Goal: Information Seeking & Learning: Learn about a topic

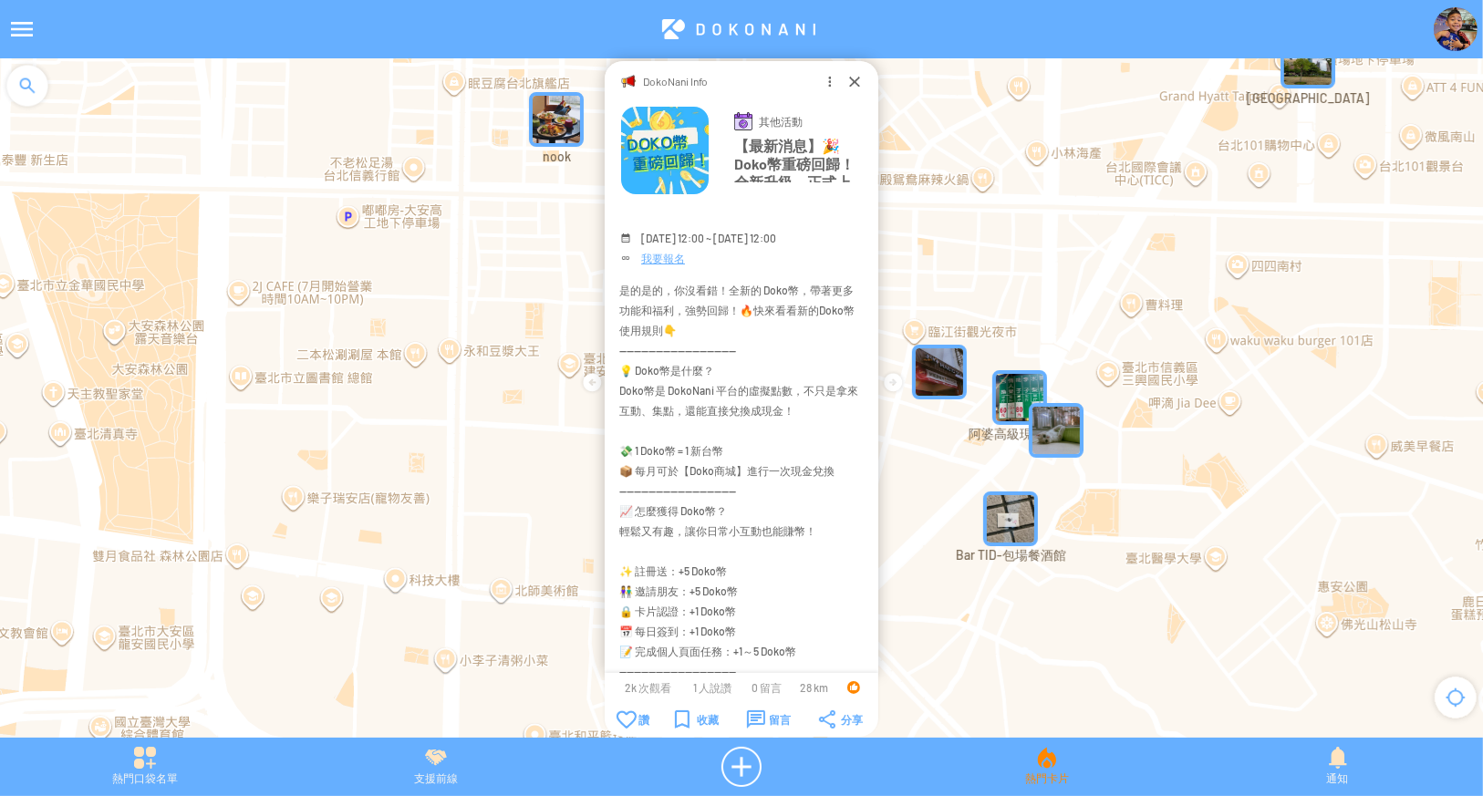
click at [1042, 769] on div "熱門卡片" at bounding box center [1046, 767] width 291 height 40
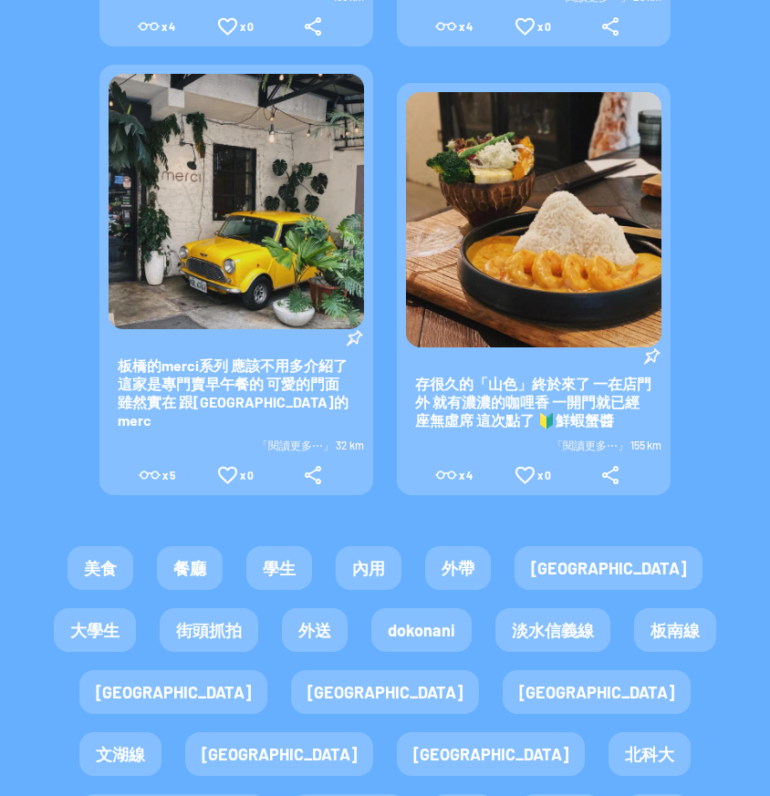
scroll to position [3831, 0]
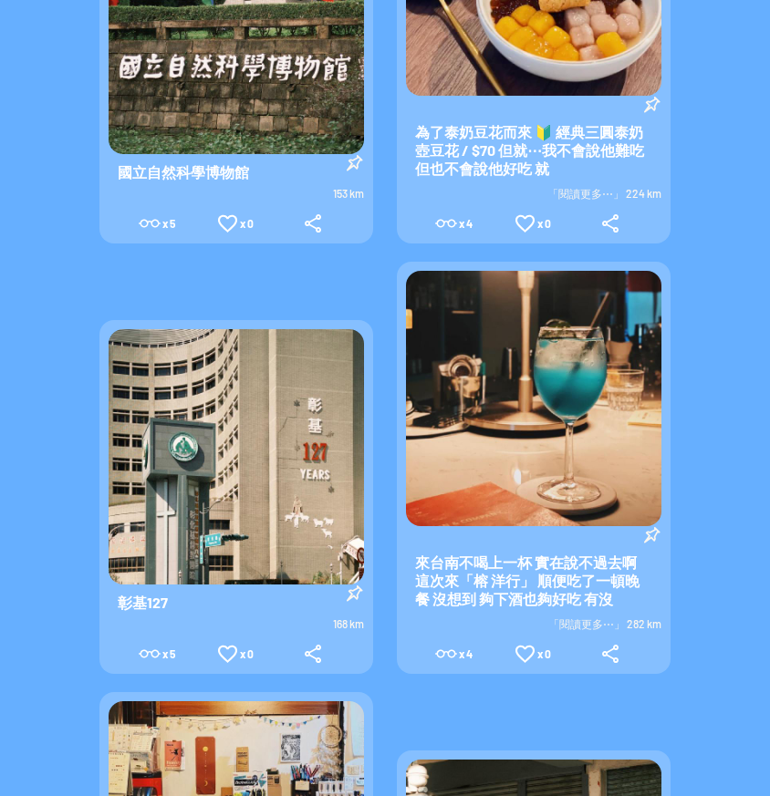
scroll to position [2067, 0]
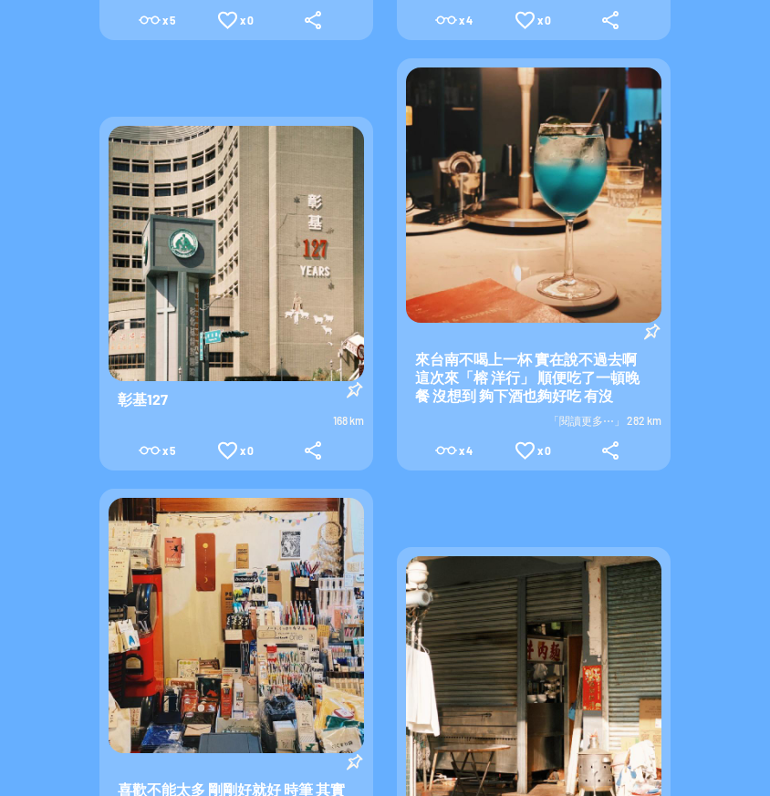
click at [576, 414] on span "「閱讀更多⋯」 282 km" at bounding box center [604, 420] width 113 height 13
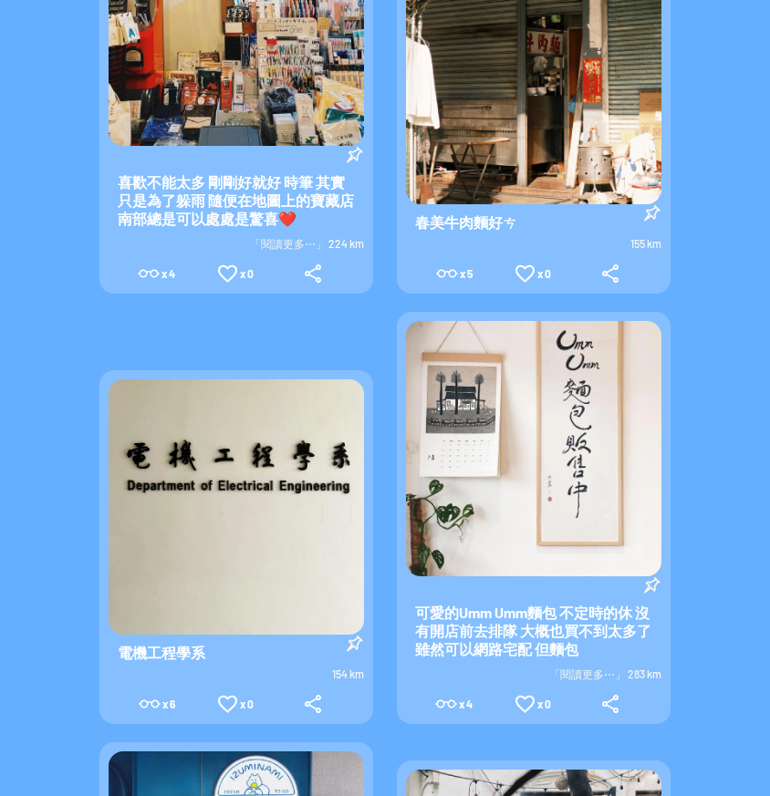
scroll to position [2736, 0]
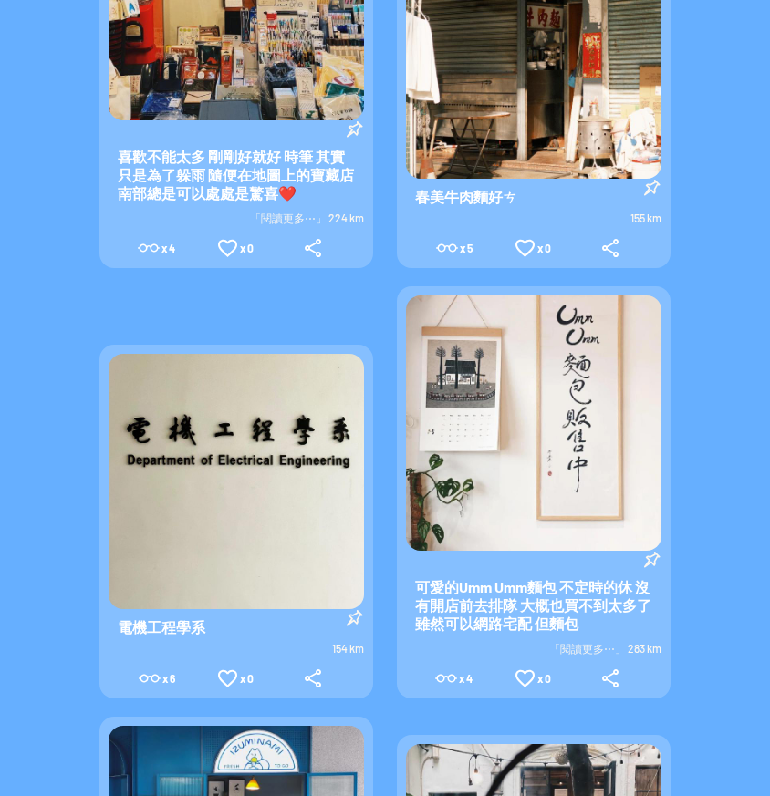
click at [568, 642] on span "「閱讀更多⋯」 283 km" at bounding box center [605, 648] width 112 height 13
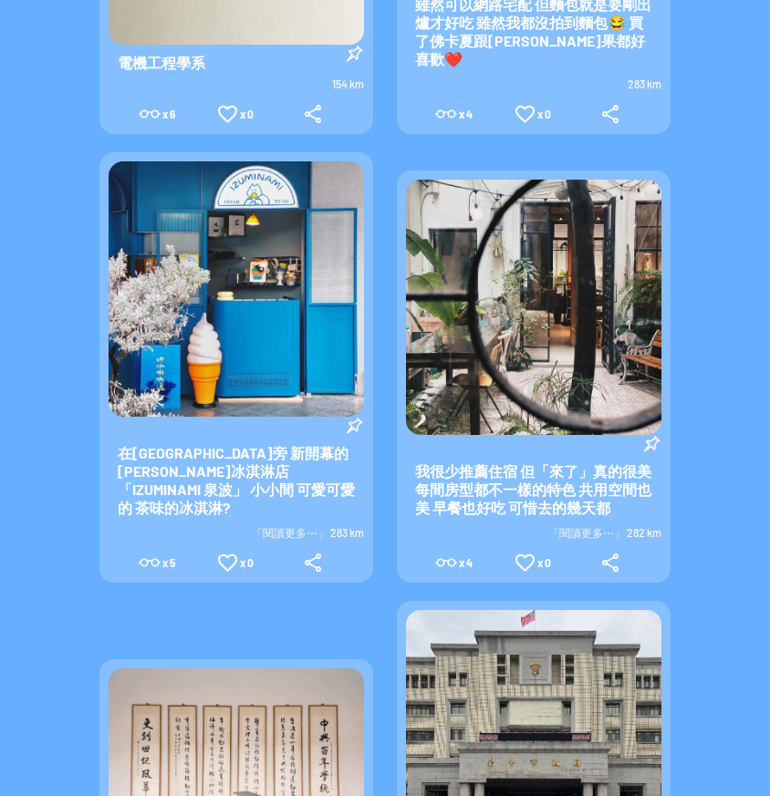
scroll to position [3557, 0]
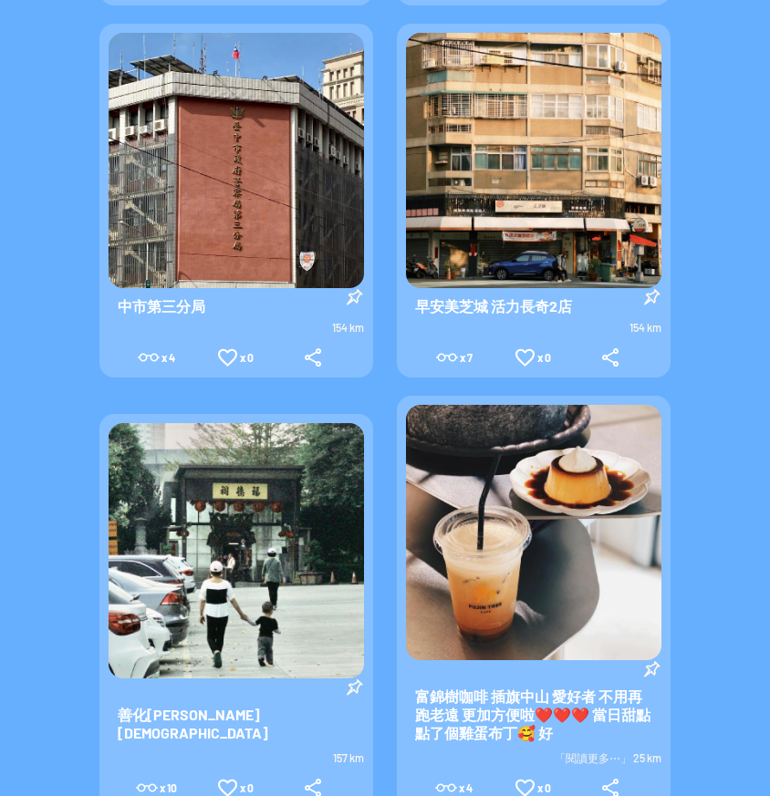
scroll to position [0, 0]
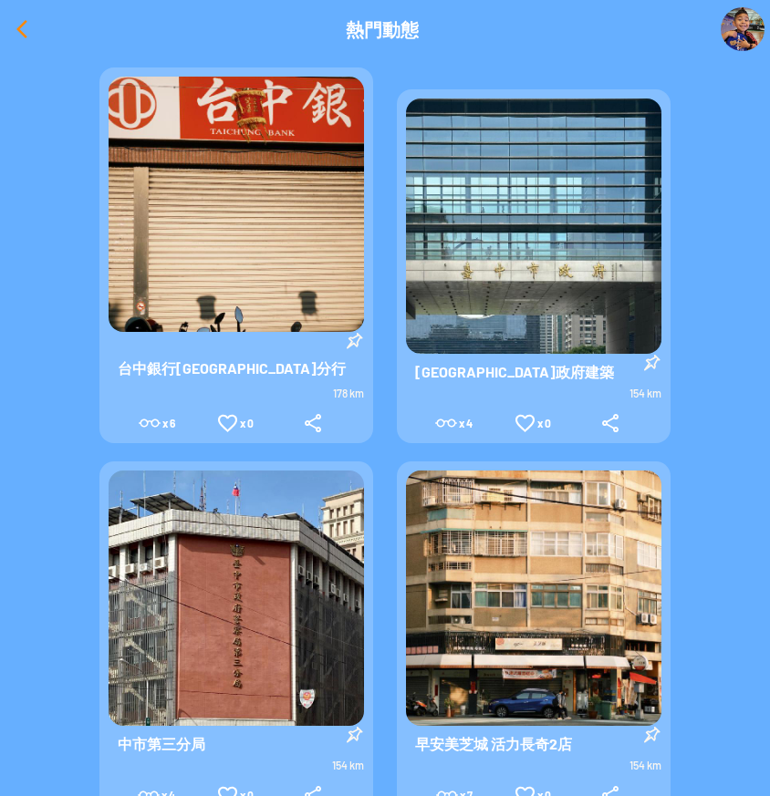
click at [20, 32] on div at bounding box center [22, 29] width 44 height 44
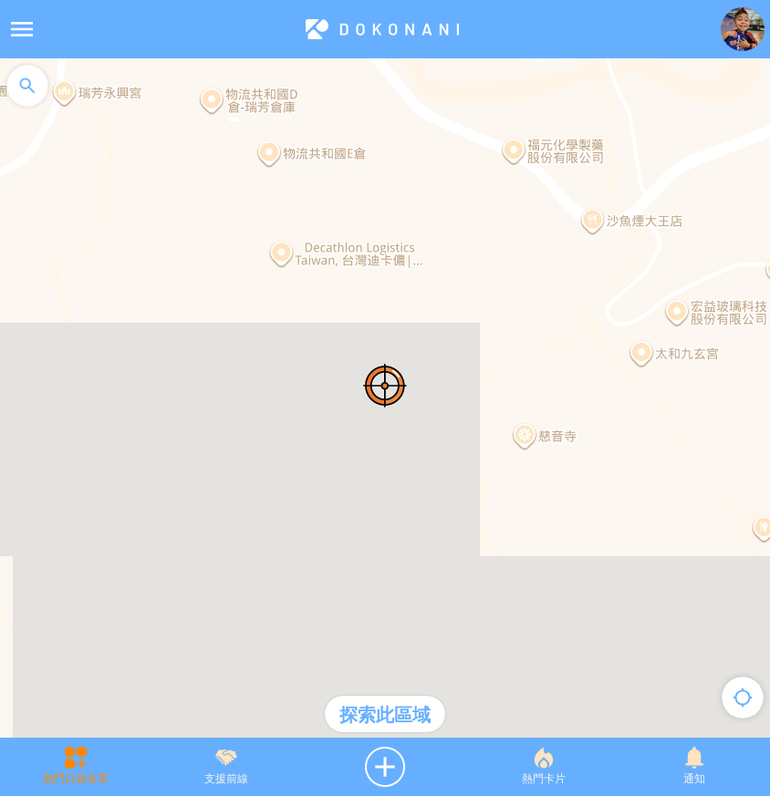
click at [62, 764] on div "熱門口袋名單" at bounding box center [75, 767] width 150 height 40
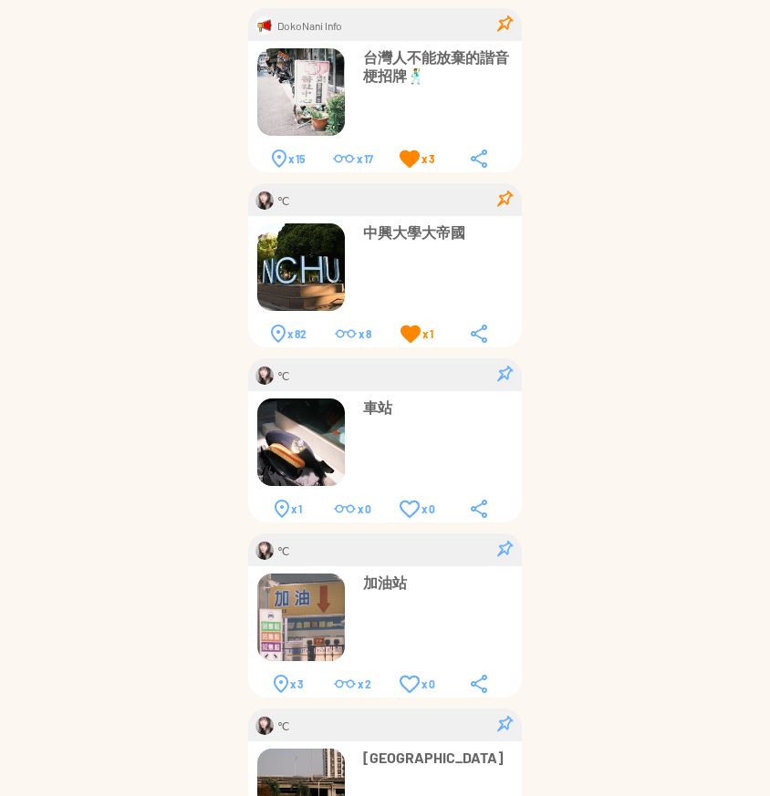
scroll to position [365, 0]
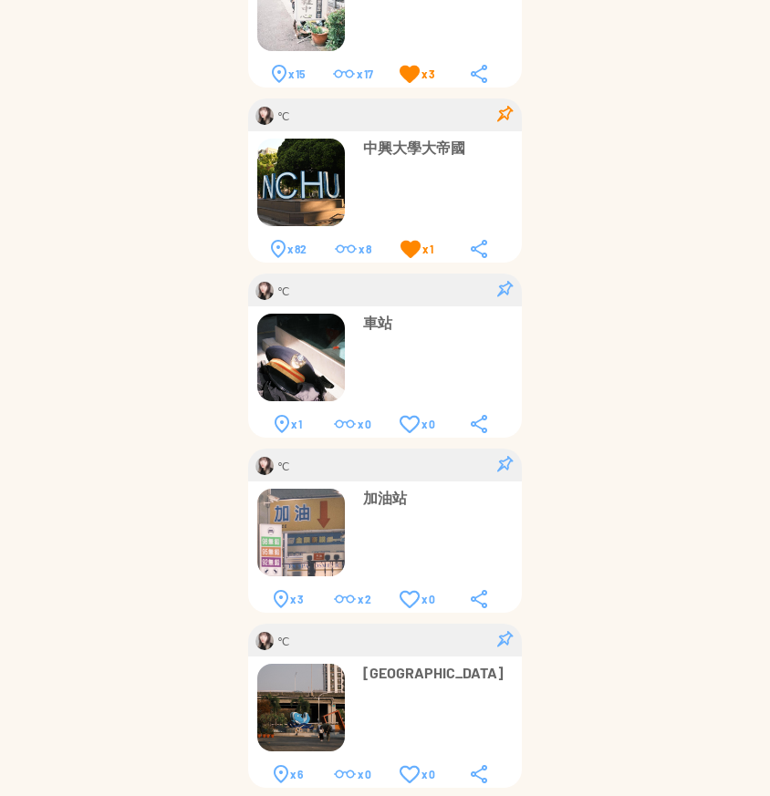
click at [377, 324] on p "車站" at bounding box center [438, 323] width 150 height 18
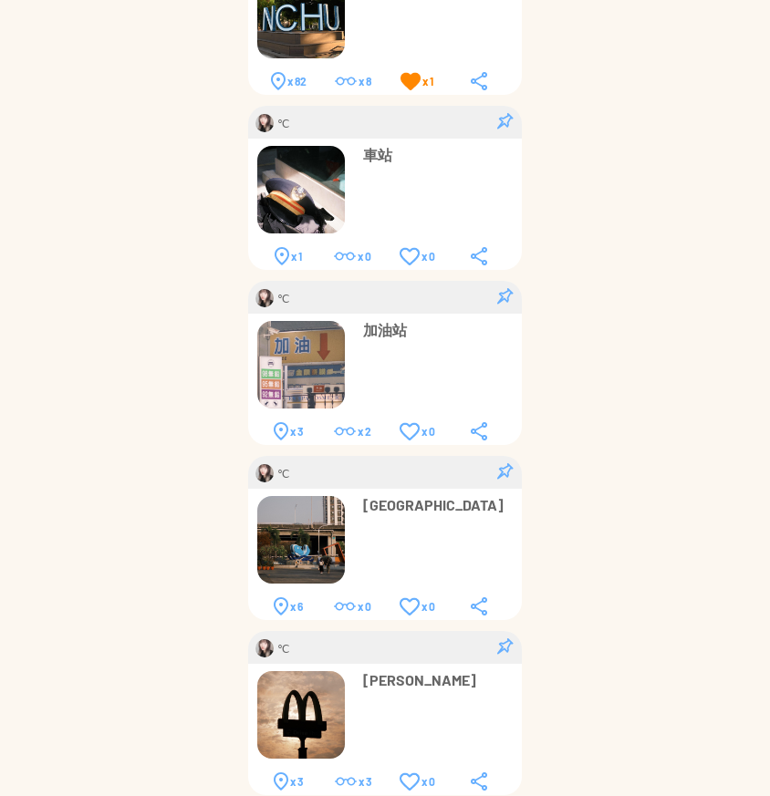
scroll to position [577, 0]
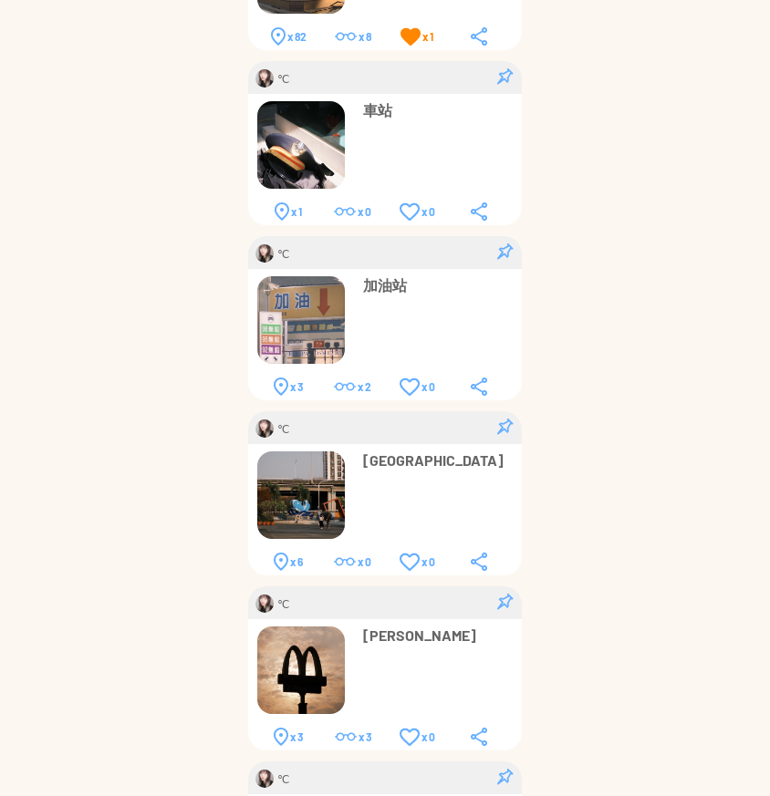
click at [394, 291] on p "加油站" at bounding box center [438, 285] width 150 height 18
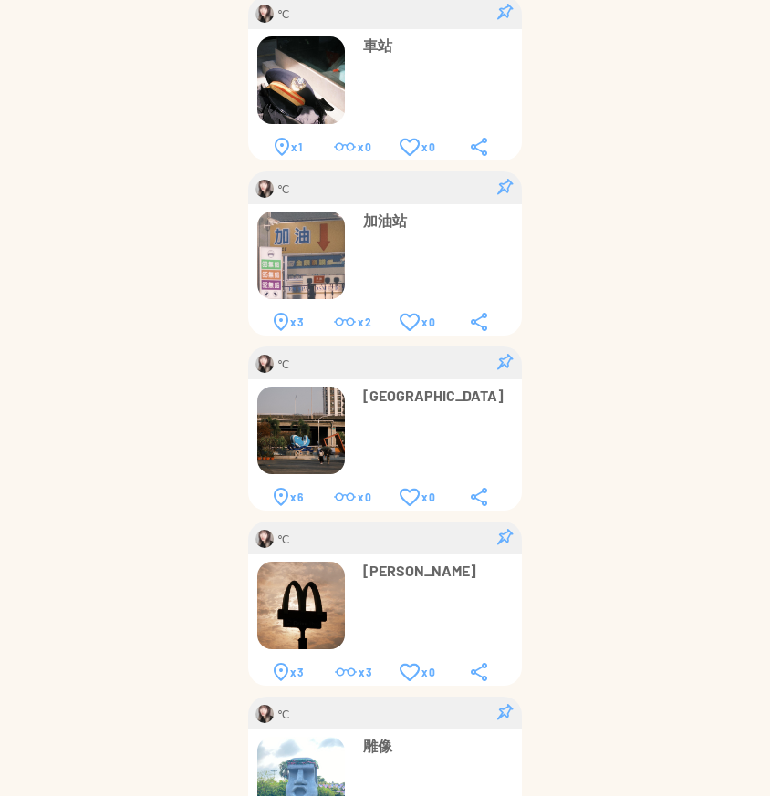
scroll to position [714, 0]
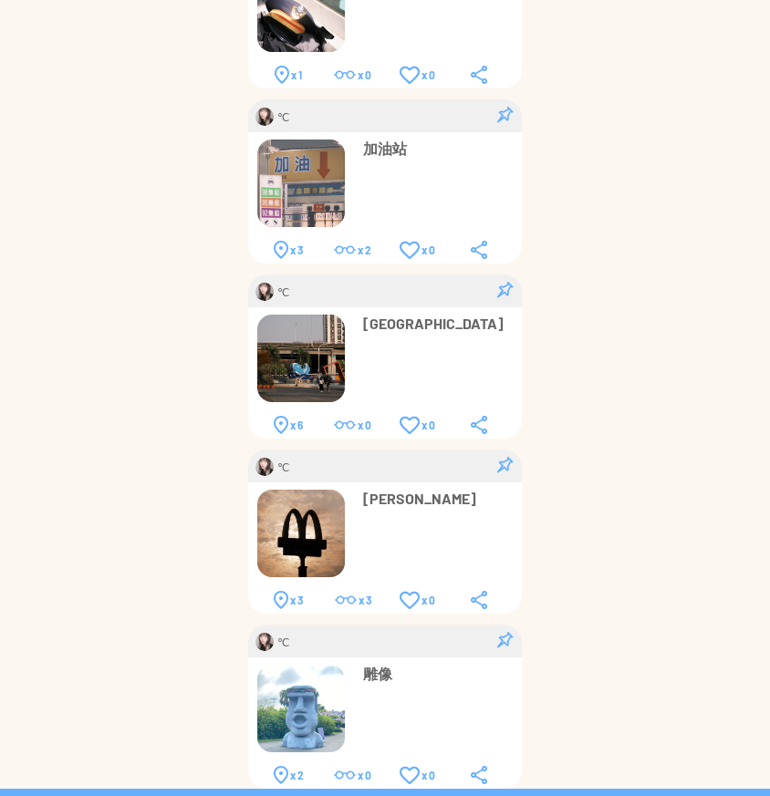
click at [405, 317] on p "台中魚市場" at bounding box center [438, 324] width 150 height 18
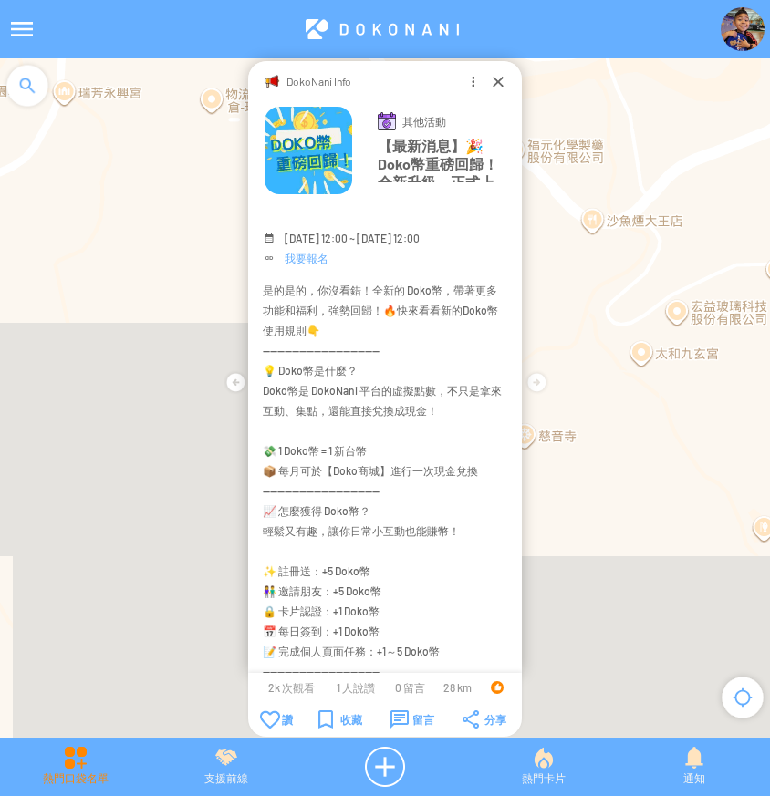
click at [90, 778] on div "熱門口袋名單" at bounding box center [75, 767] width 150 height 40
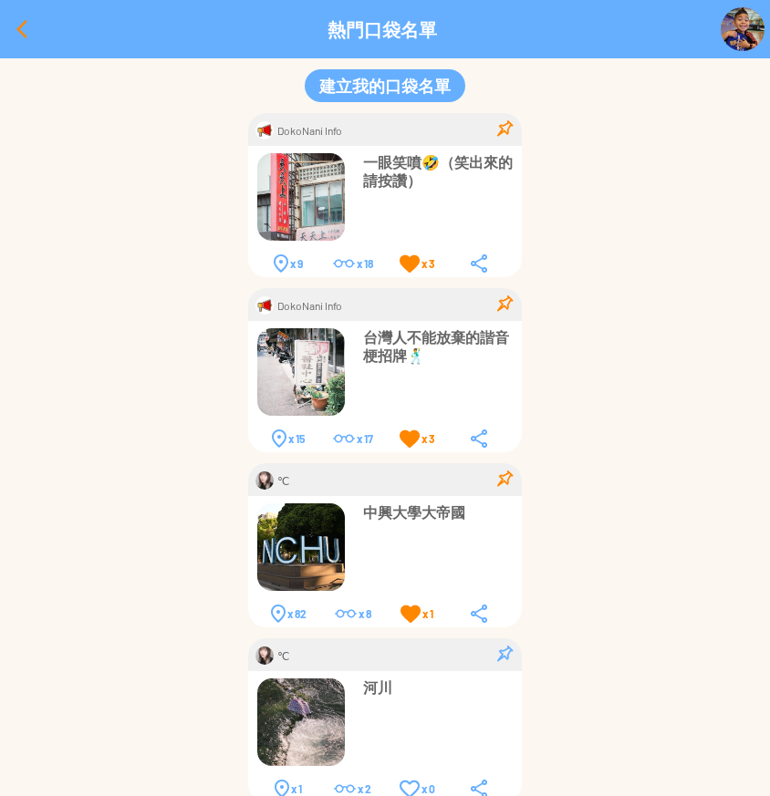
click at [17, 31] on div at bounding box center [22, 29] width 44 height 44
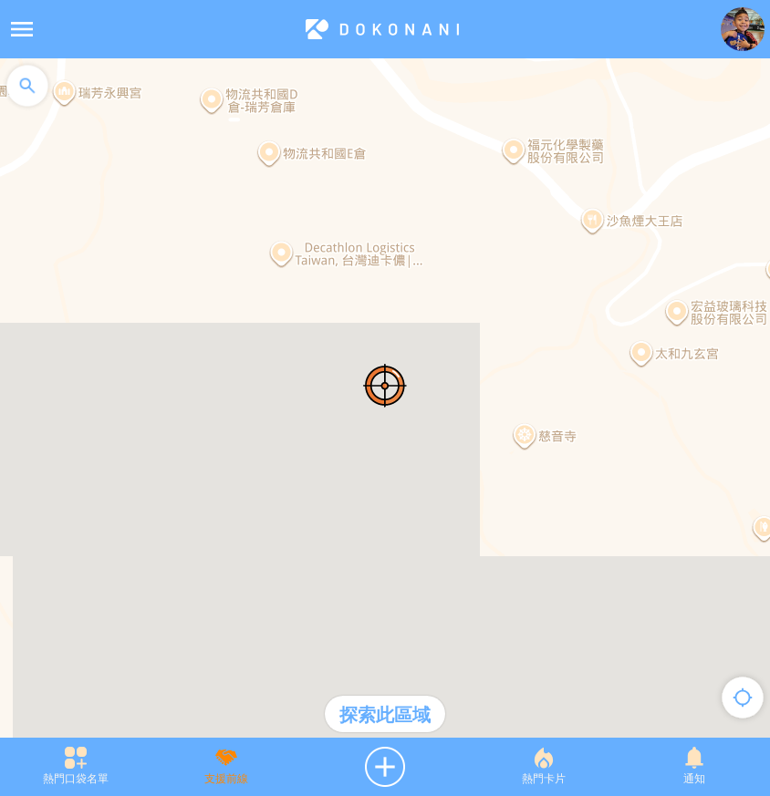
click at [215, 771] on div "支援前線" at bounding box center [225, 767] width 150 height 40
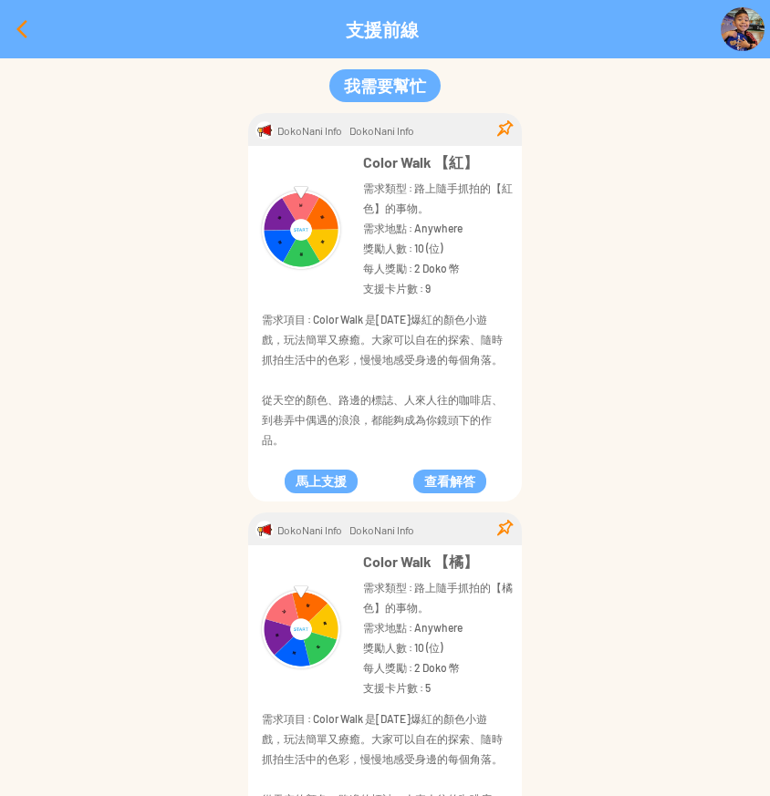
click at [8, 36] on div at bounding box center [22, 29] width 44 height 44
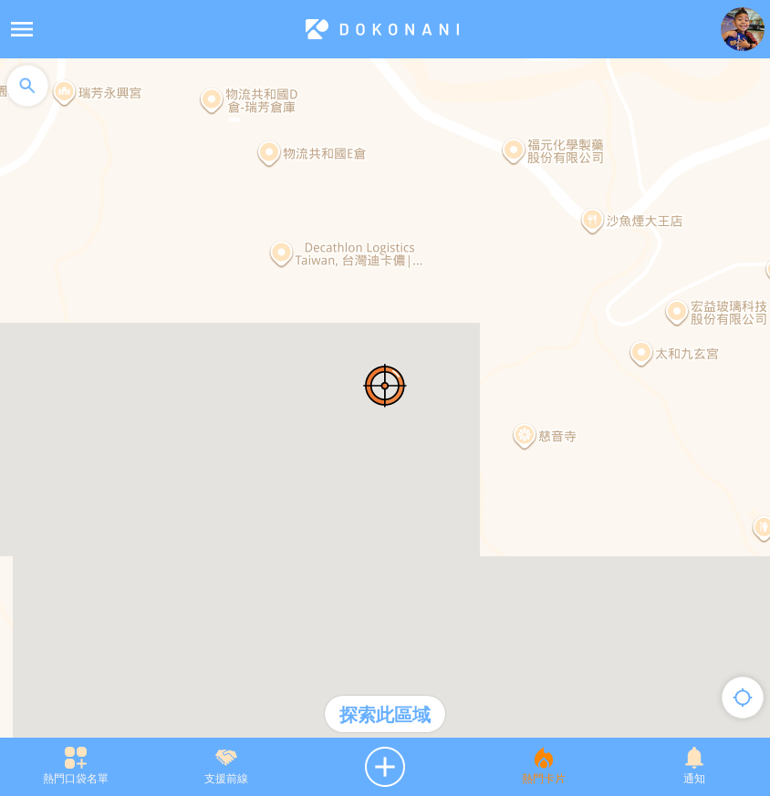
click at [521, 772] on div "熱門卡片" at bounding box center [543, 767] width 150 height 40
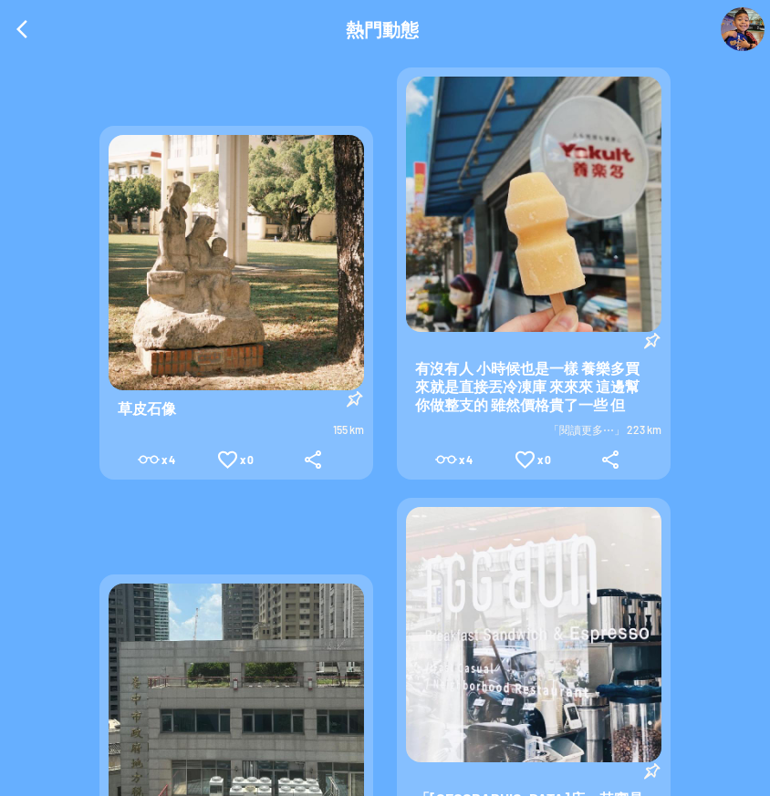
click at [573, 429] on span "「閱讀更多⋯」 223 km" at bounding box center [604, 429] width 113 height 13
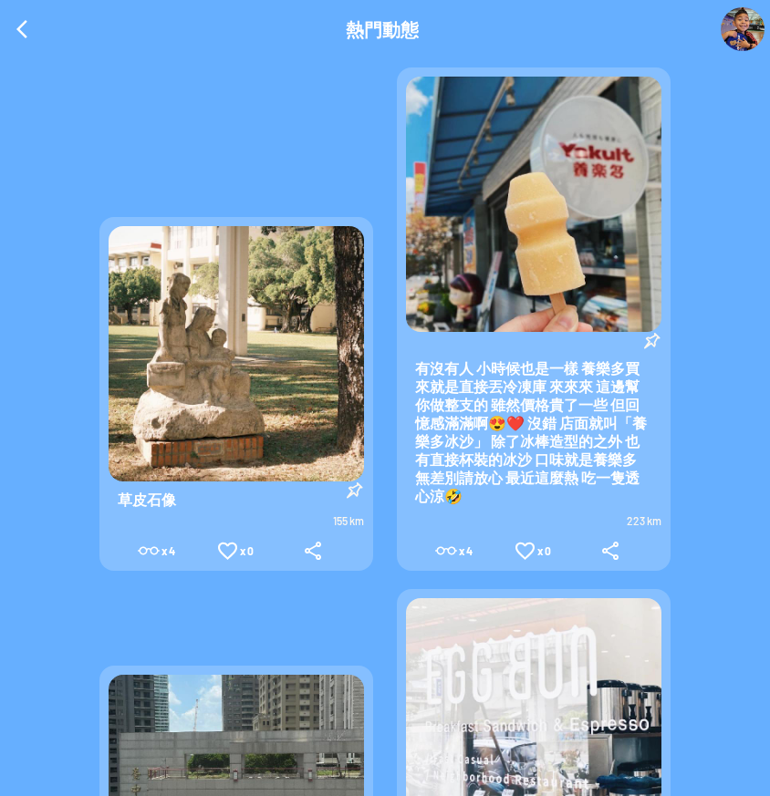
click at [573, 233] on img at bounding box center [533, 204] width 255 height 255
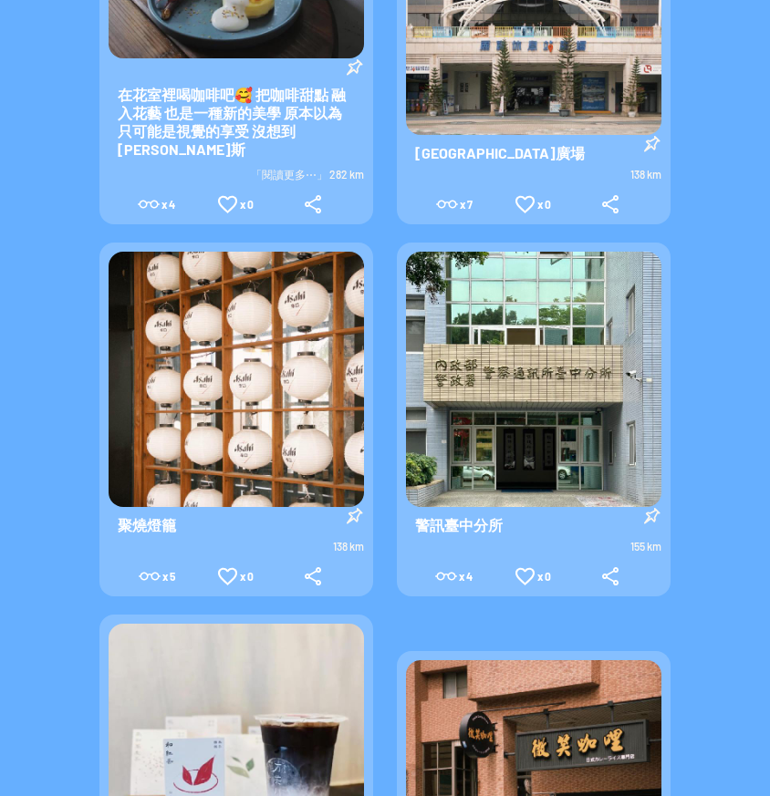
scroll to position [1824, 0]
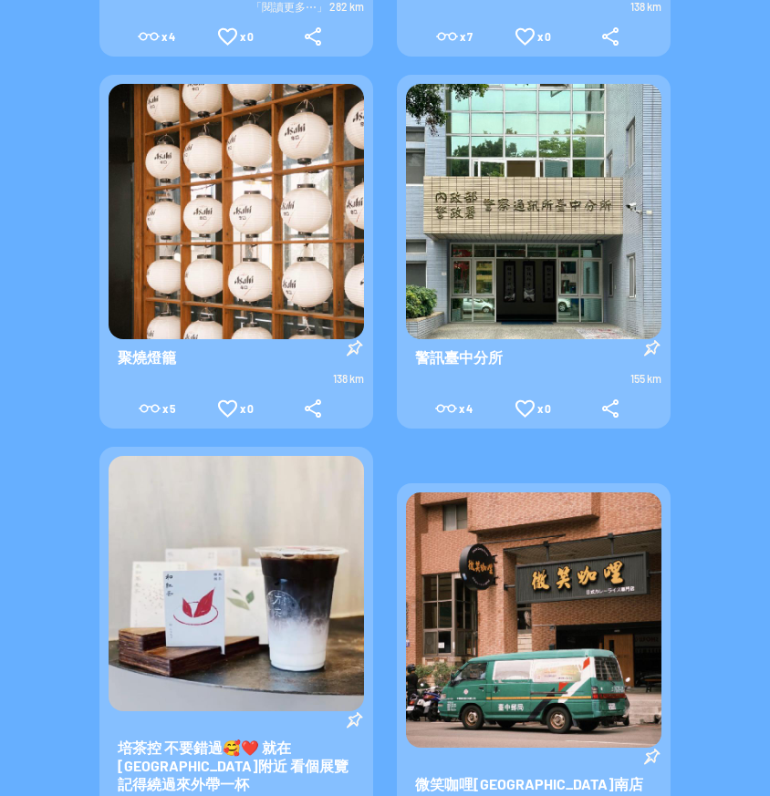
click at [436, 339] on span "警訊臺中分所" at bounding box center [459, 357] width 106 height 36
click at [476, 184] on img at bounding box center [533, 211] width 255 height 255
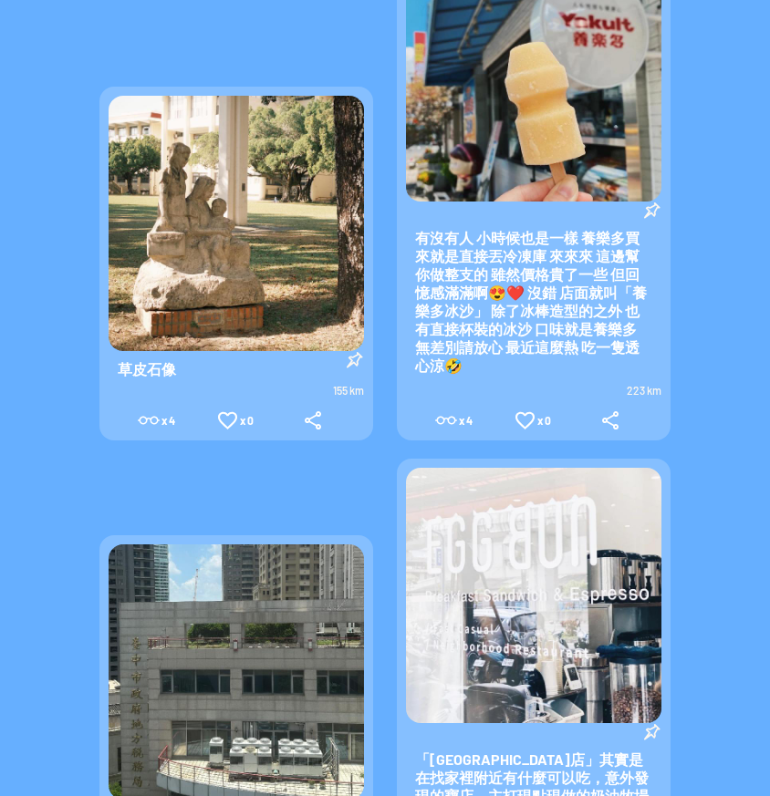
scroll to position [0, 0]
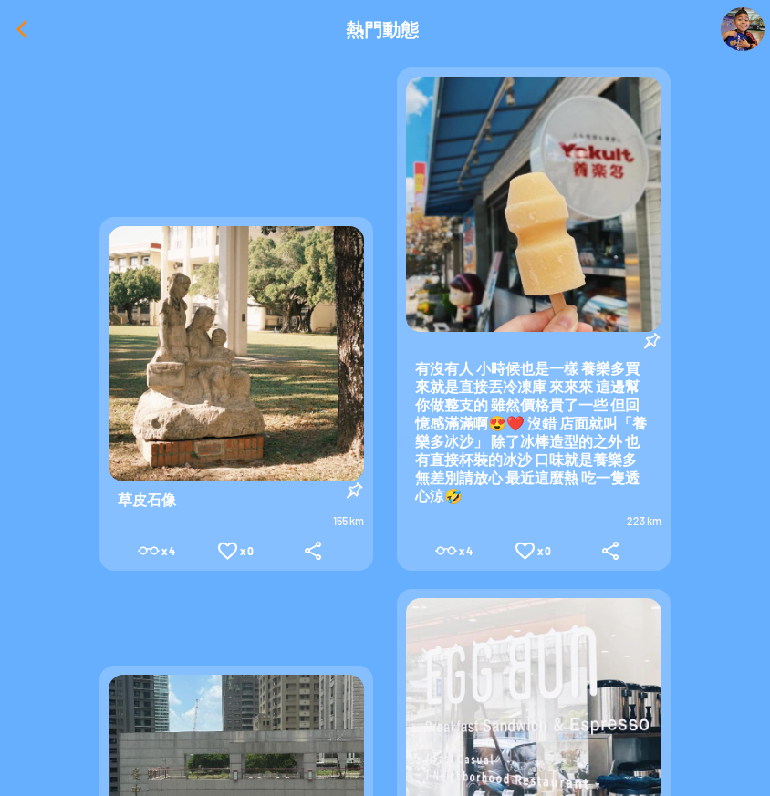
click at [24, 30] on div at bounding box center [22, 29] width 44 height 44
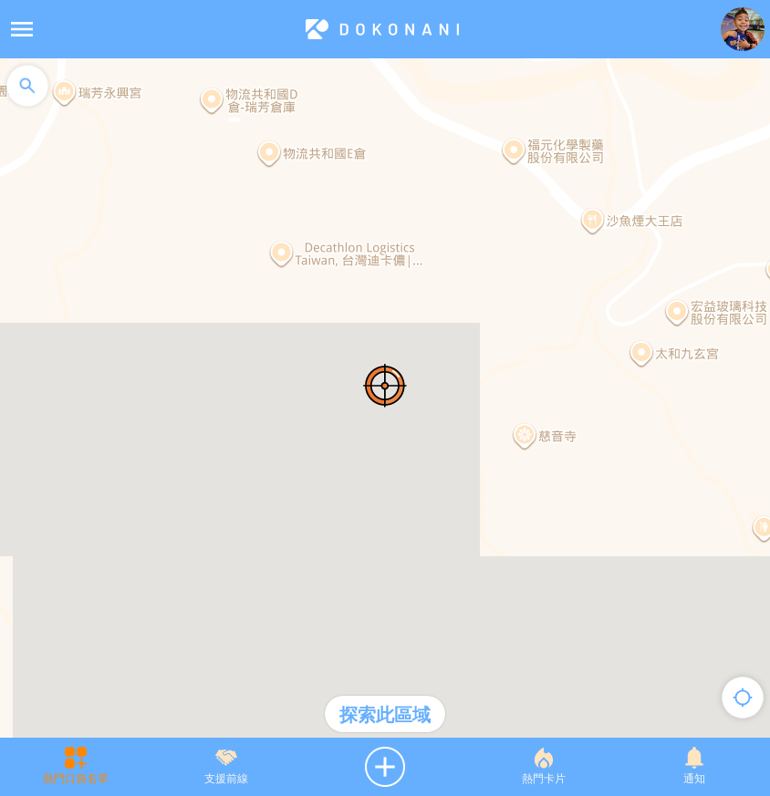
click at [92, 782] on div "熱門口袋名單" at bounding box center [75, 767] width 150 height 40
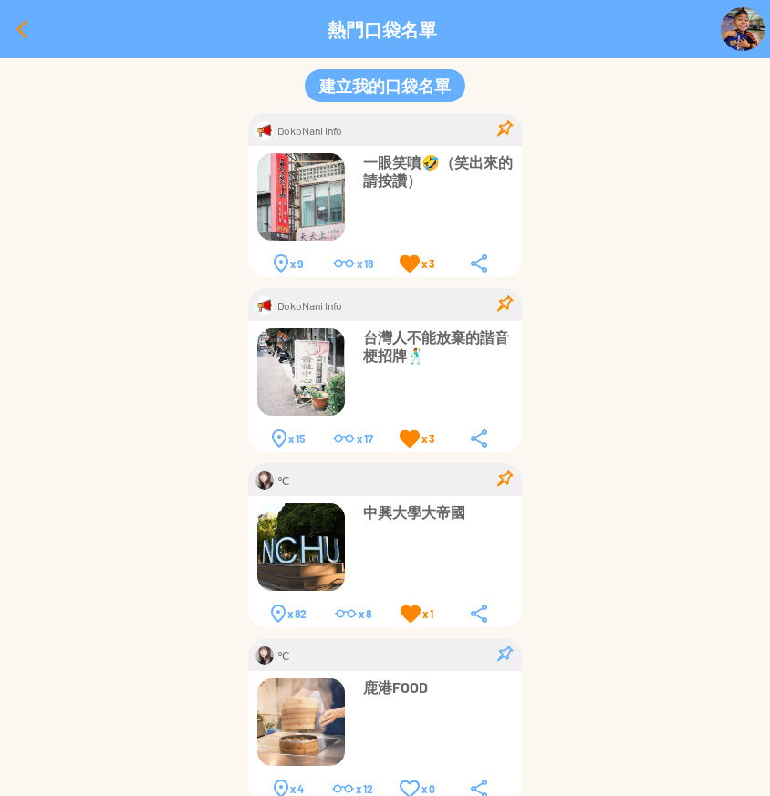
click at [20, 27] on div at bounding box center [22, 29] width 44 height 44
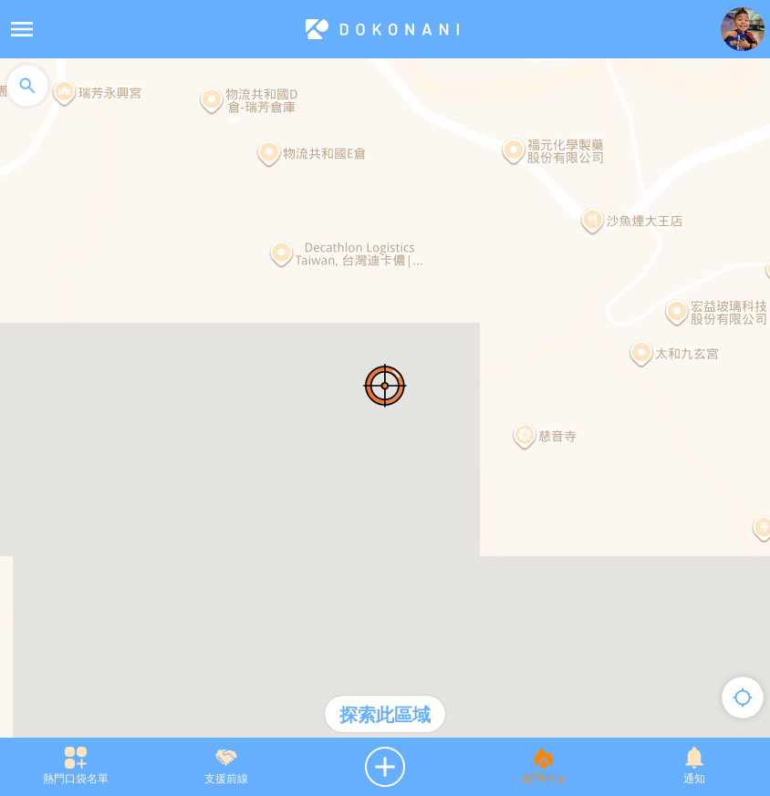
click at [549, 773] on div "熱門卡片" at bounding box center [543, 767] width 150 height 40
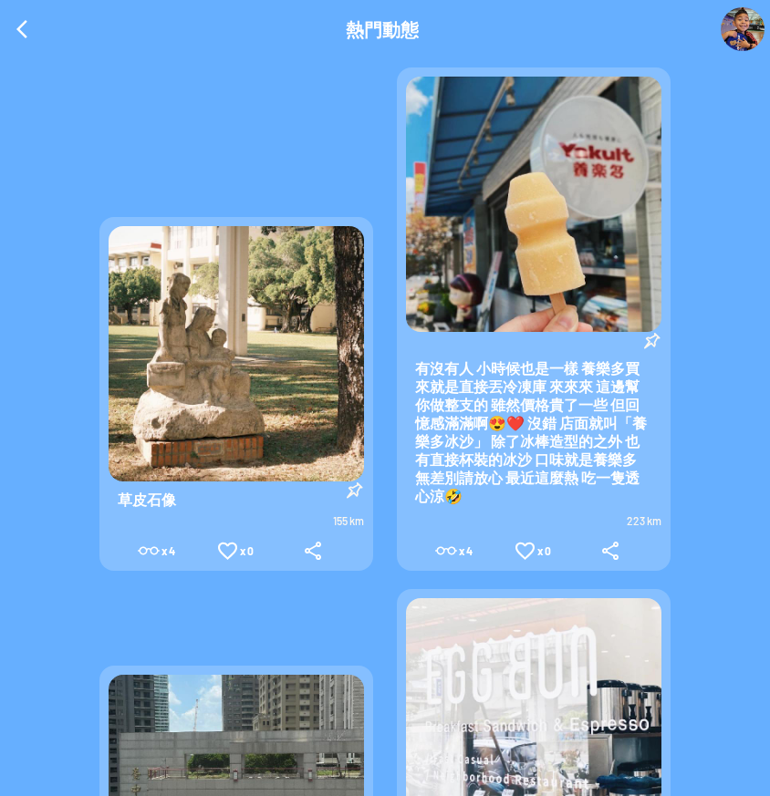
click at [527, 234] on img at bounding box center [533, 204] width 255 height 255
click at [23, 36] on div at bounding box center [22, 29] width 44 height 44
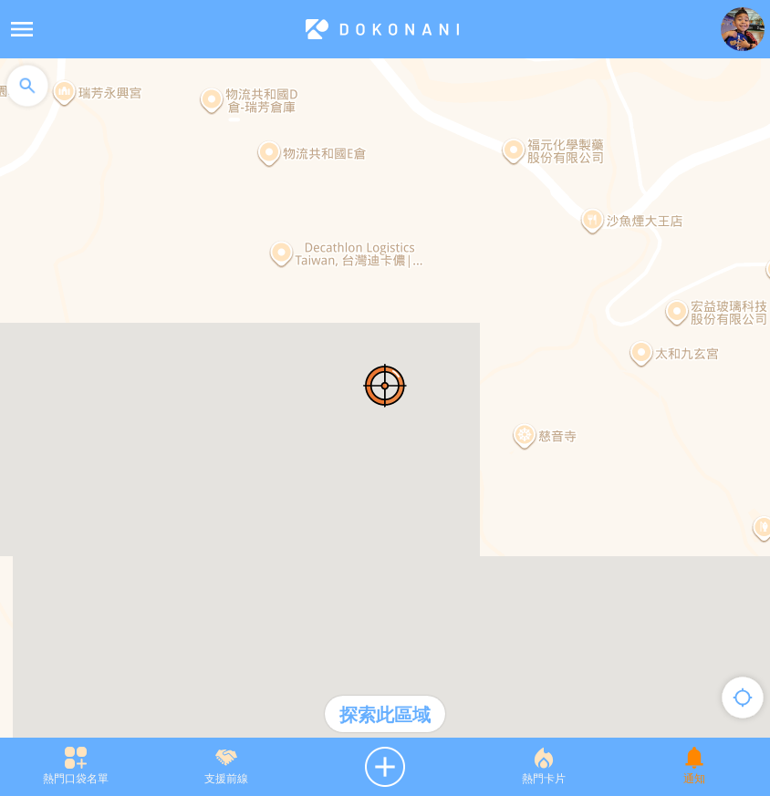
click at [697, 778] on div "通知" at bounding box center [693, 767] width 151 height 40
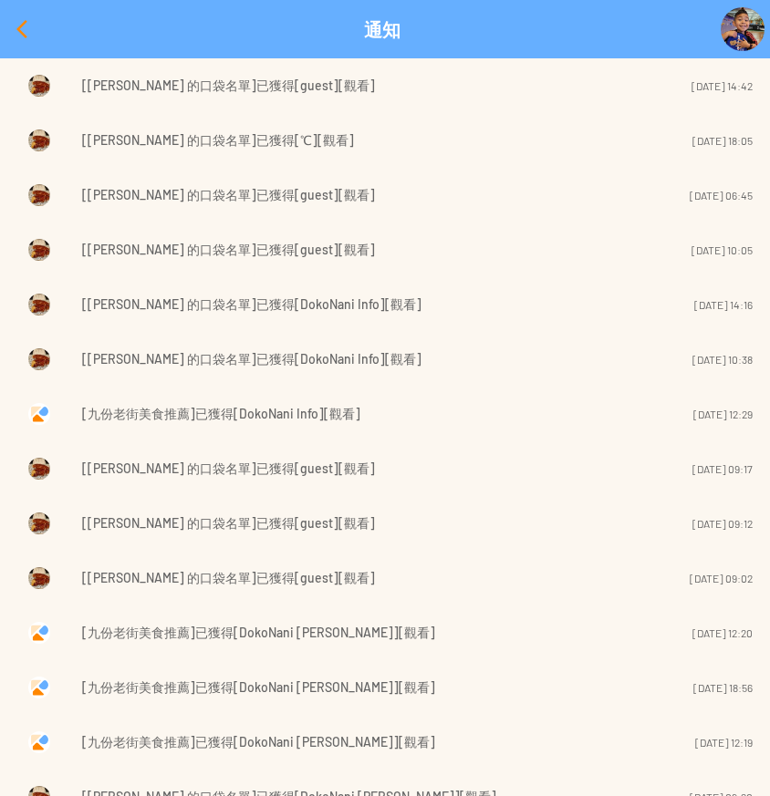
click at [20, 34] on div at bounding box center [22, 29] width 44 height 44
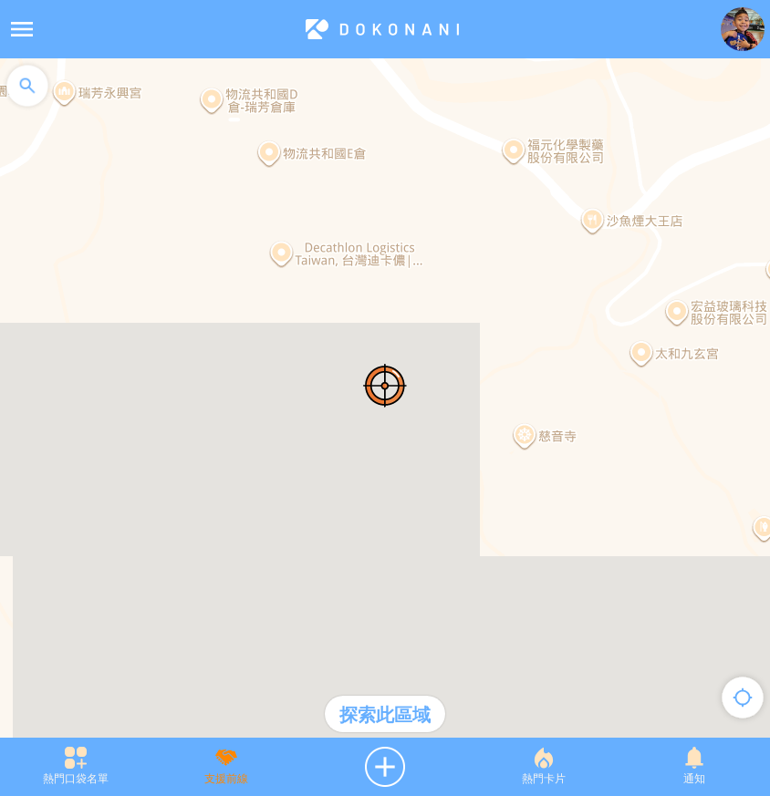
click at [208, 748] on div "支援前線" at bounding box center [225, 767] width 150 height 40
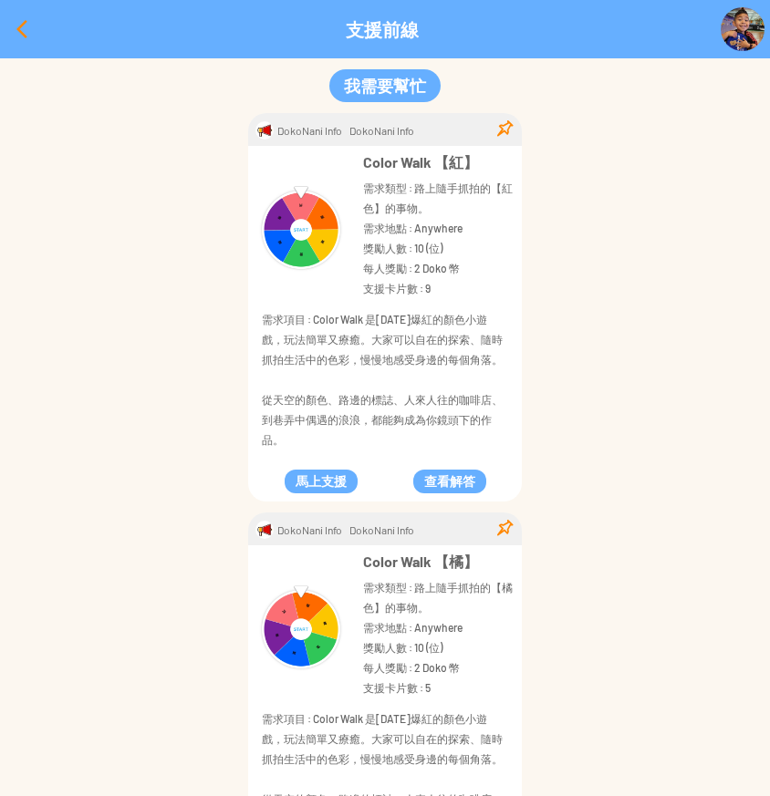
click at [20, 23] on div at bounding box center [22, 29] width 44 height 44
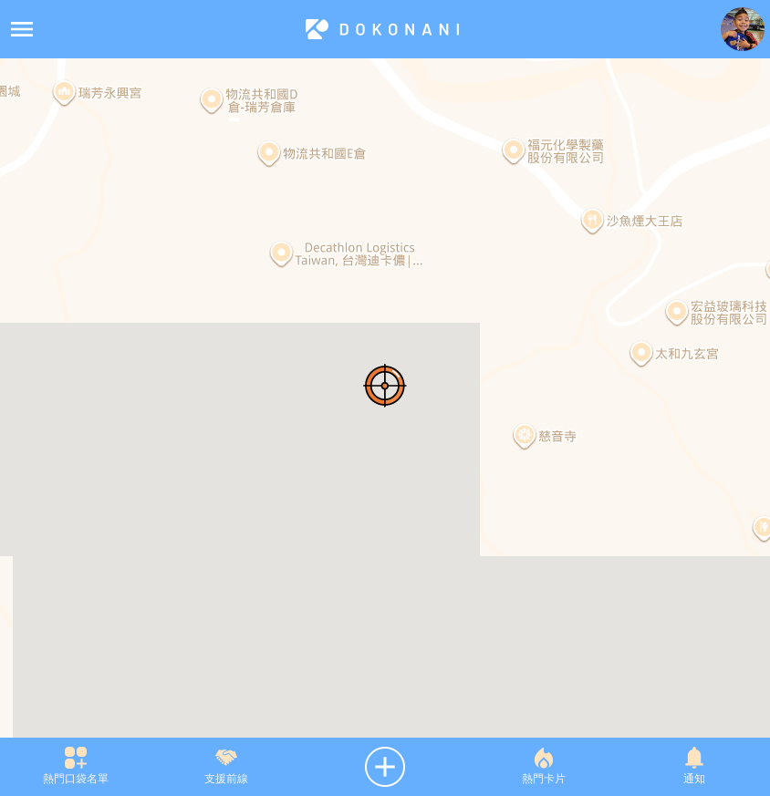
click at [26, 23] on div at bounding box center [22, 29] width 44 height 44
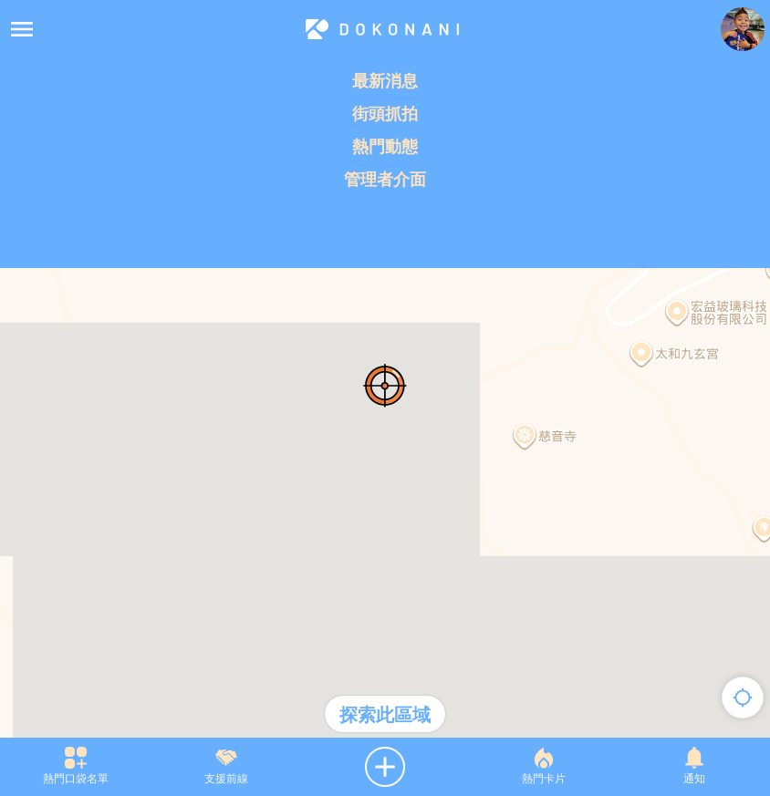
click at [19, 34] on div at bounding box center [22, 29] width 44 height 44
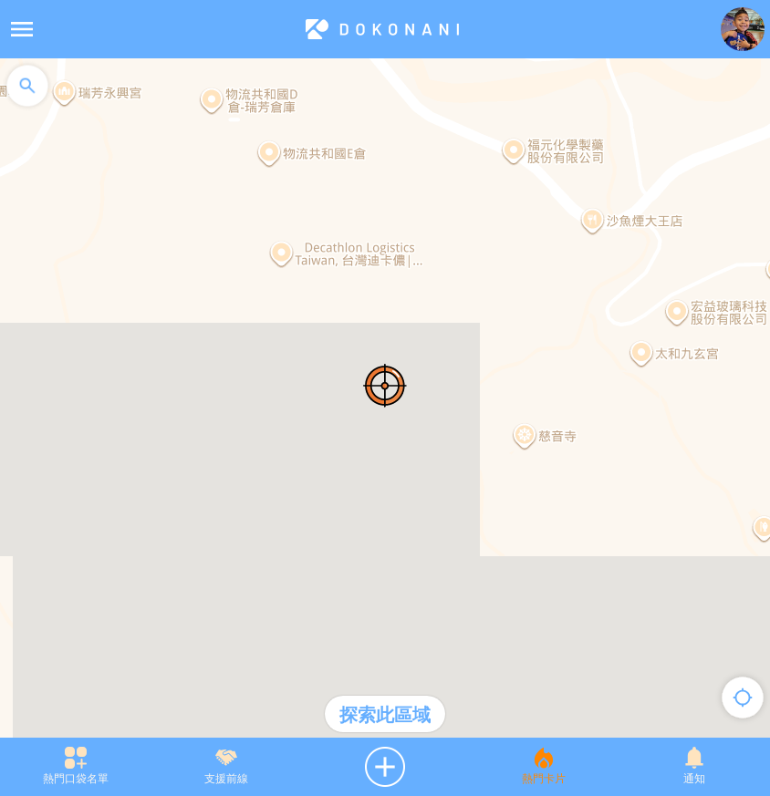
click at [568, 774] on div "熱門卡片" at bounding box center [543, 767] width 150 height 40
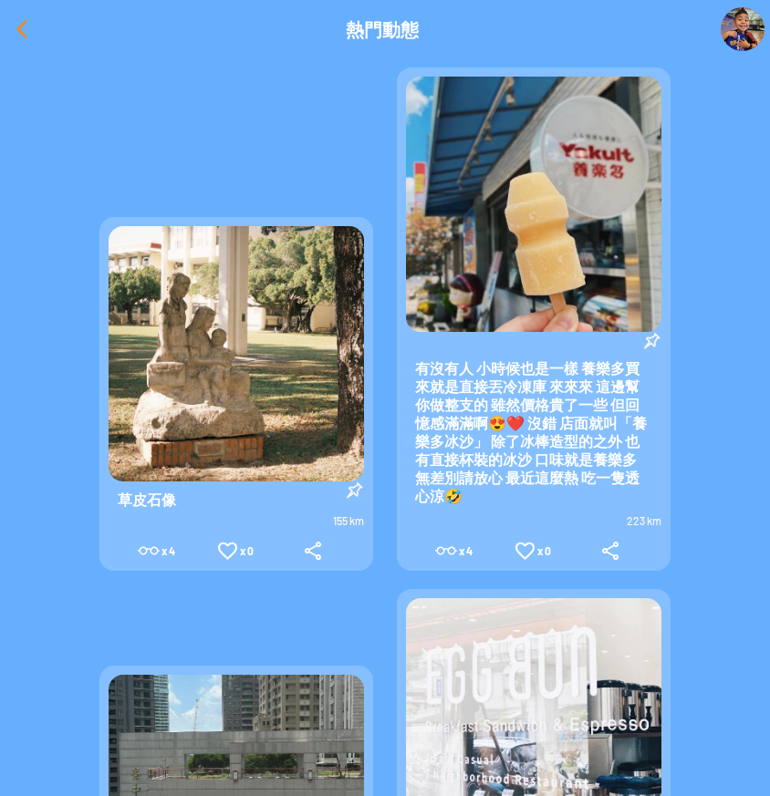
click at [12, 24] on div at bounding box center [22, 29] width 44 height 44
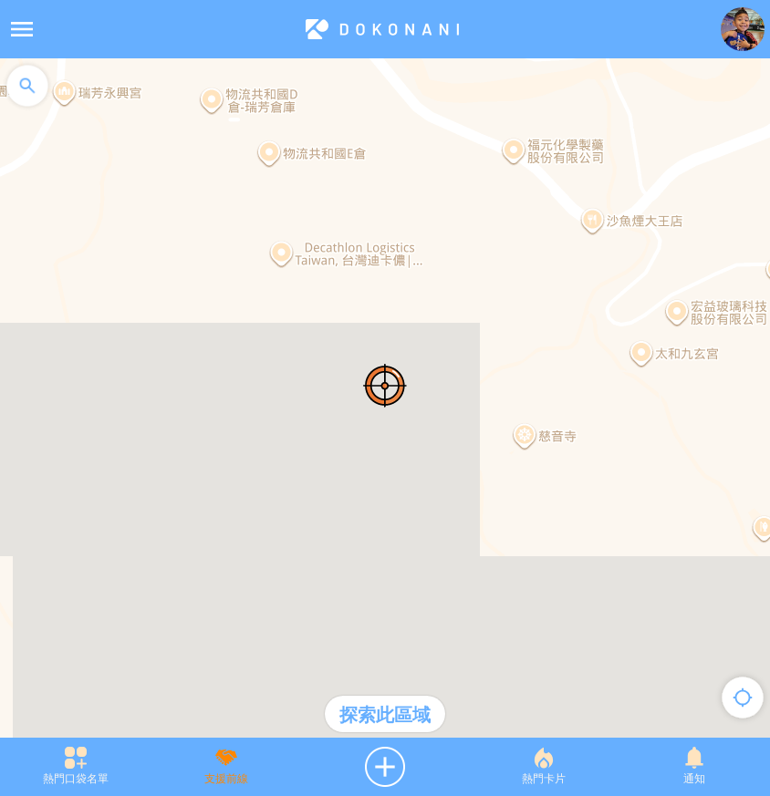
click at [209, 758] on div "支援前線" at bounding box center [225, 767] width 150 height 40
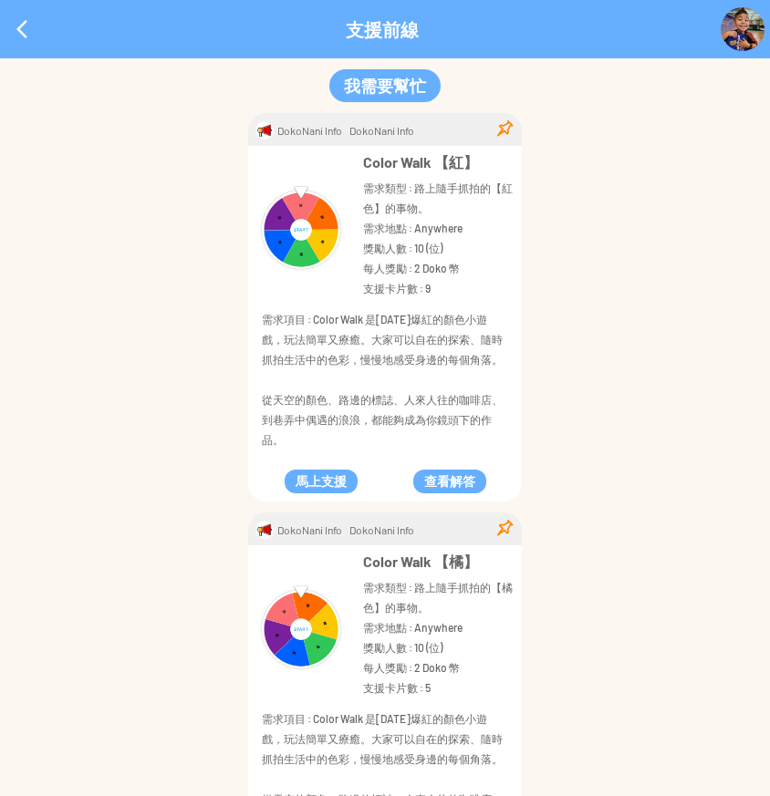
click at [26, 21] on div at bounding box center [22, 29] width 44 height 44
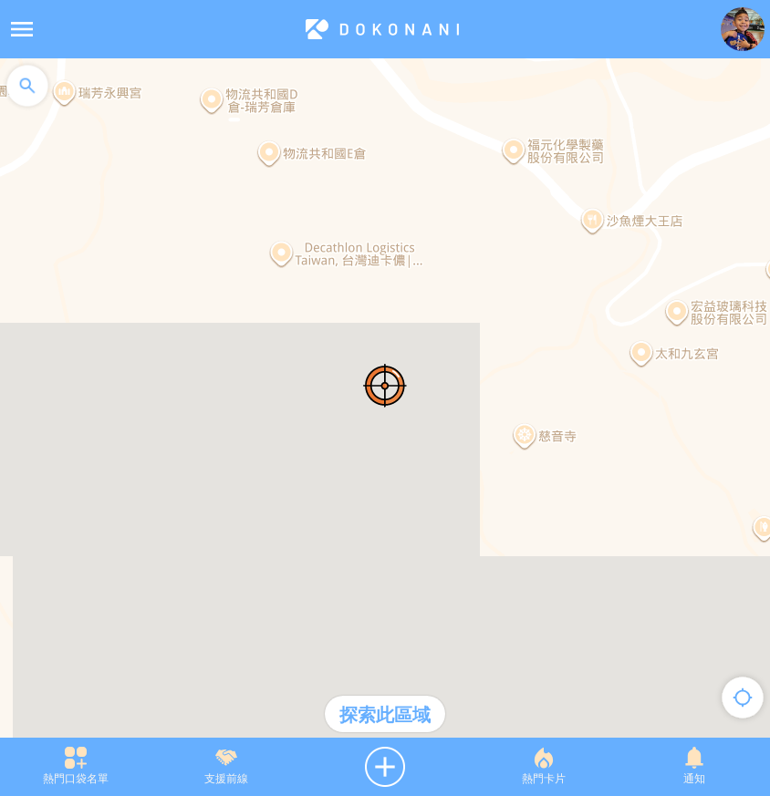
drag, startPoint x: 155, startPoint y: 754, endPoint x: 109, endPoint y: 756, distance: 45.6
click at [102, 762] on div "熱門口袋名單" at bounding box center [75, 767] width 150 height 40
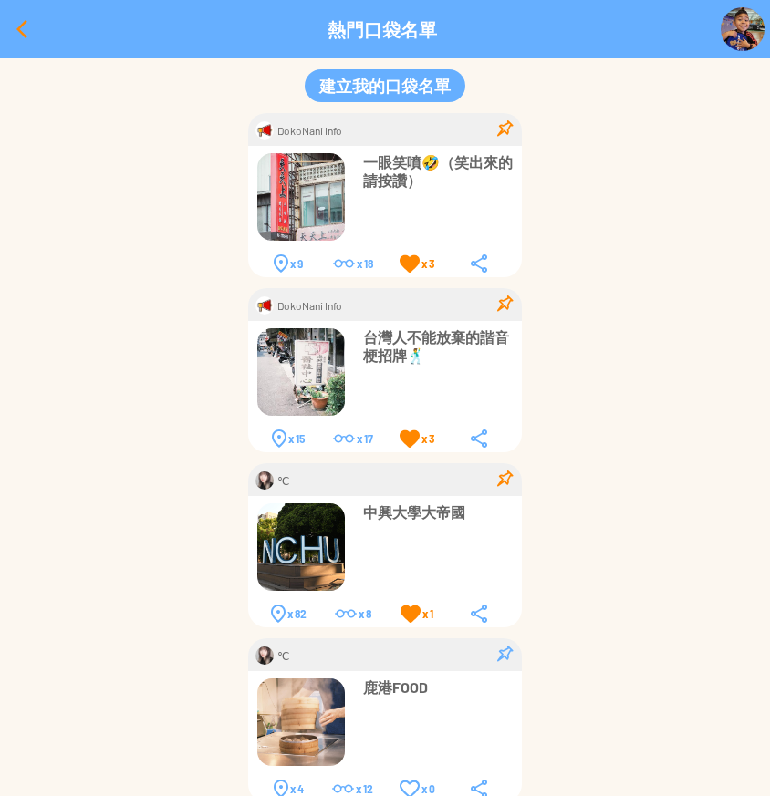
click at [18, 30] on div at bounding box center [22, 29] width 44 height 44
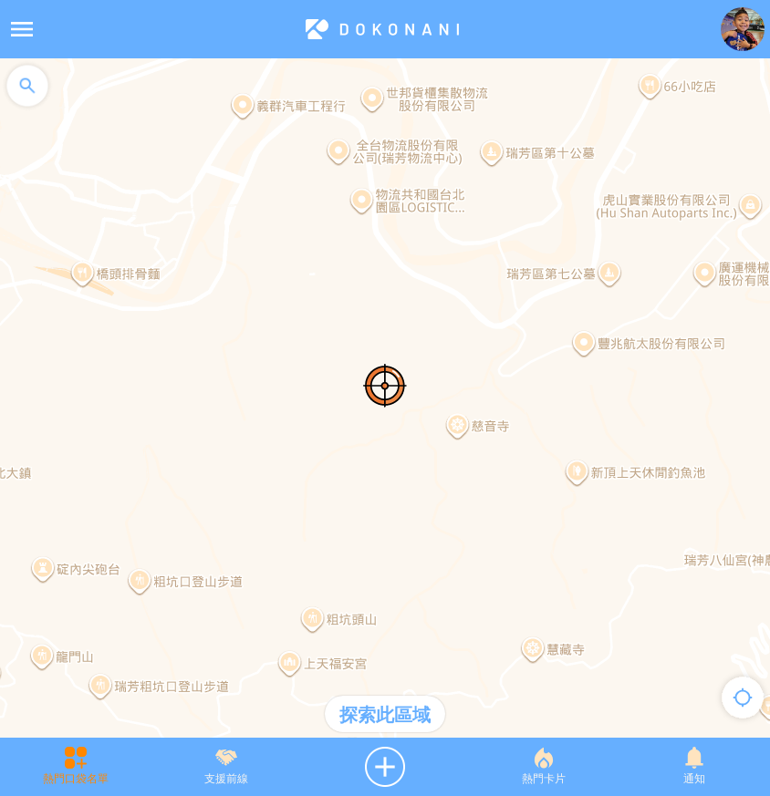
click at [84, 773] on div "熱門口袋名單" at bounding box center [75, 767] width 150 height 40
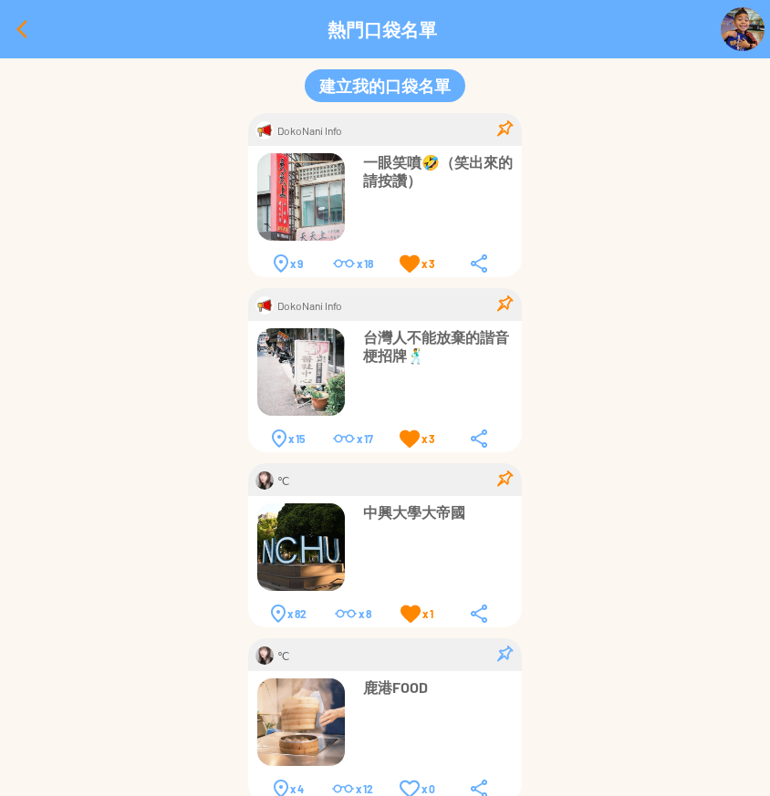
click at [36, 40] on div at bounding box center [22, 29] width 44 height 44
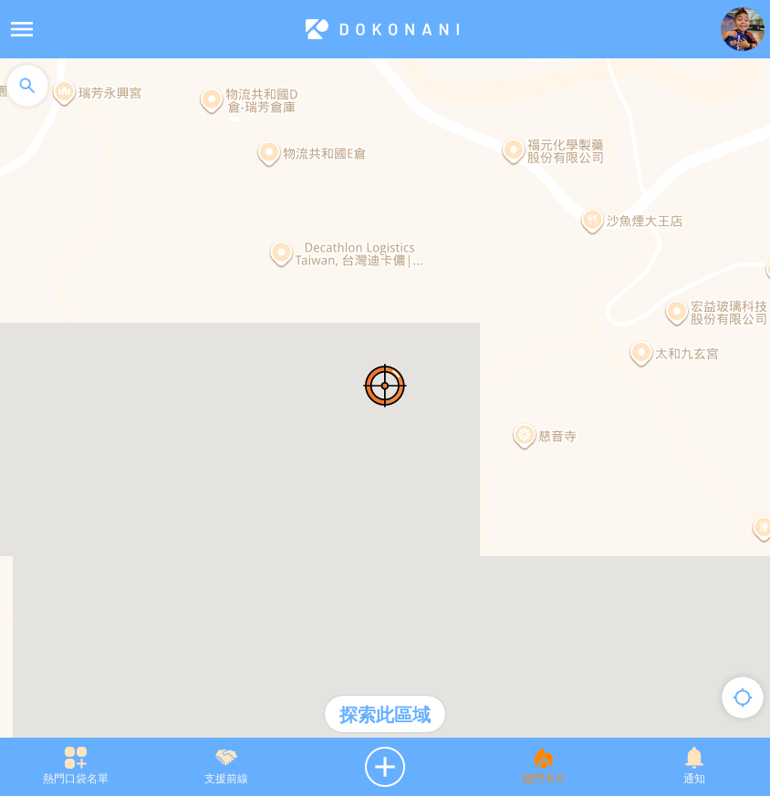
click at [555, 783] on div "熱門卡片" at bounding box center [543, 767] width 150 height 40
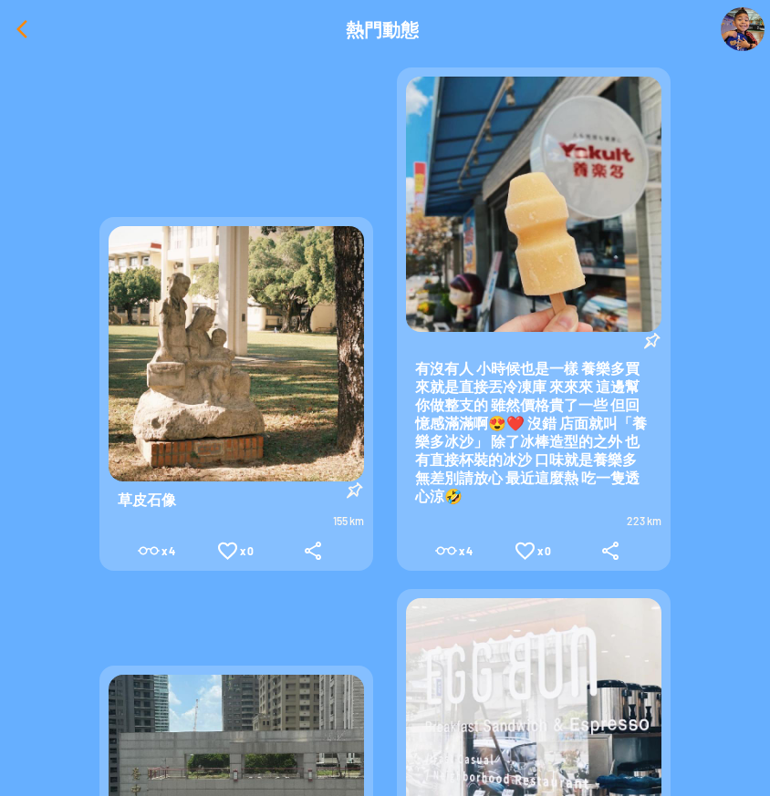
click at [36, 29] on div at bounding box center [22, 29] width 44 height 44
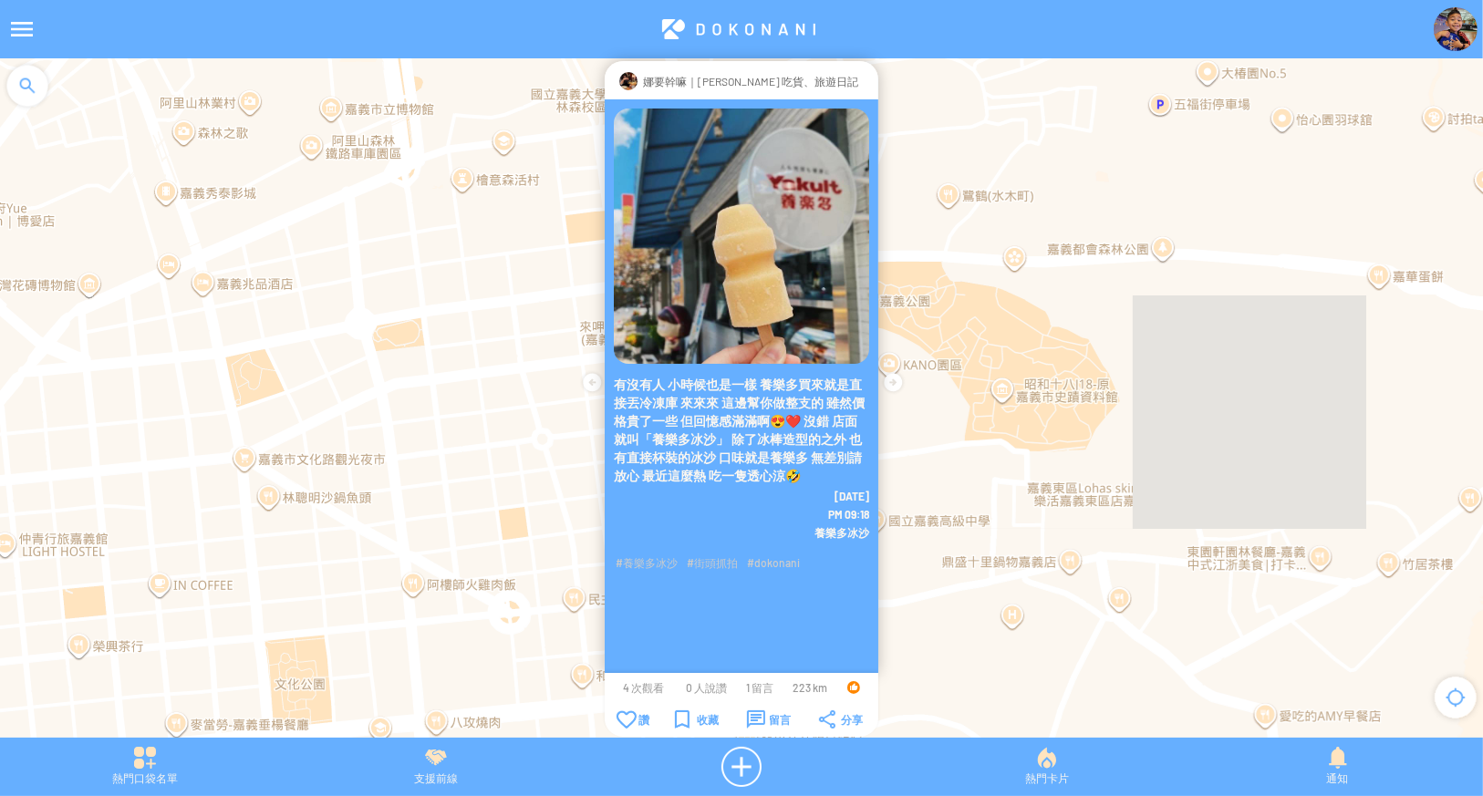
click at [731, 86] on p "娜要幹嘛｜[PERSON_NAME] 吃貨、旅遊日記" at bounding box center [750, 81] width 215 height 18
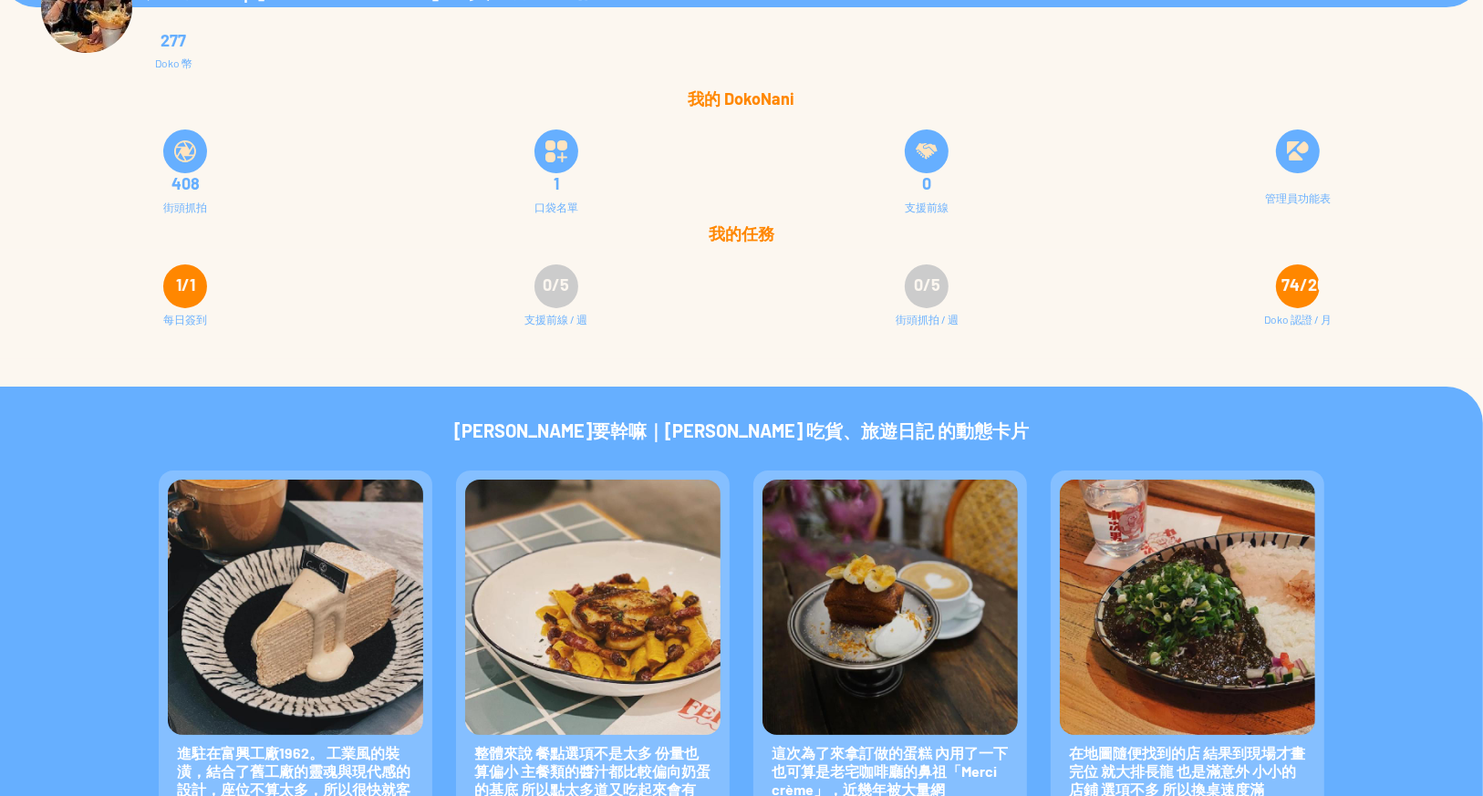
scroll to position [11, 0]
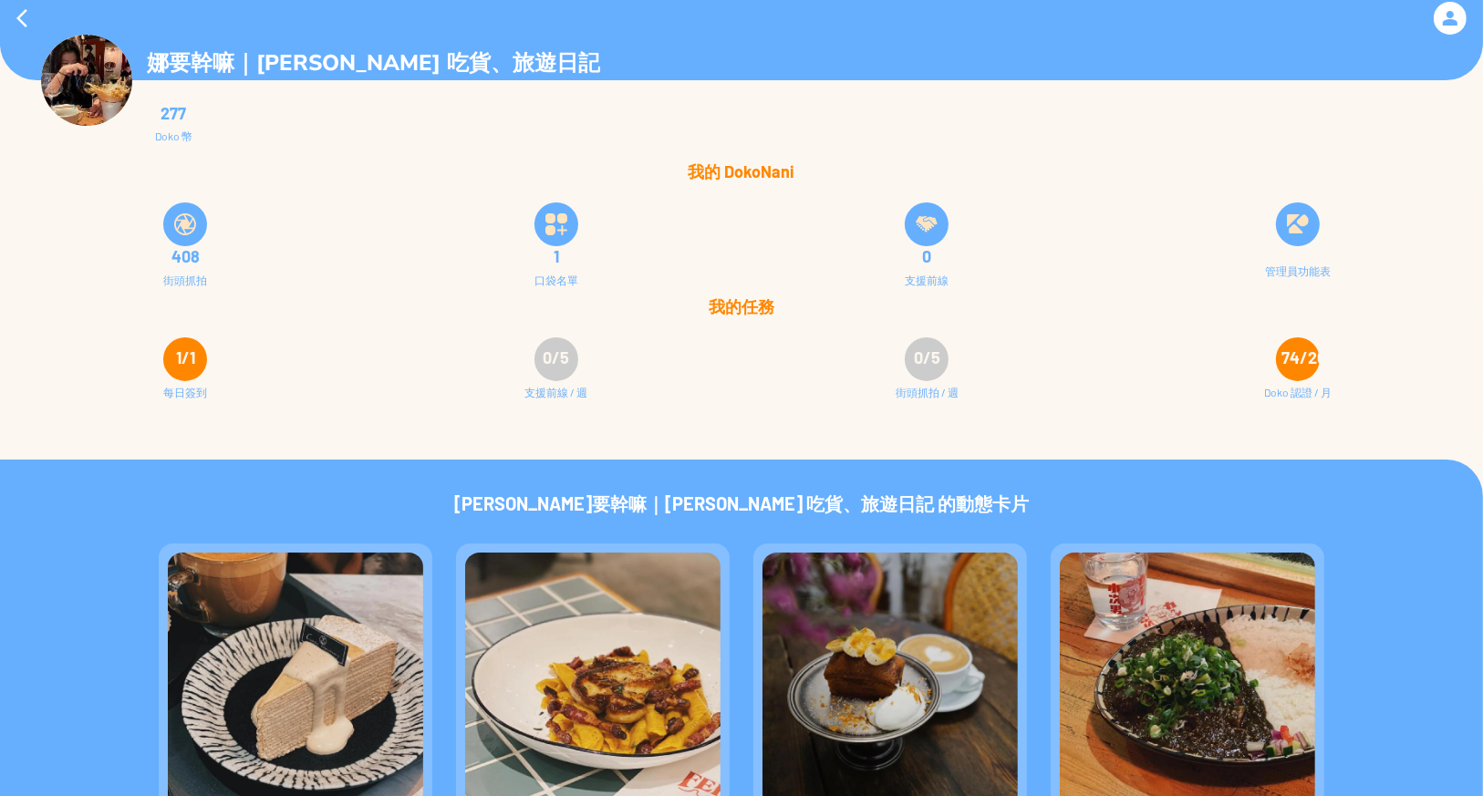
click at [183, 238] on div at bounding box center [185, 224] width 44 height 44
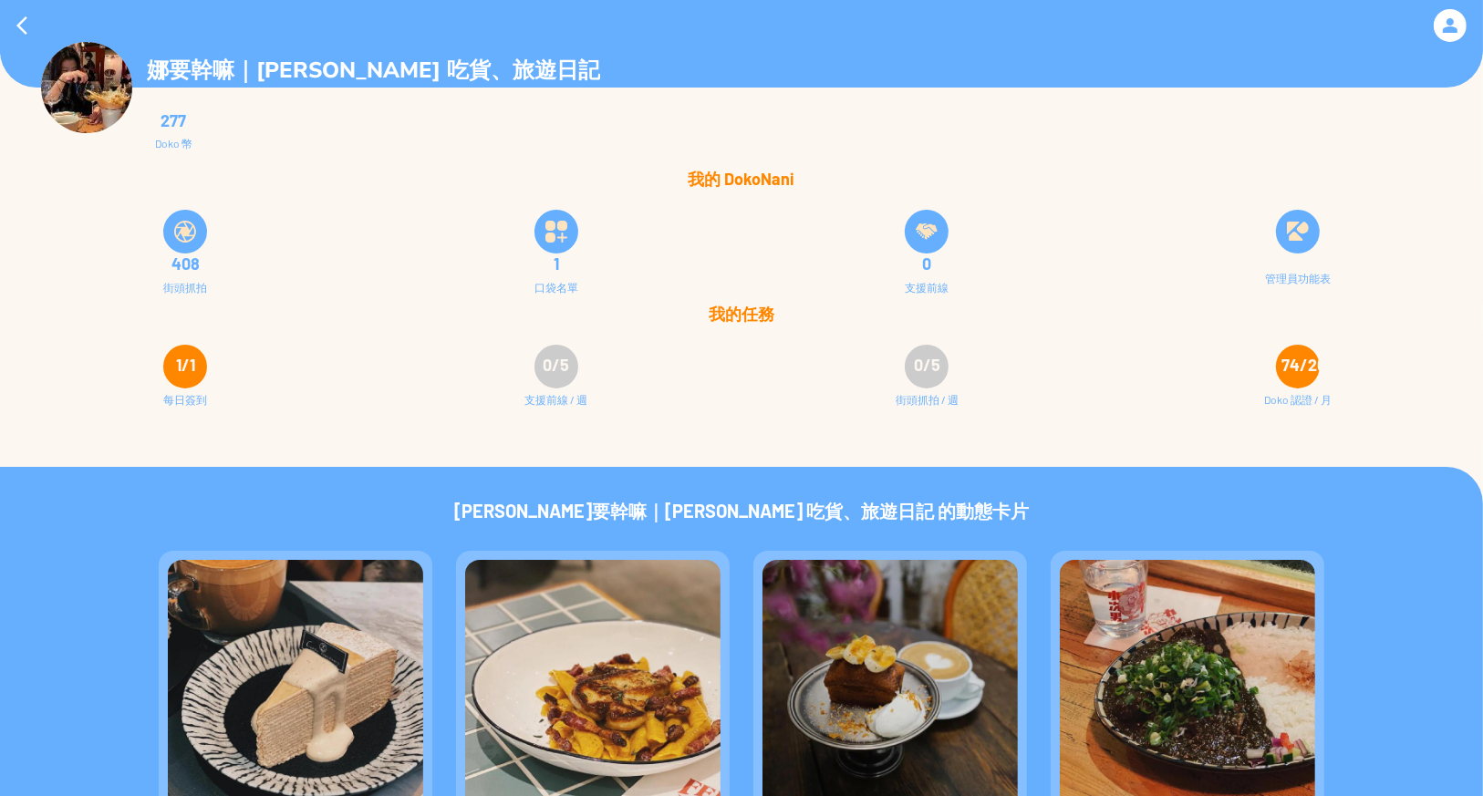
scroll to position [0, 0]
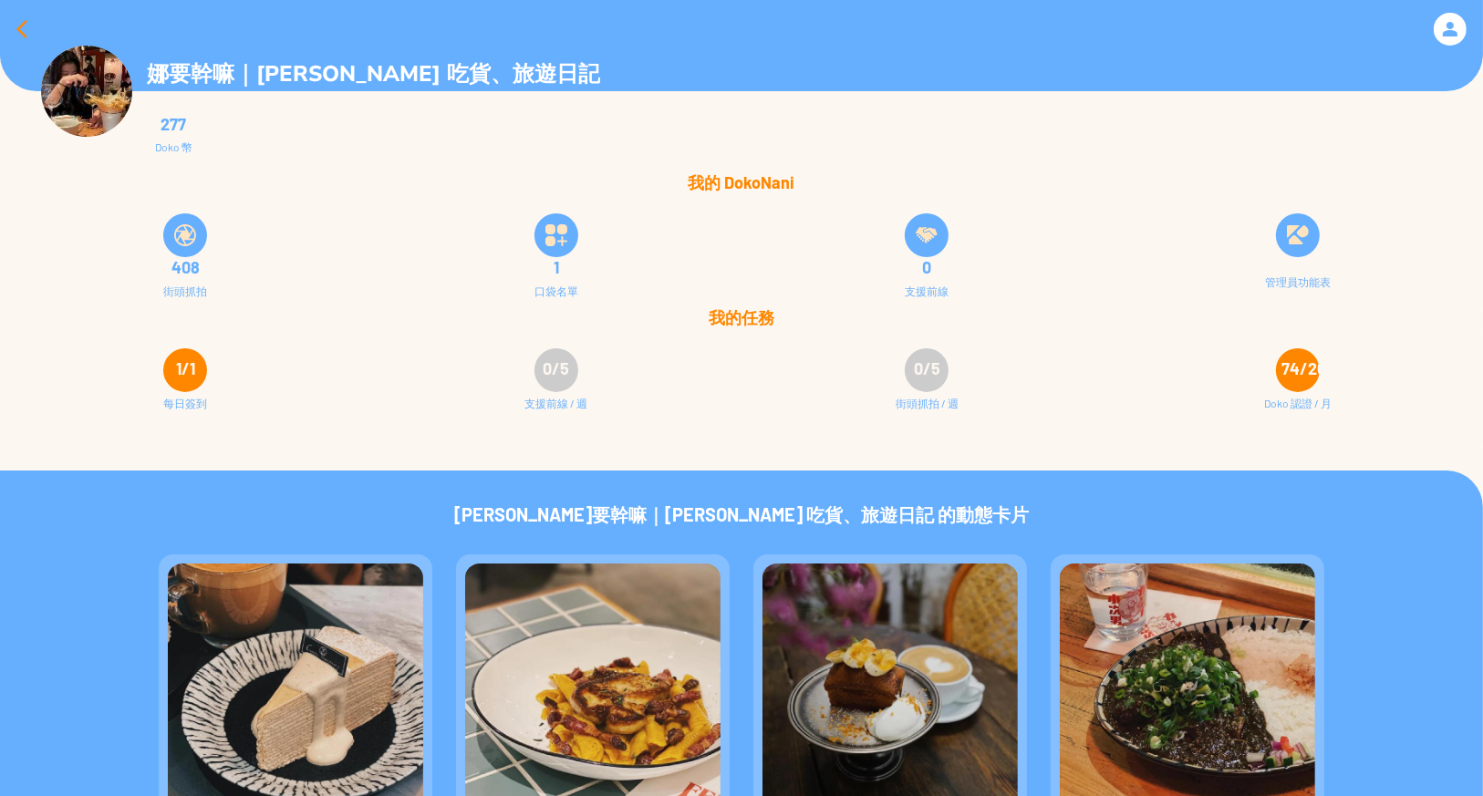
click at [22, 26] on div at bounding box center [22, 29] width 44 height 44
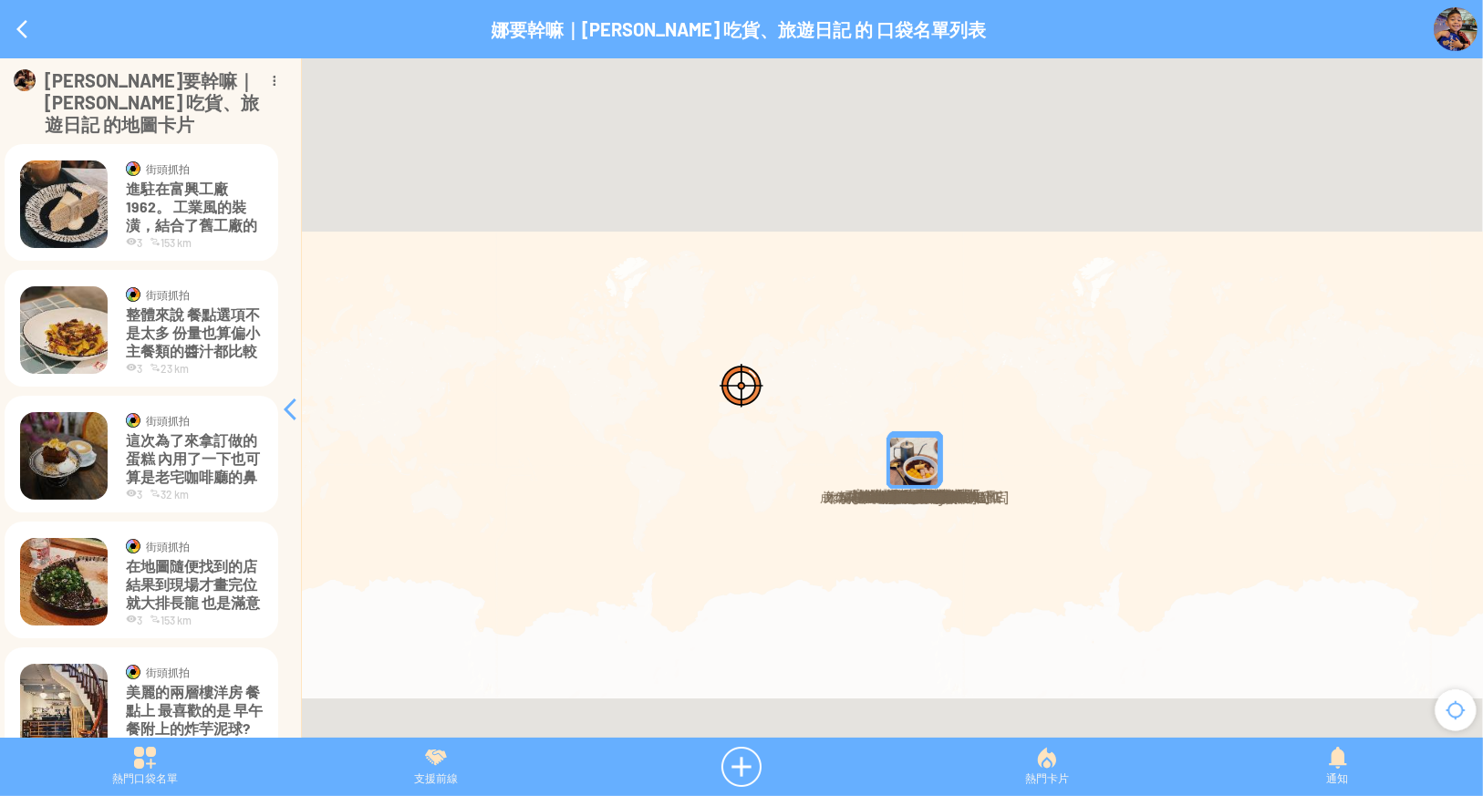
click at [1453, 713] on div at bounding box center [1455, 710] width 55 height 55
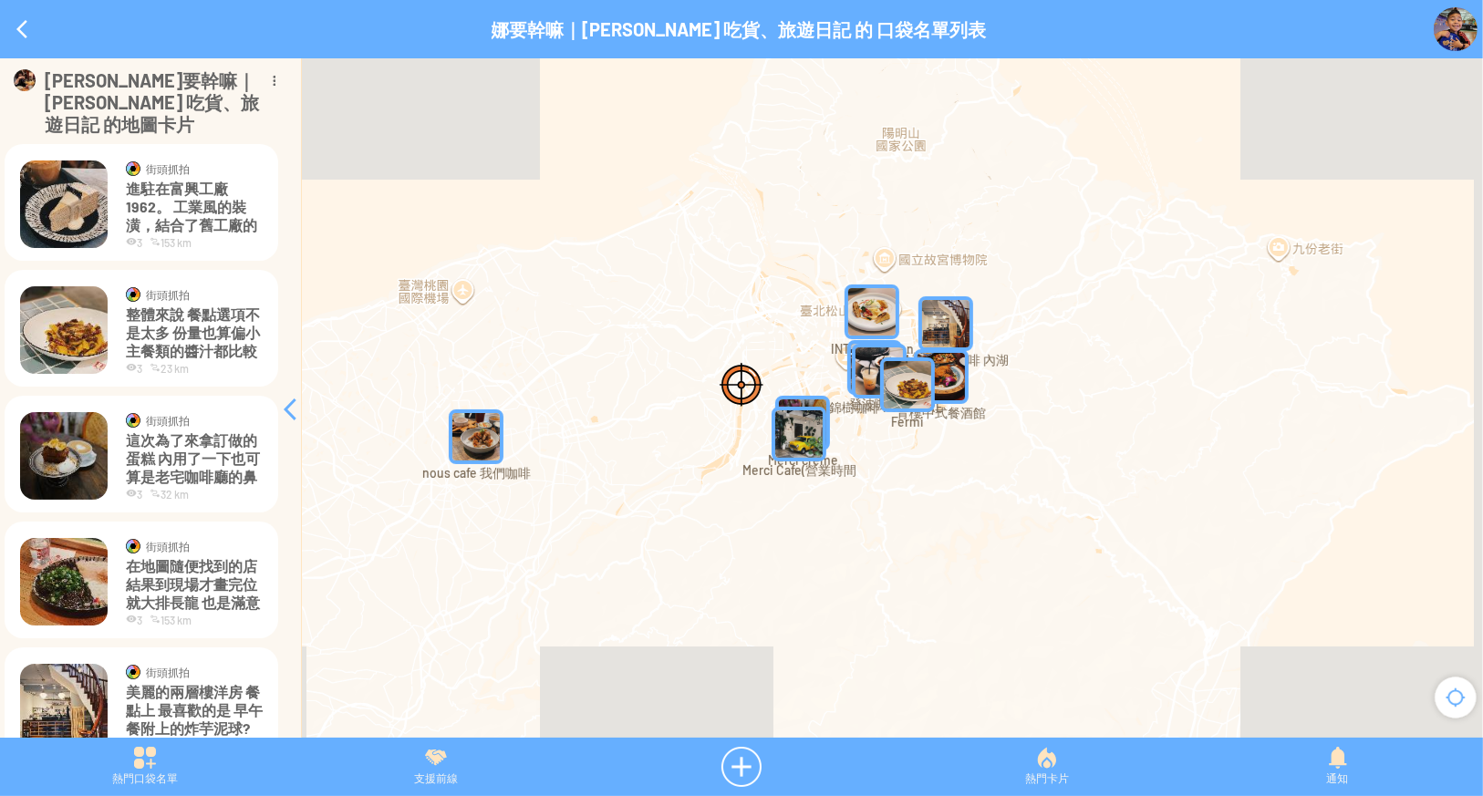
drag, startPoint x: 942, startPoint y: 483, endPoint x: 1083, endPoint y: 295, distance: 235.3
click at [1083, 295] on div at bounding box center [741, 407] width 1483 height 698
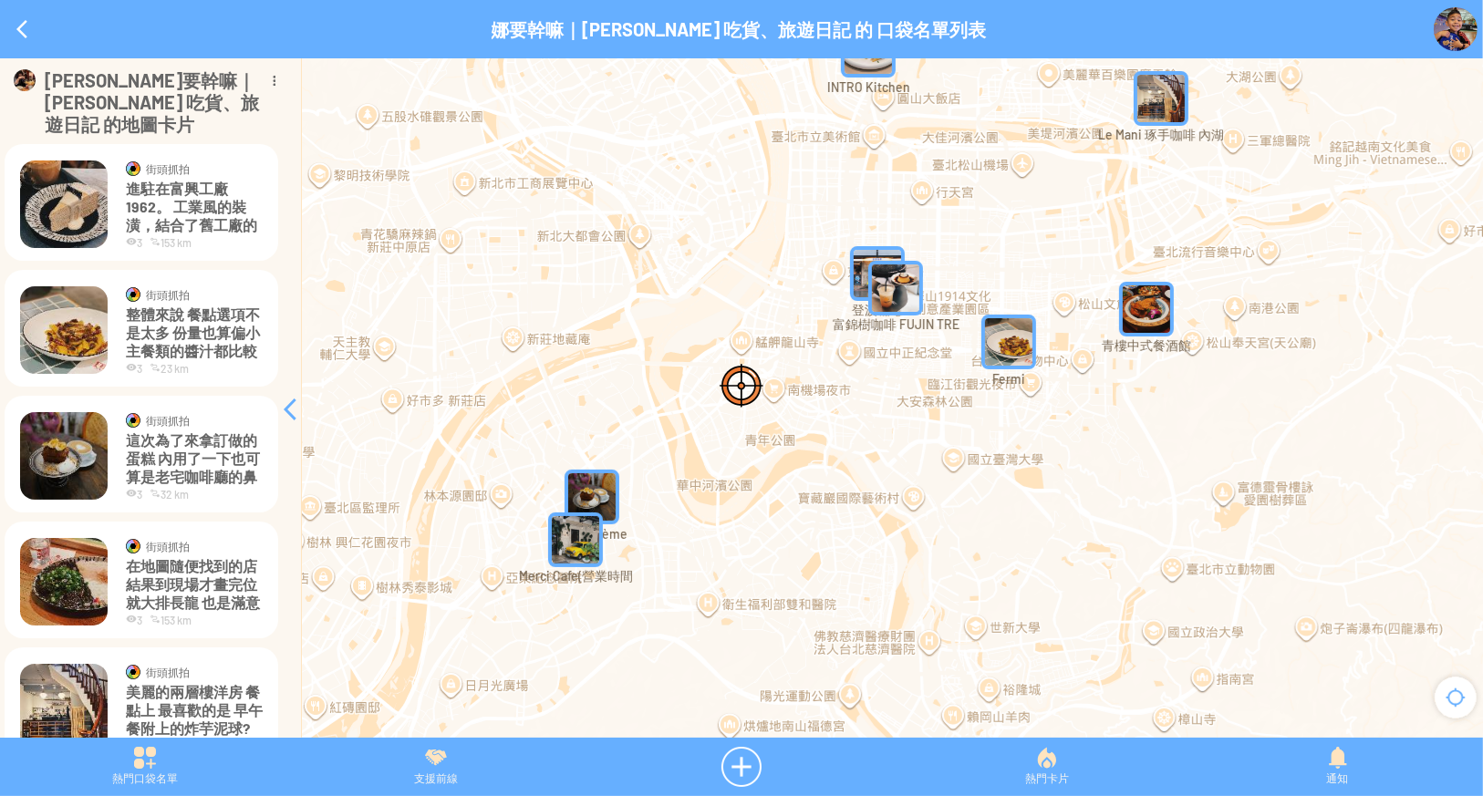
drag, startPoint x: 1047, startPoint y: 419, endPoint x: 1011, endPoint y: 525, distance: 112.8
click at [1018, 531] on div at bounding box center [741, 407] width 1483 height 698
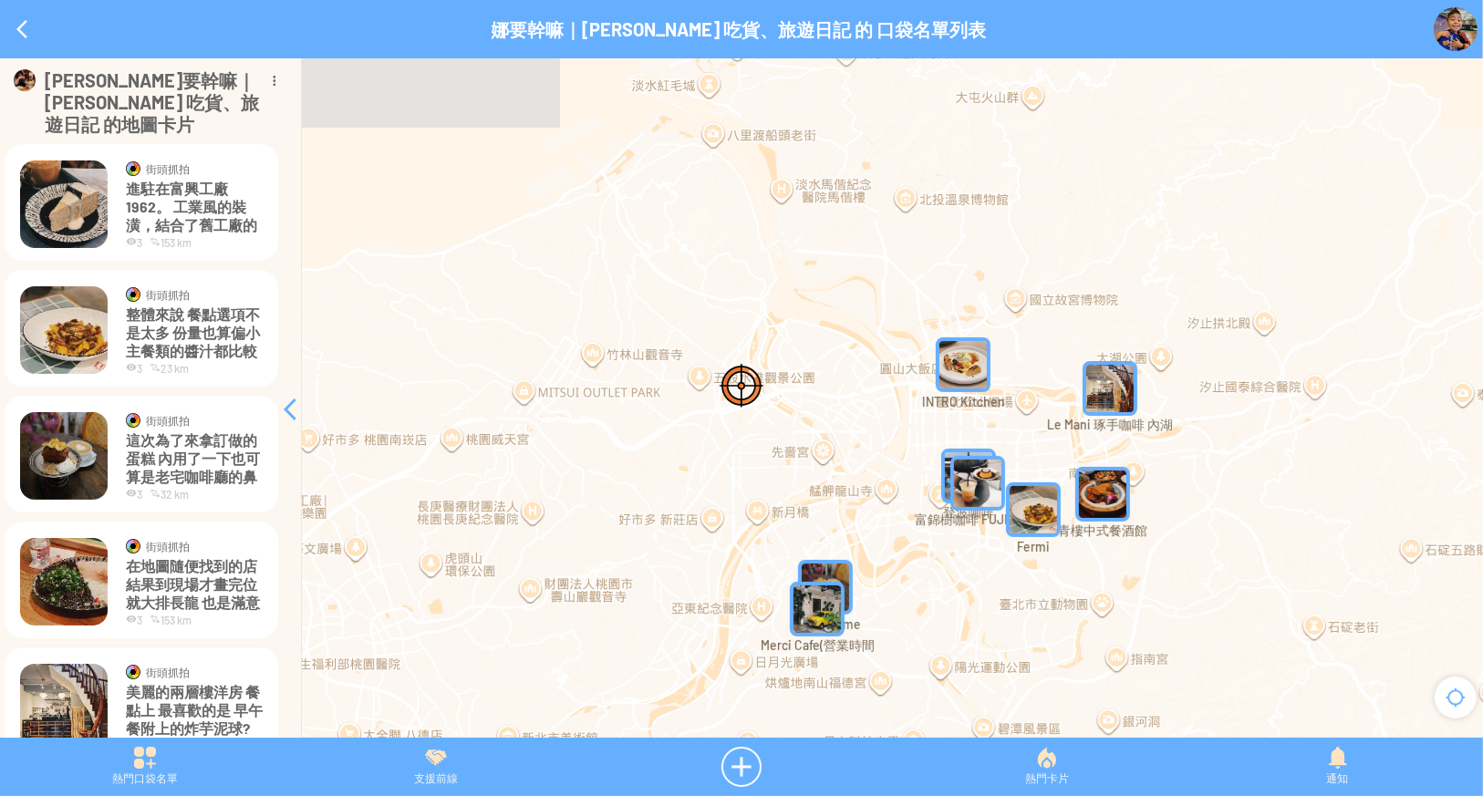
click at [974, 360] on img "INTRO Kitchen" at bounding box center [963, 364] width 55 height 55
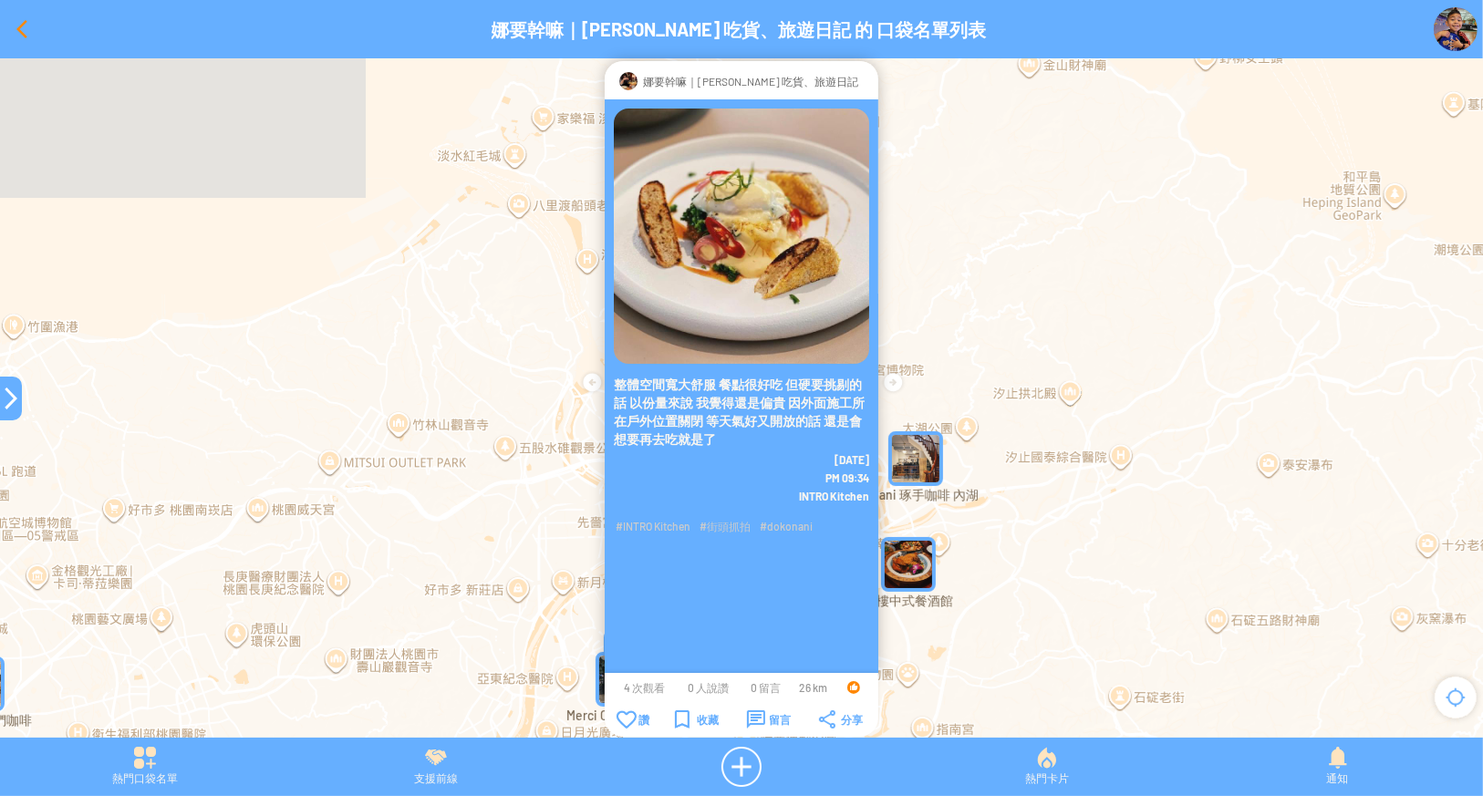
click at [17, 31] on div at bounding box center [22, 29] width 44 height 44
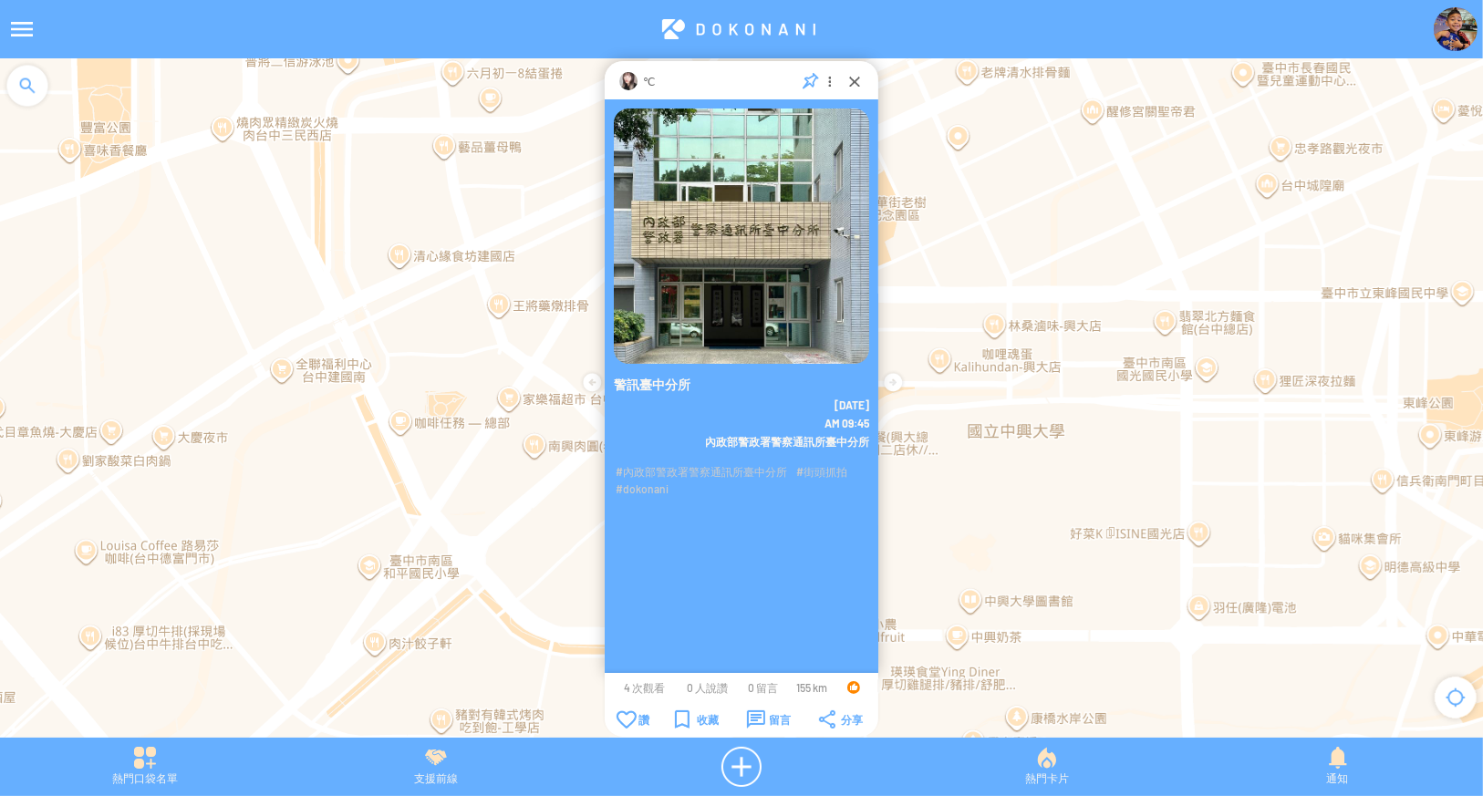
click at [650, 81] on p "℃" at bounding box center [649, 81] width 12 height 18
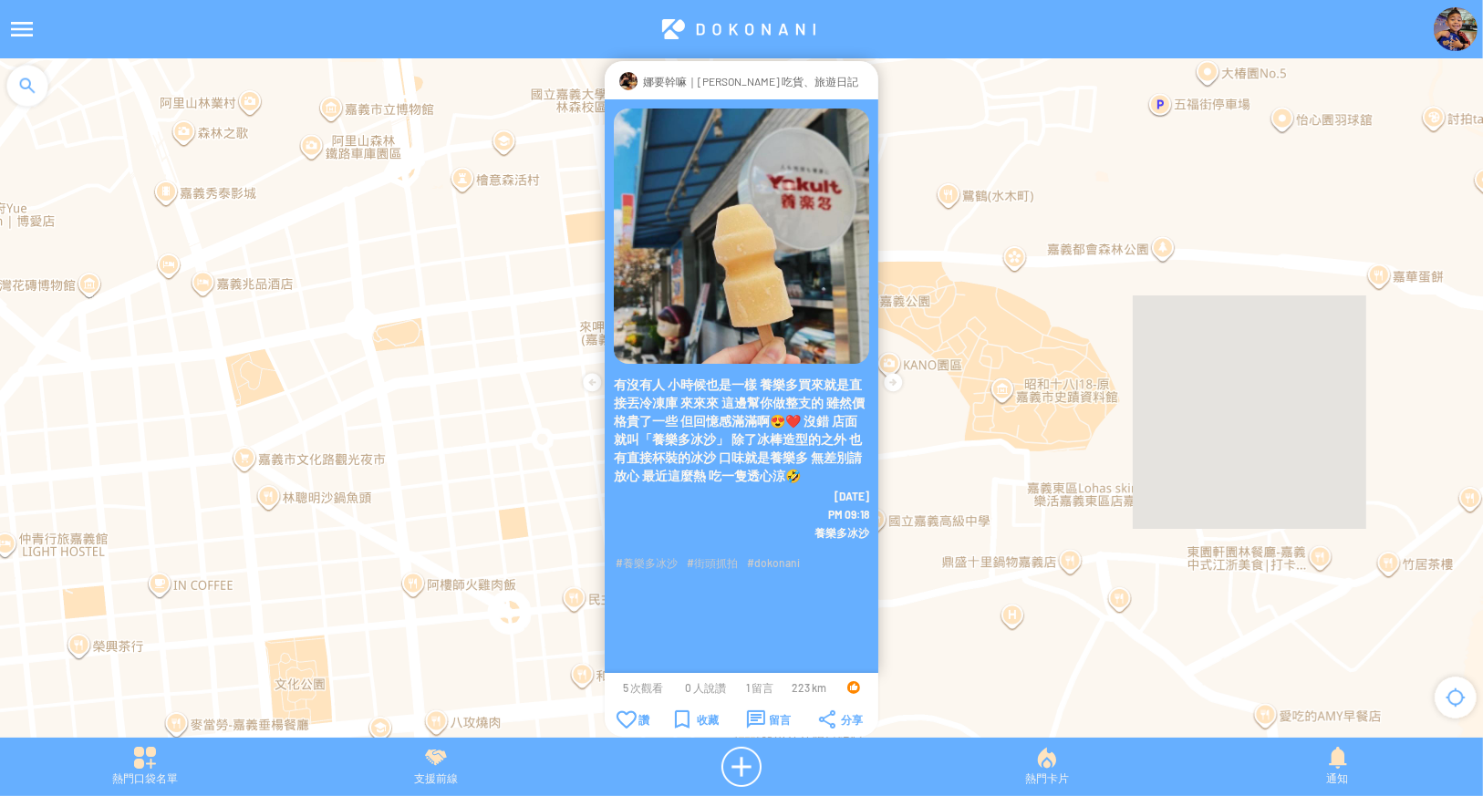
click at [866, 81] on div at bounding box center [866, 81] width 0 height 18
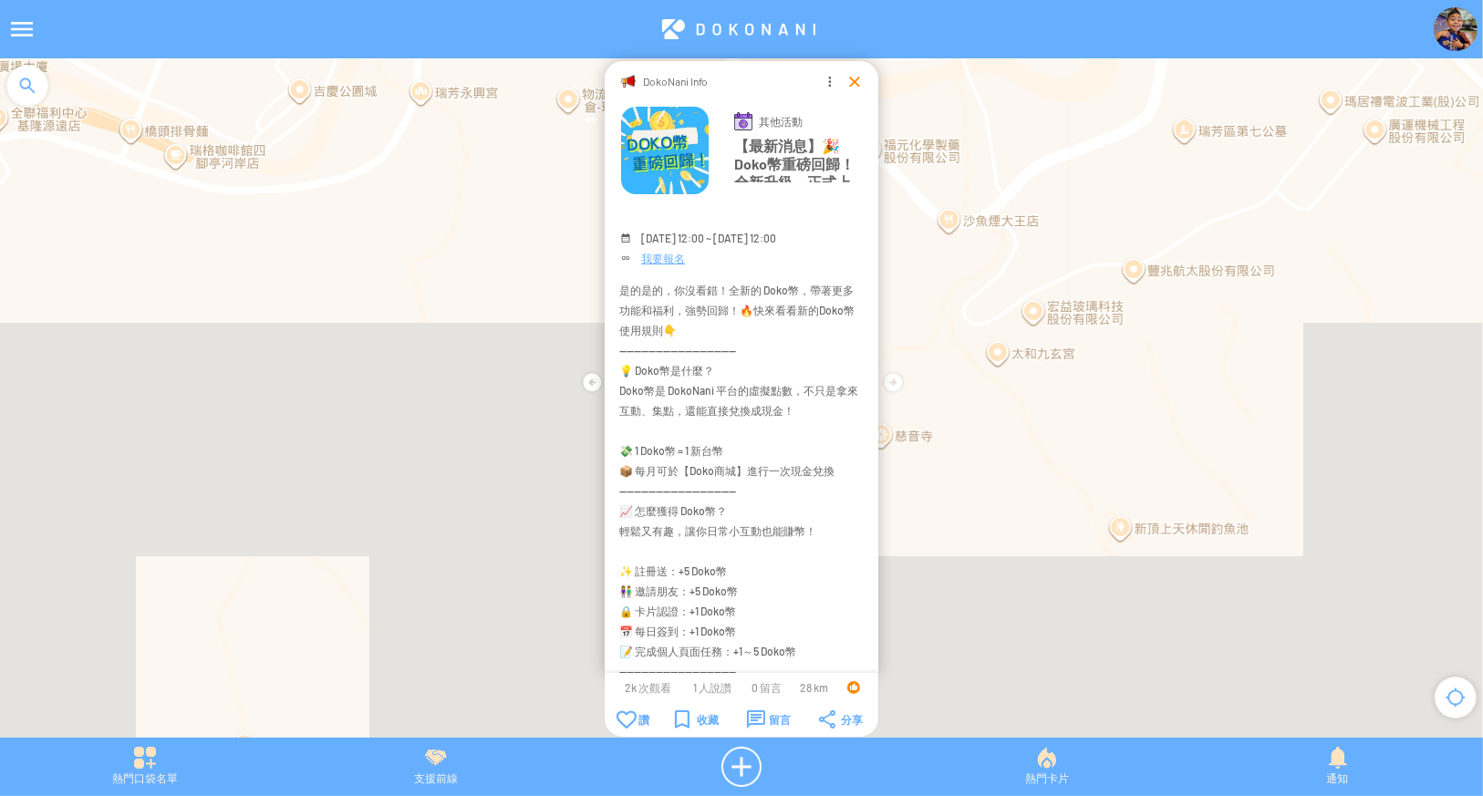
click at [856, 78] on div at bounding box center [855, 81] width 18 height 18
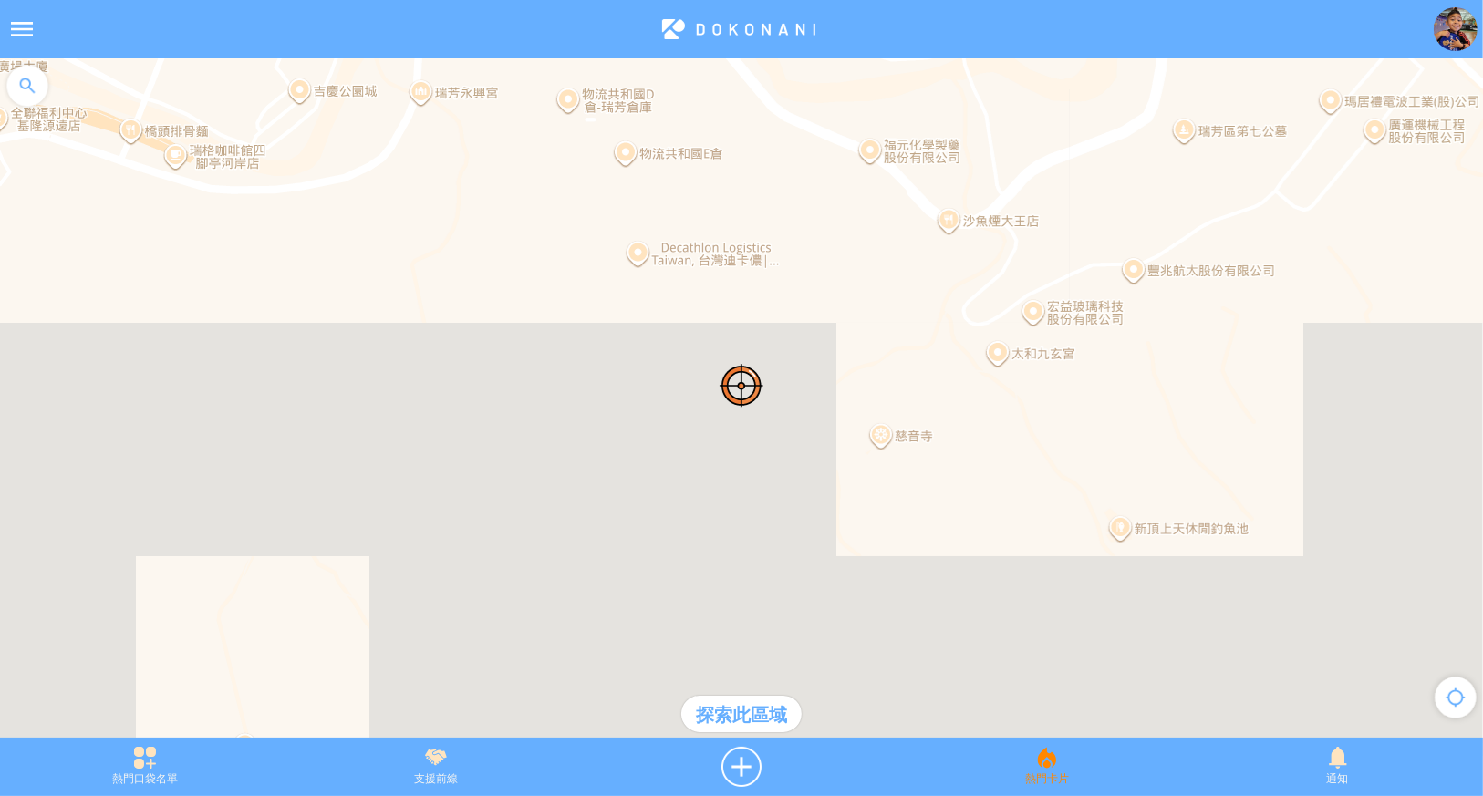
click at [1030, 759] on div "熱門卡片" at bounding box center [1046, 767] width 291 height 40
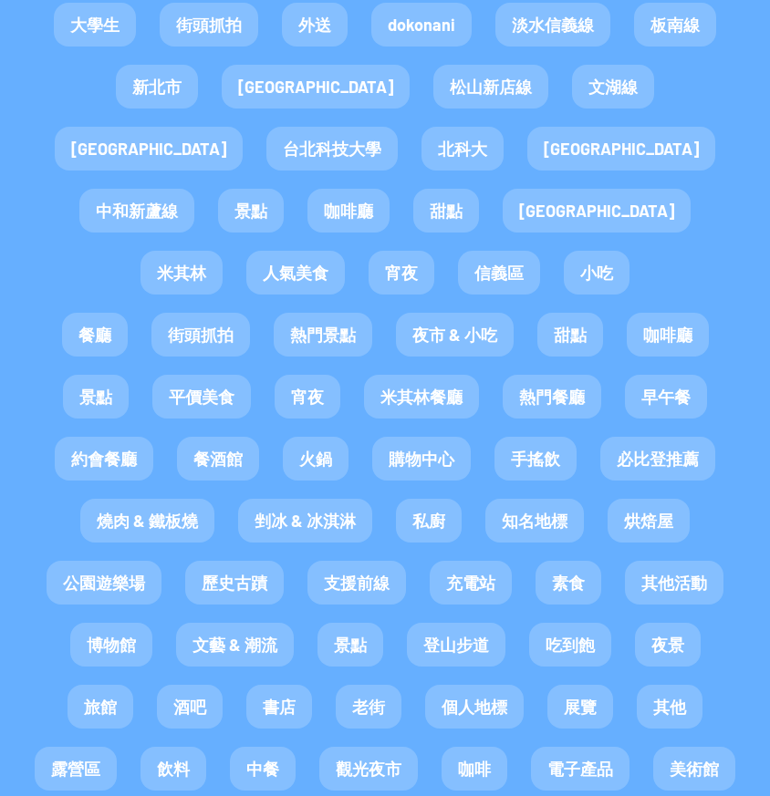
scroll to position [4309, 0]
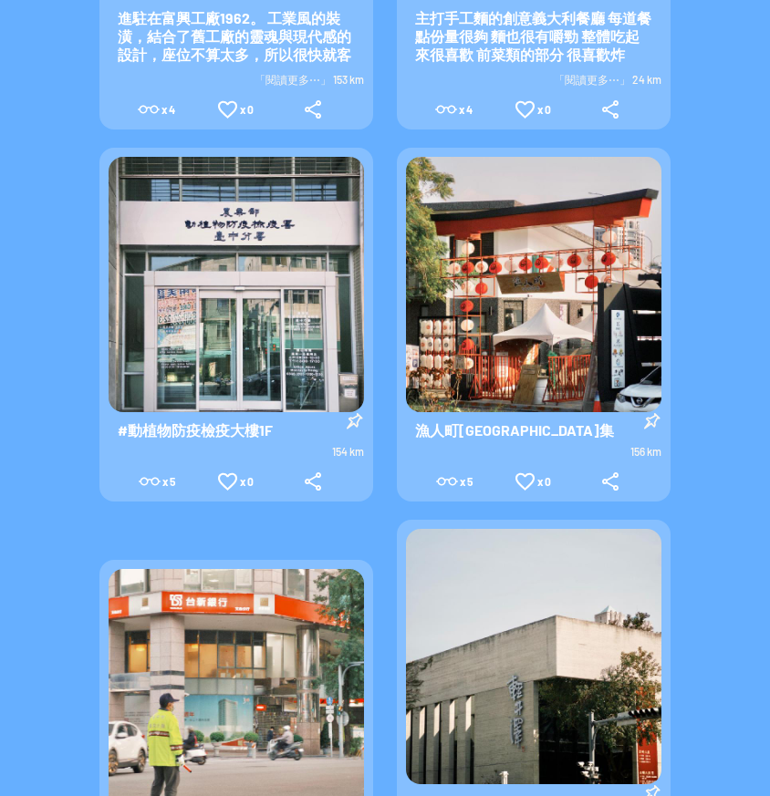
scroll to position [0, 0]
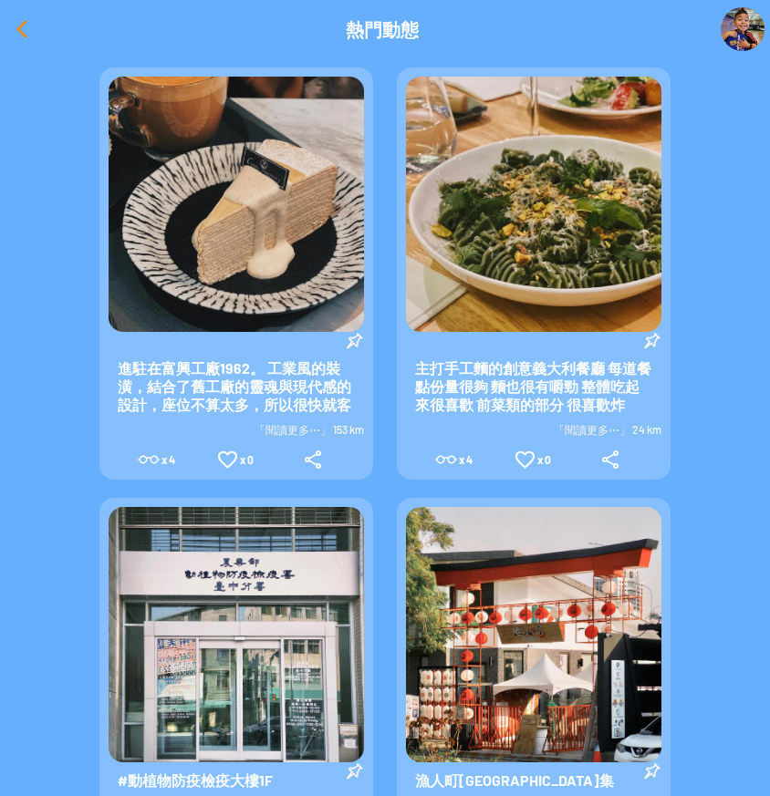
click at [32, 23] on div at bounding box center [22, 29] width 44 height 44
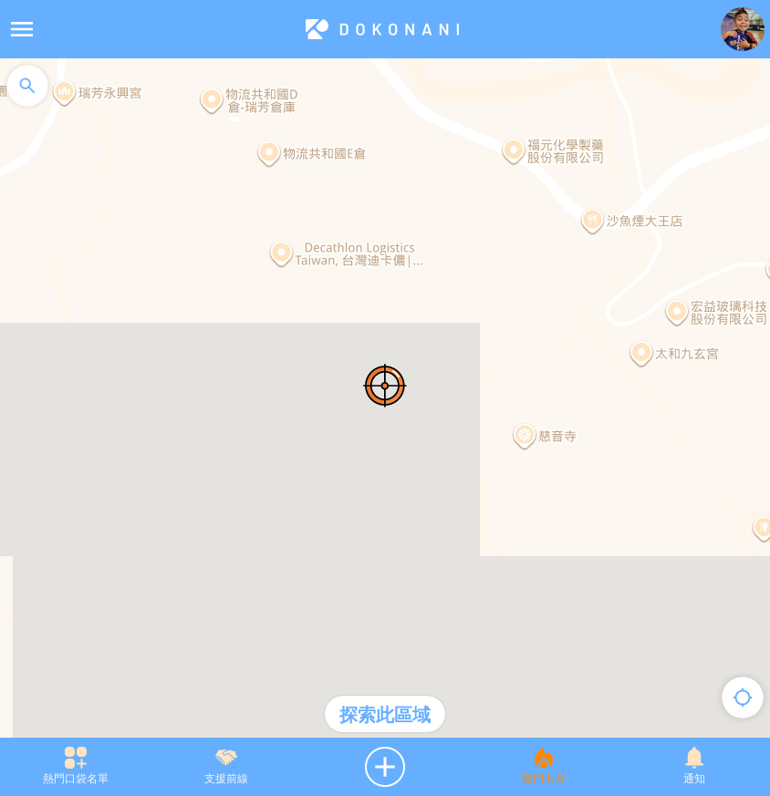
click at [546, 769] on div "熱門卡片" at bounding box center [543, 767] width 150 height 40
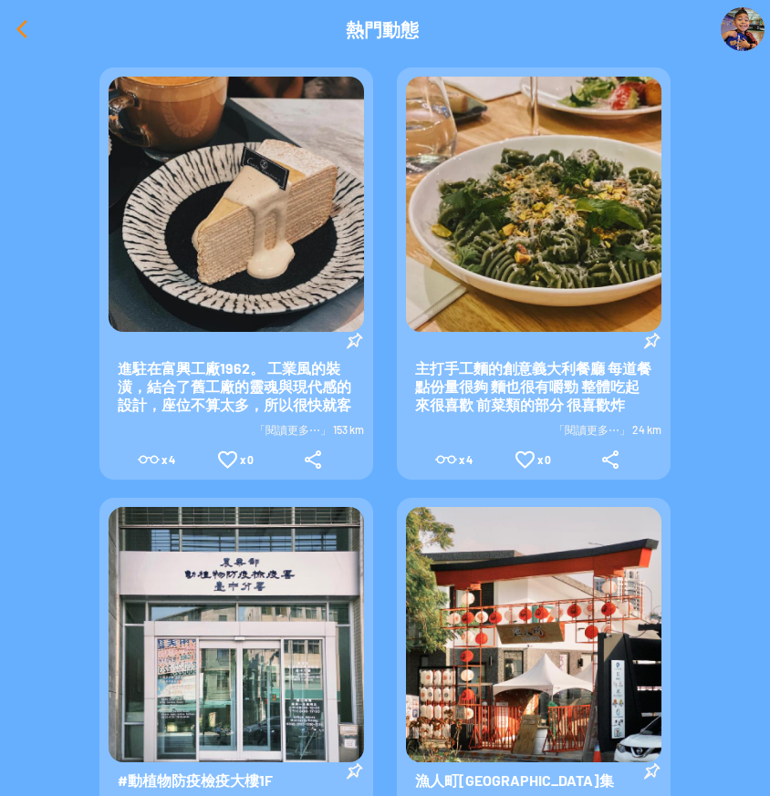
click at [26, 31] on div at bounding box center [22, 29] width 44 height 44
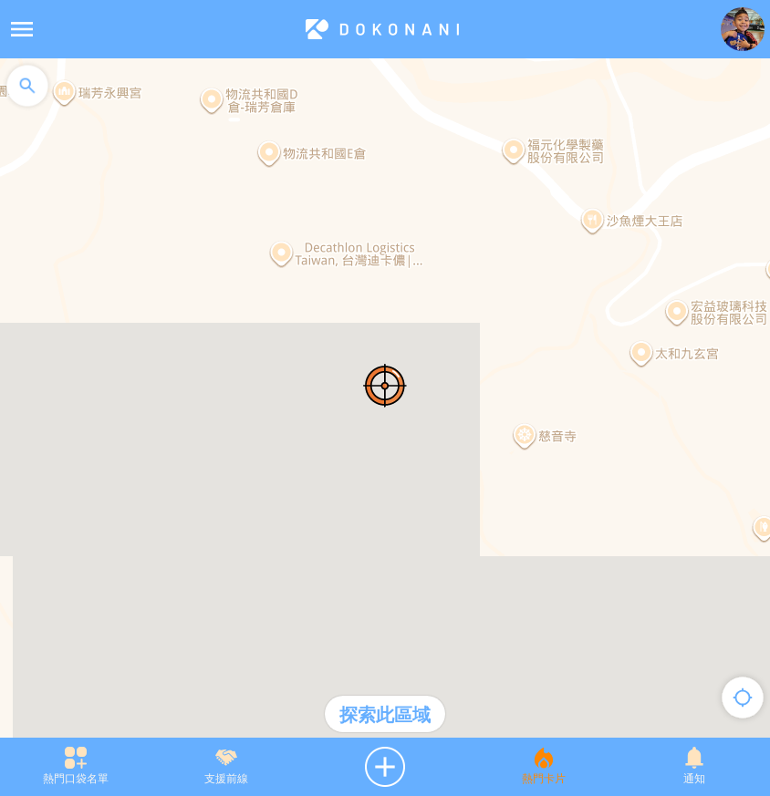
click at [539, 771] on div "熱門卡片" at bounding box center [543, 767] width 150 height 40
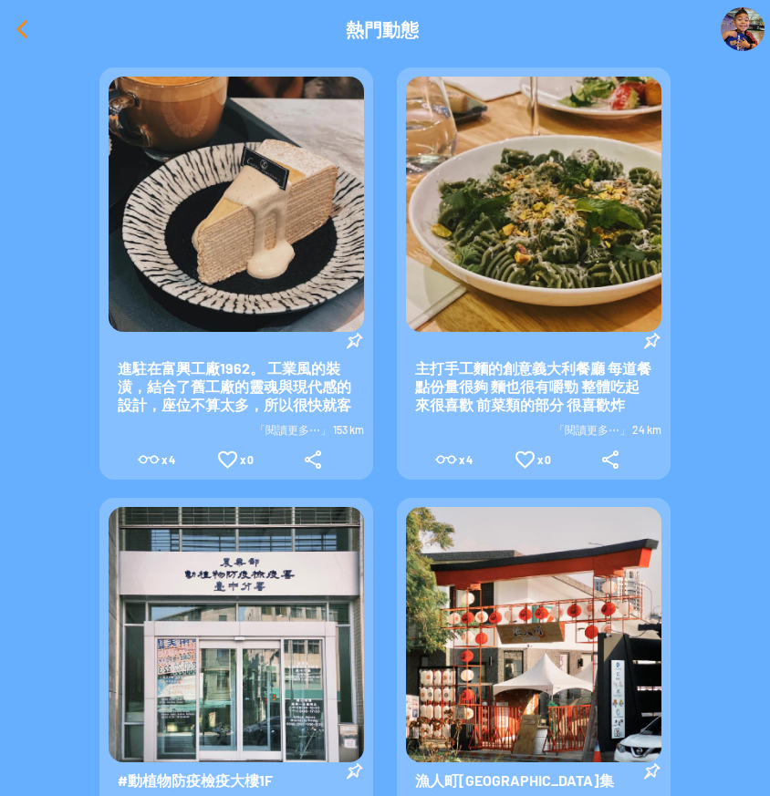
click at [12, 25] on div at bounding box center [22, 29] width 44 height 44
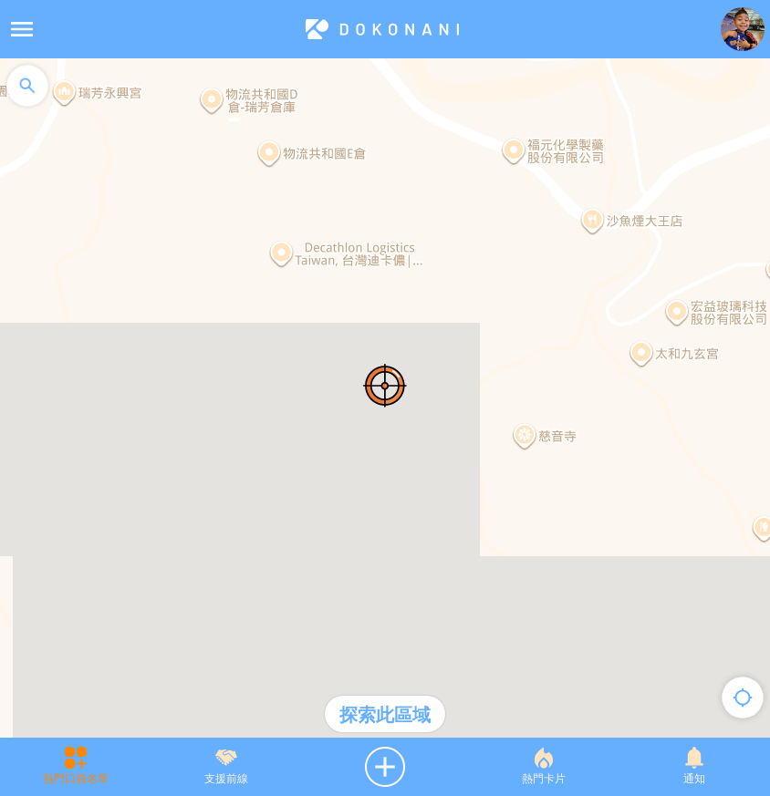
click at [102, 769] on div "熱門口袋名單" at bounding box center [75, 767] width 150 height 40
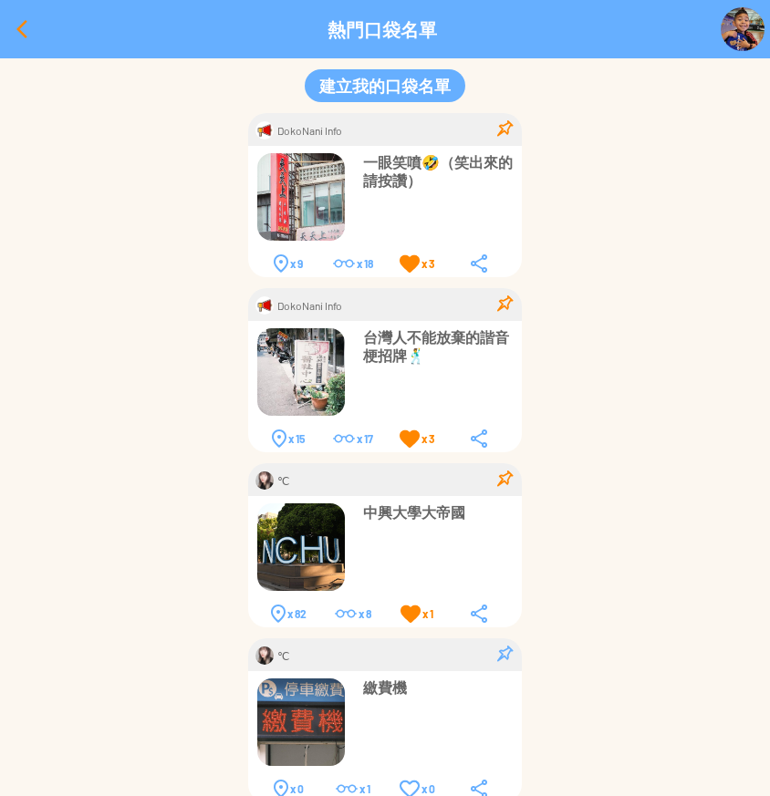
click at [23, 29] on div at bounding box center [22, 29] width 44 height 44
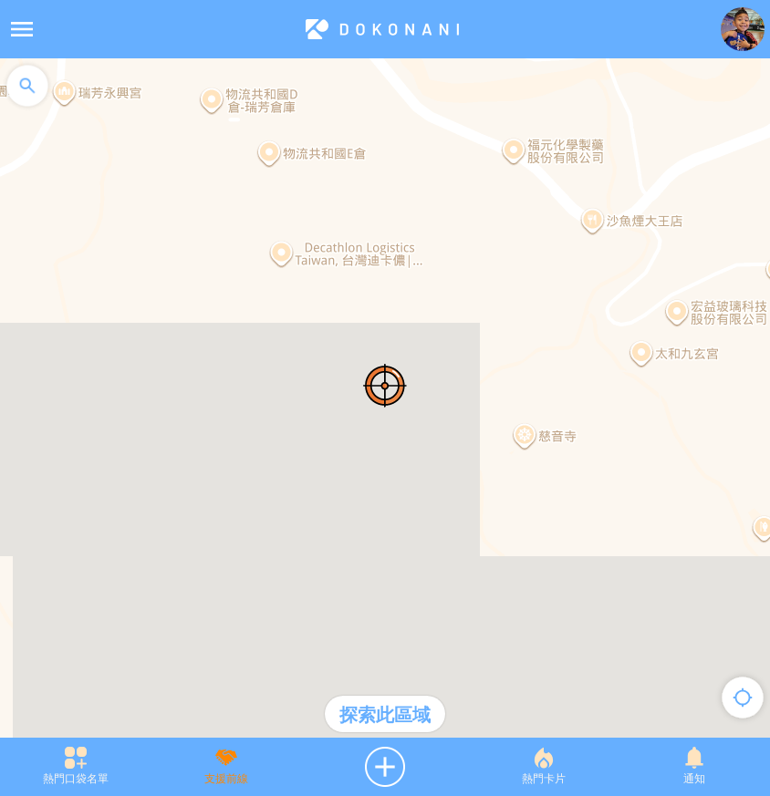
click at [237, 759] on div "支援前線" at bounding box center [225, 767] width 150 height 40
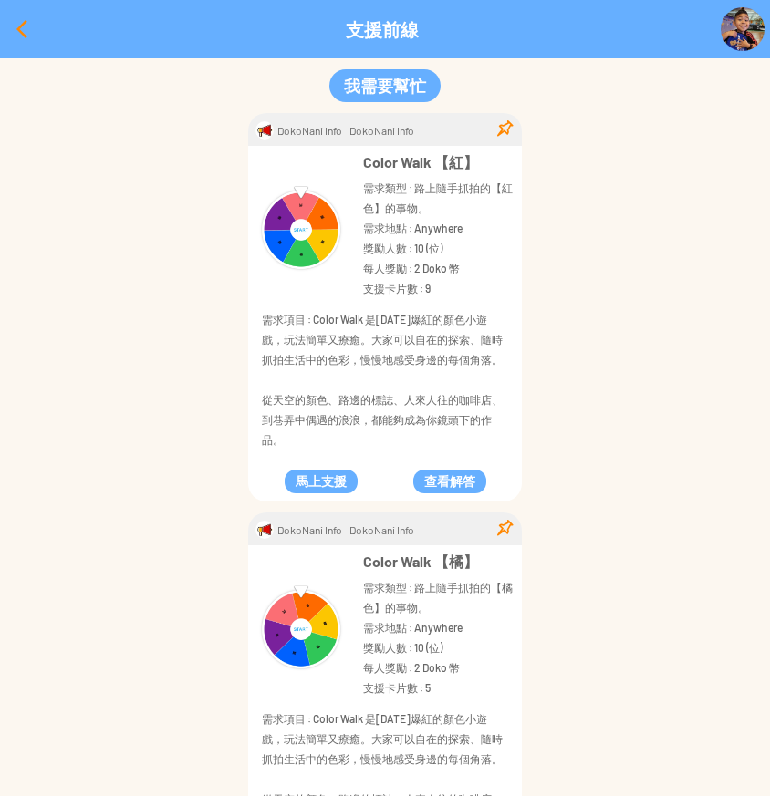
click at [15, 23] on div at bounding box center [22, 29] width 44 height 44
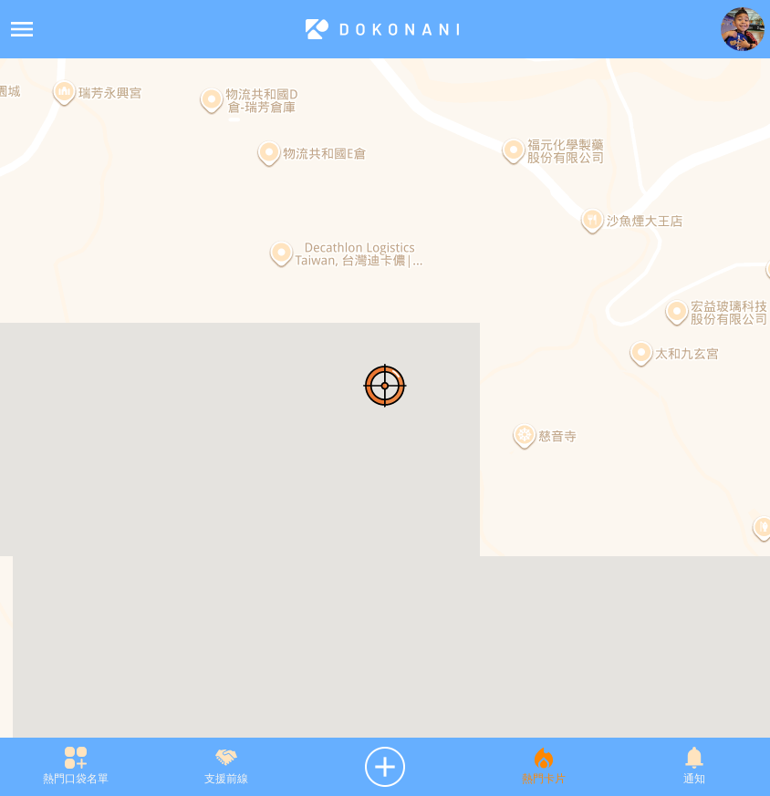
click at [541, 756] on div "熱門卡片" at bounding box center [543, 767] width 150 height 40
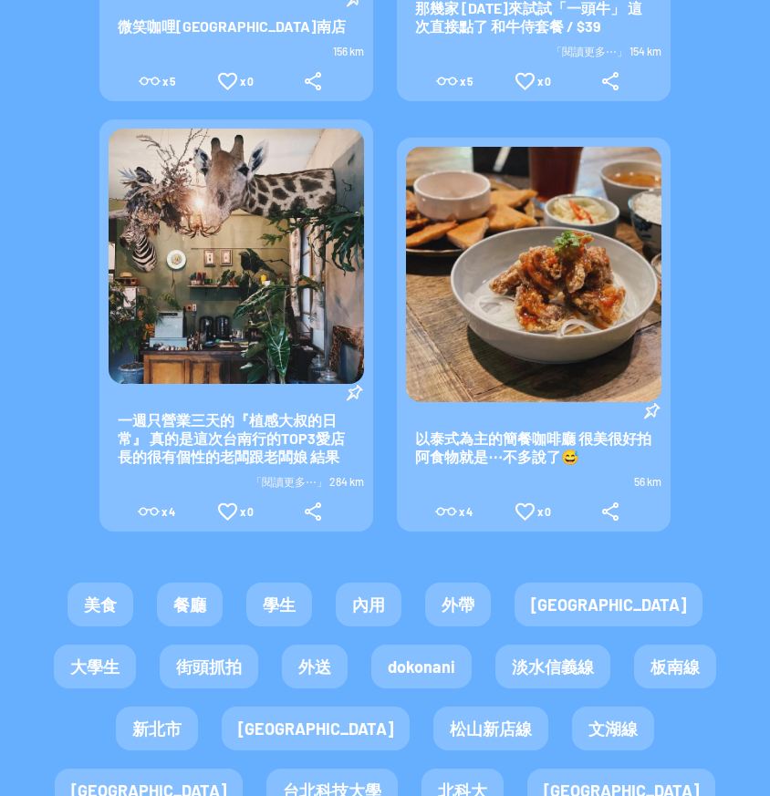
scroll to position [3922, 0]
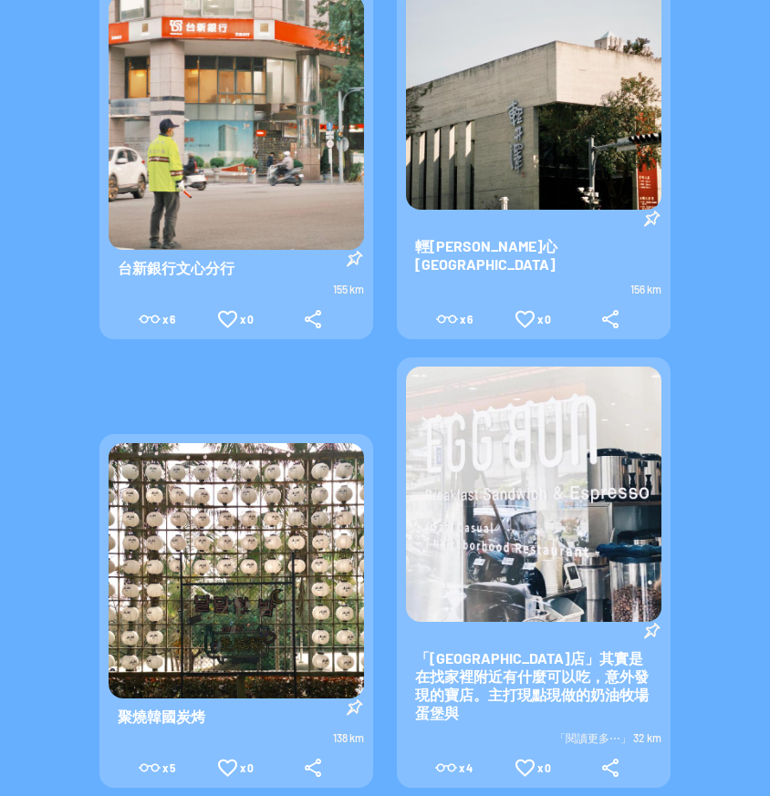
scroll to position [1095, 0]
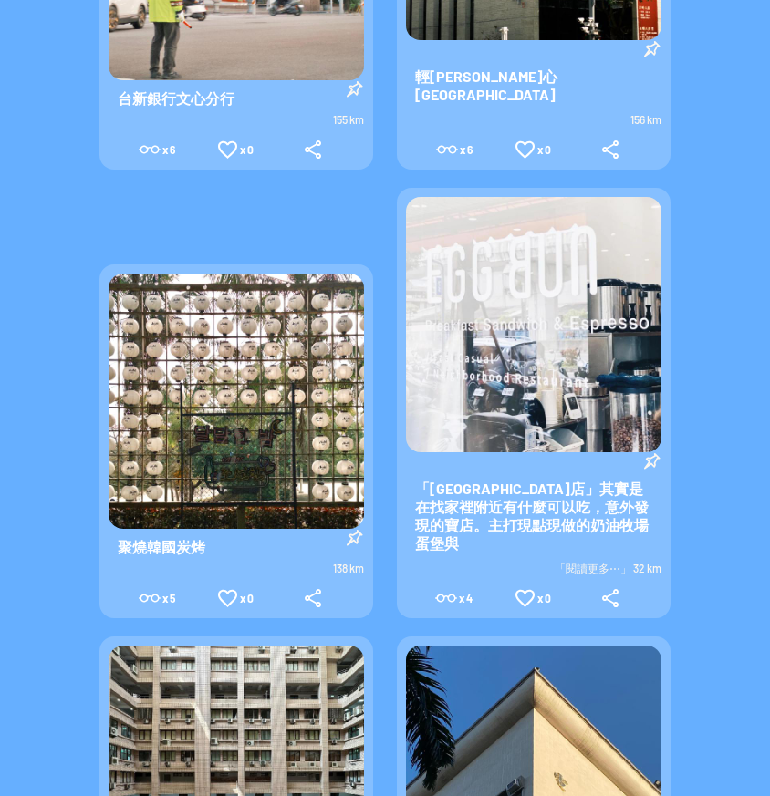
click at [496, 327] on img at bounding box center [533, 324] width 255 height 255
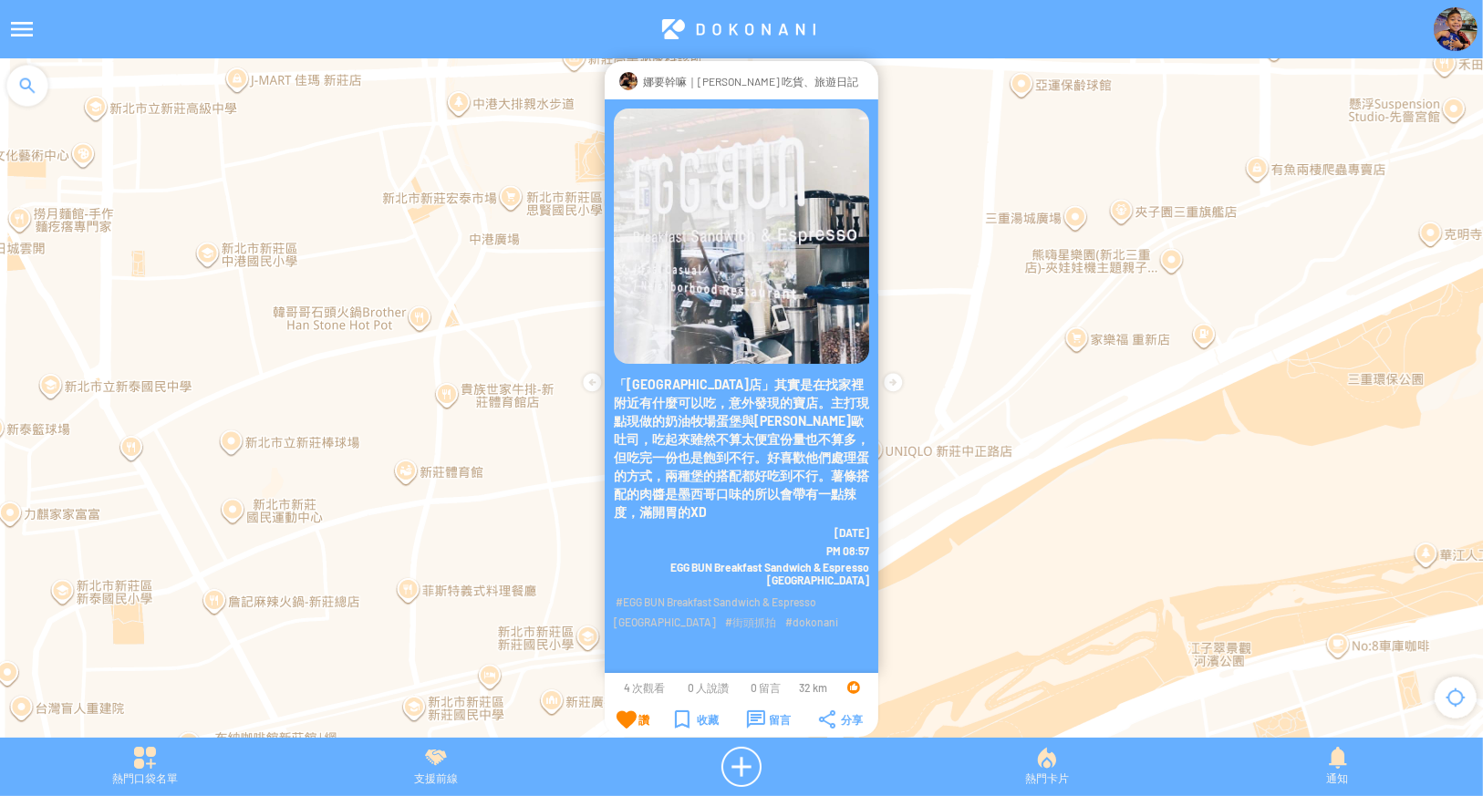
click at [620, 715] on div "讚" at bounding box center [633, 720] width 33 height 18
click at [886, 381] on div at bounding box center [892, 382] width 29 height 29
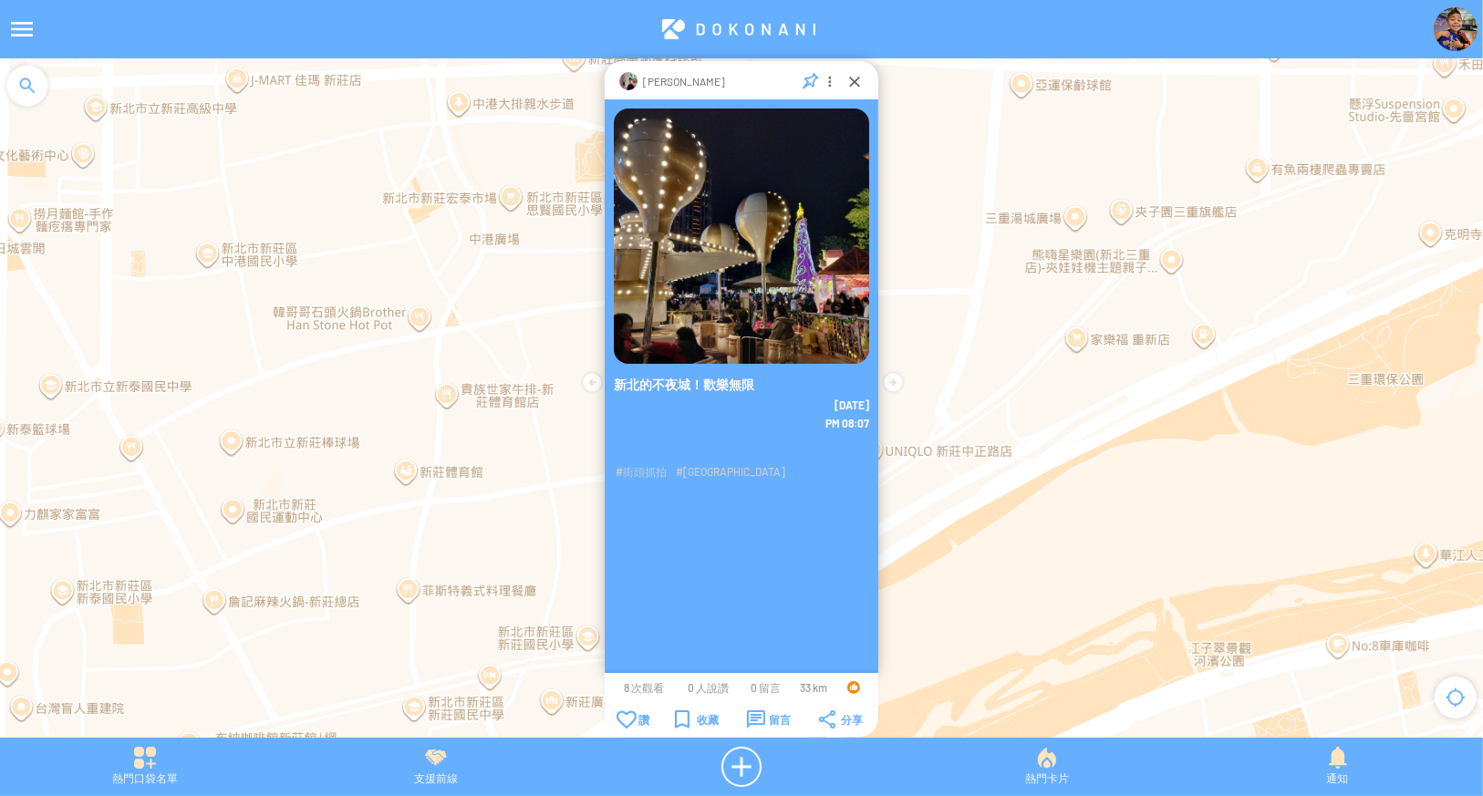
click at [891, 373] on div at bounding box center [892, 382] width 29 height 29
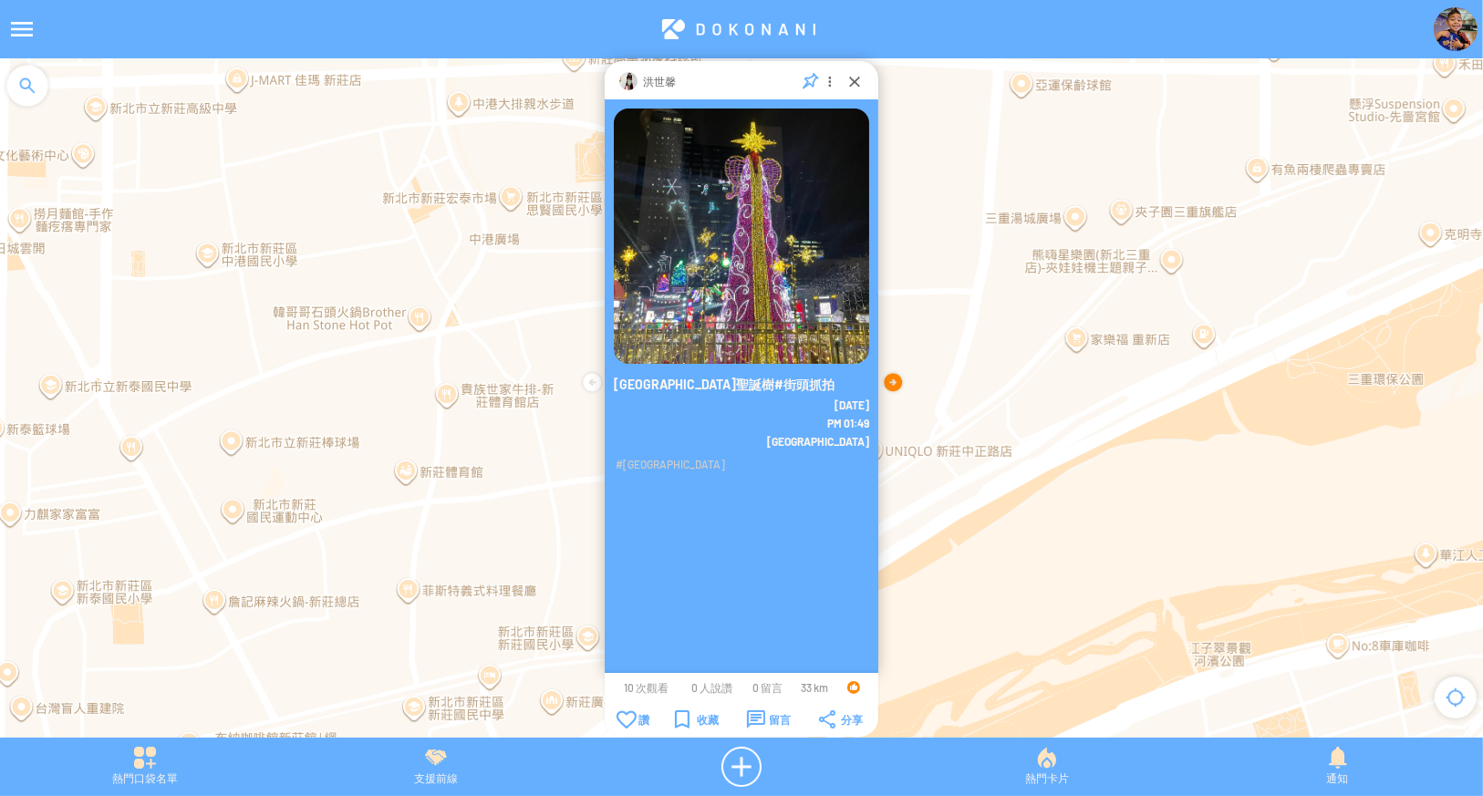
click at [890, 373] on div at bounding box center [892, 382] width 29 height 29
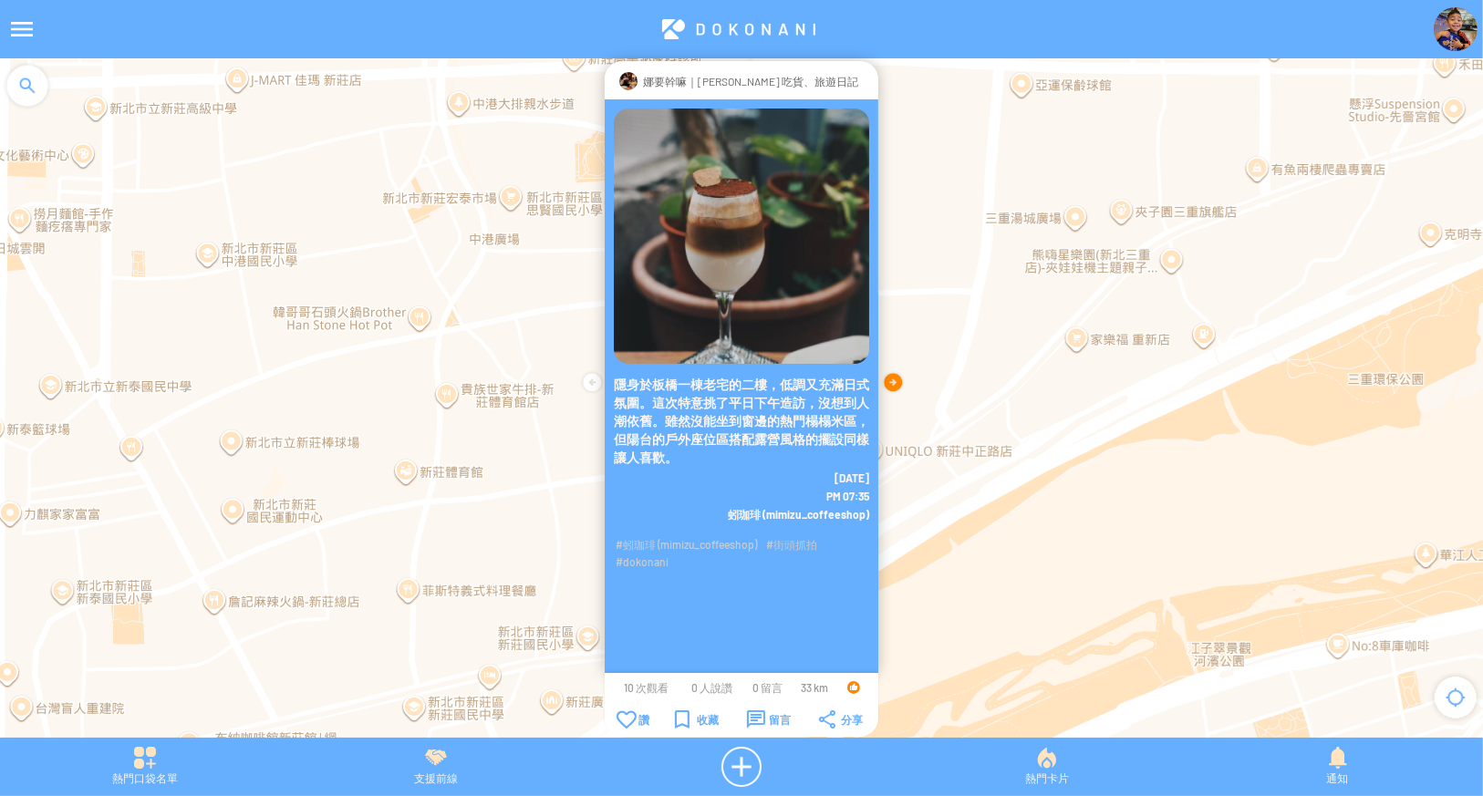
click at [887, 375] on div at bounding box center [892, 382] width 29 height 29
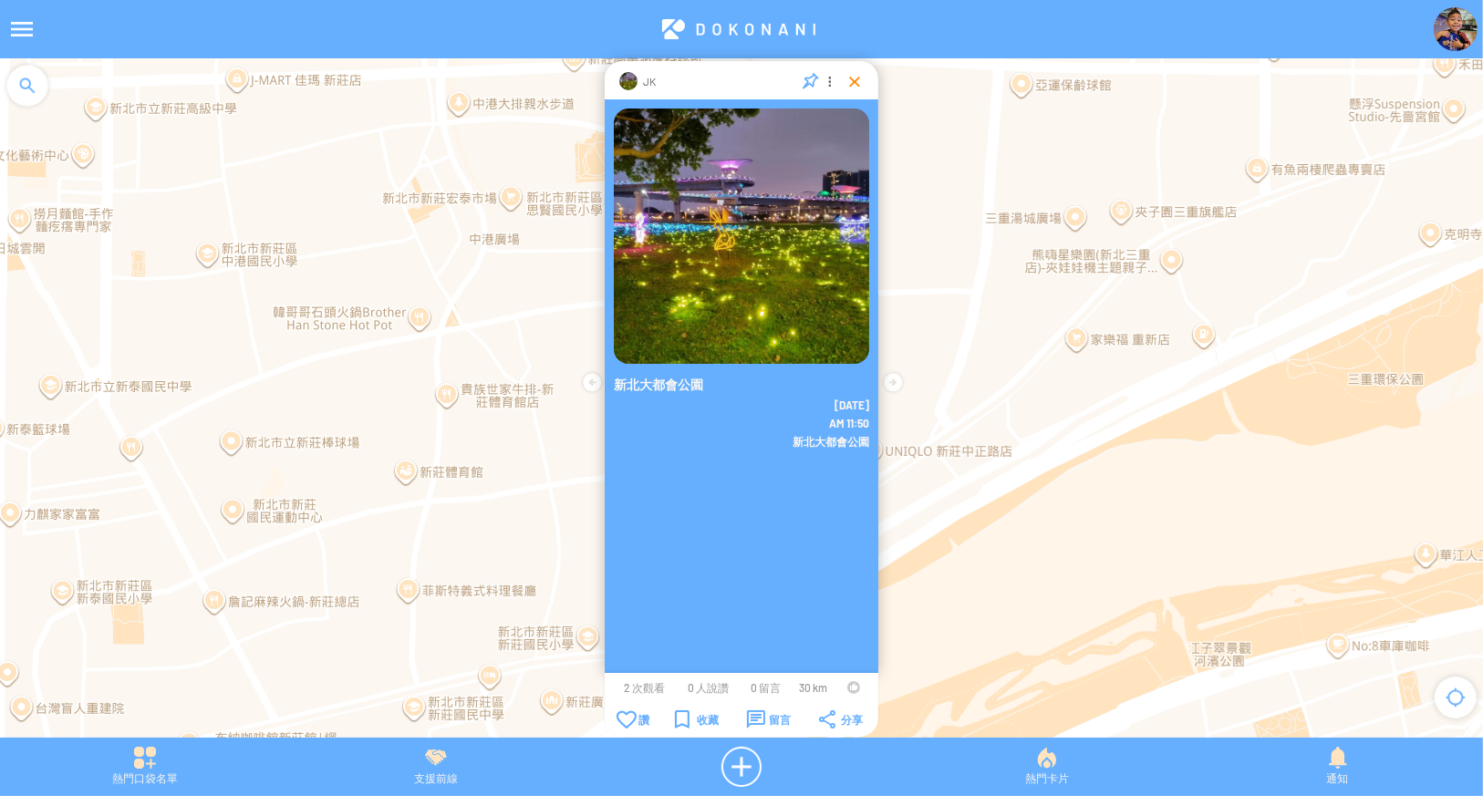
click at [853, 78] on div at bounding box center [855, 81] width 18 height 18
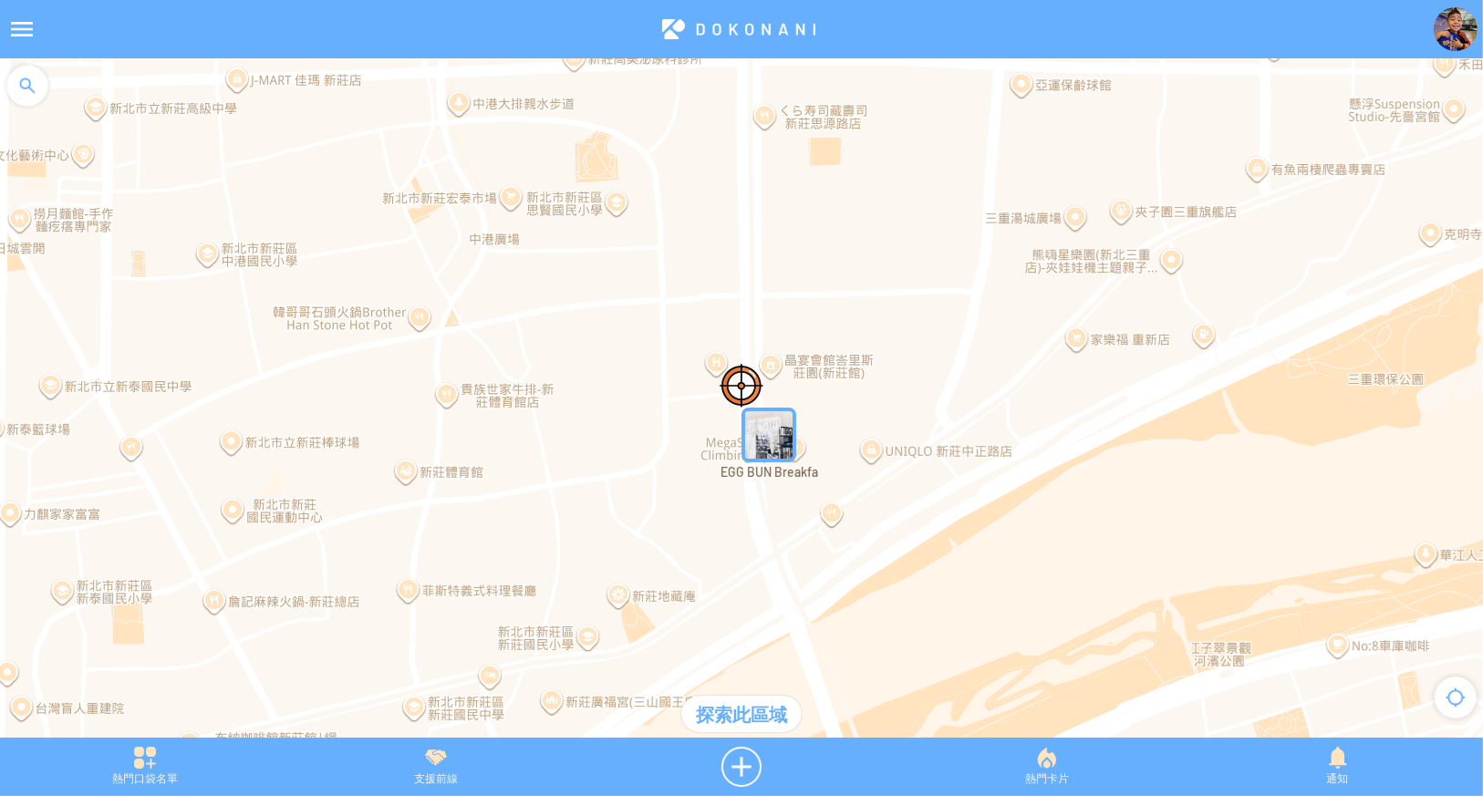
drag, startPoint x: 1454, startPoint y: 695, endPoint x: 1443, endPoint y: 682, distance: 16.8
click at [1455, 695] on div at bounding box center [1455, 697] width 55 height 55
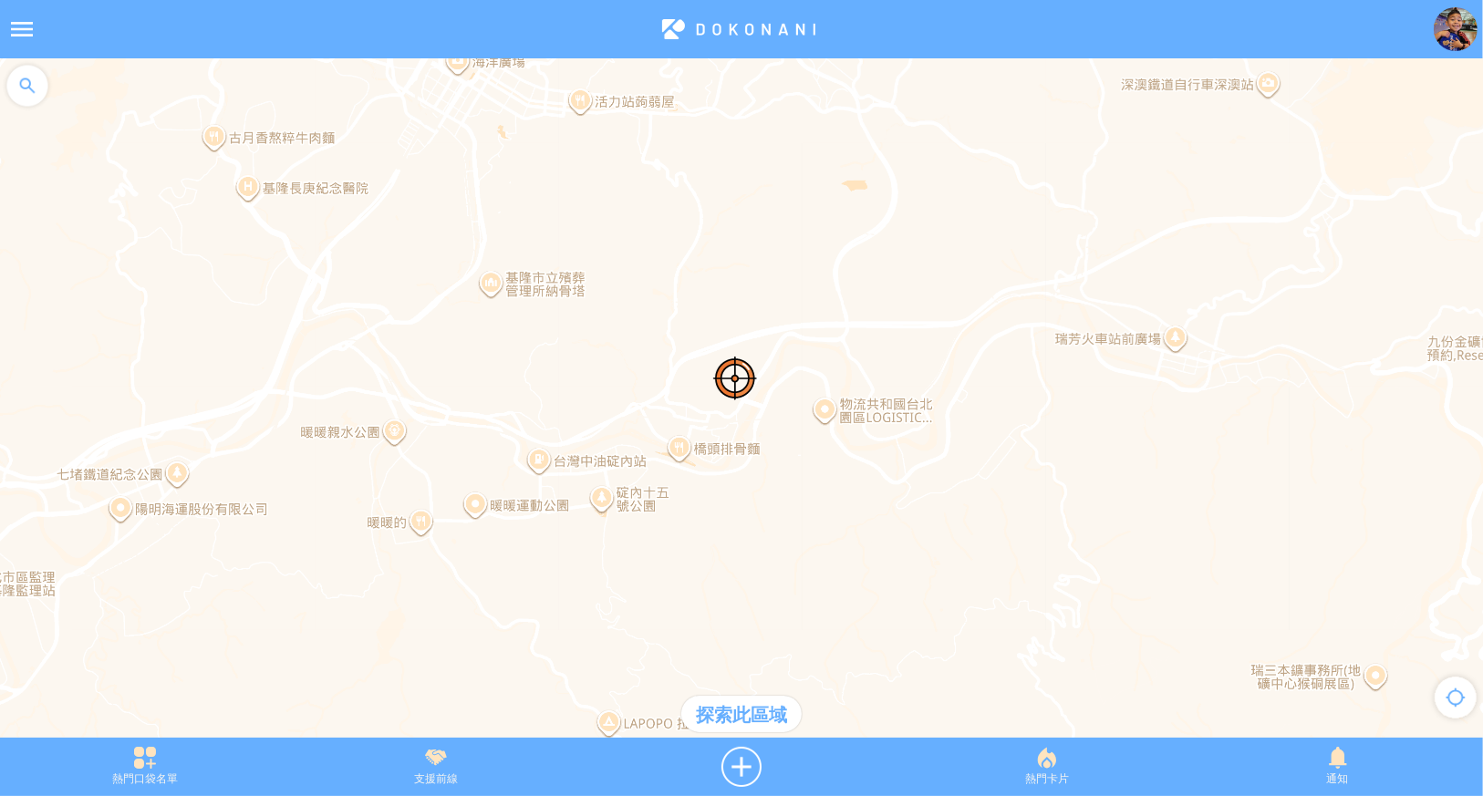
click at [1093, 493] on div at bounding box center [741, 407] width 1483 height 698
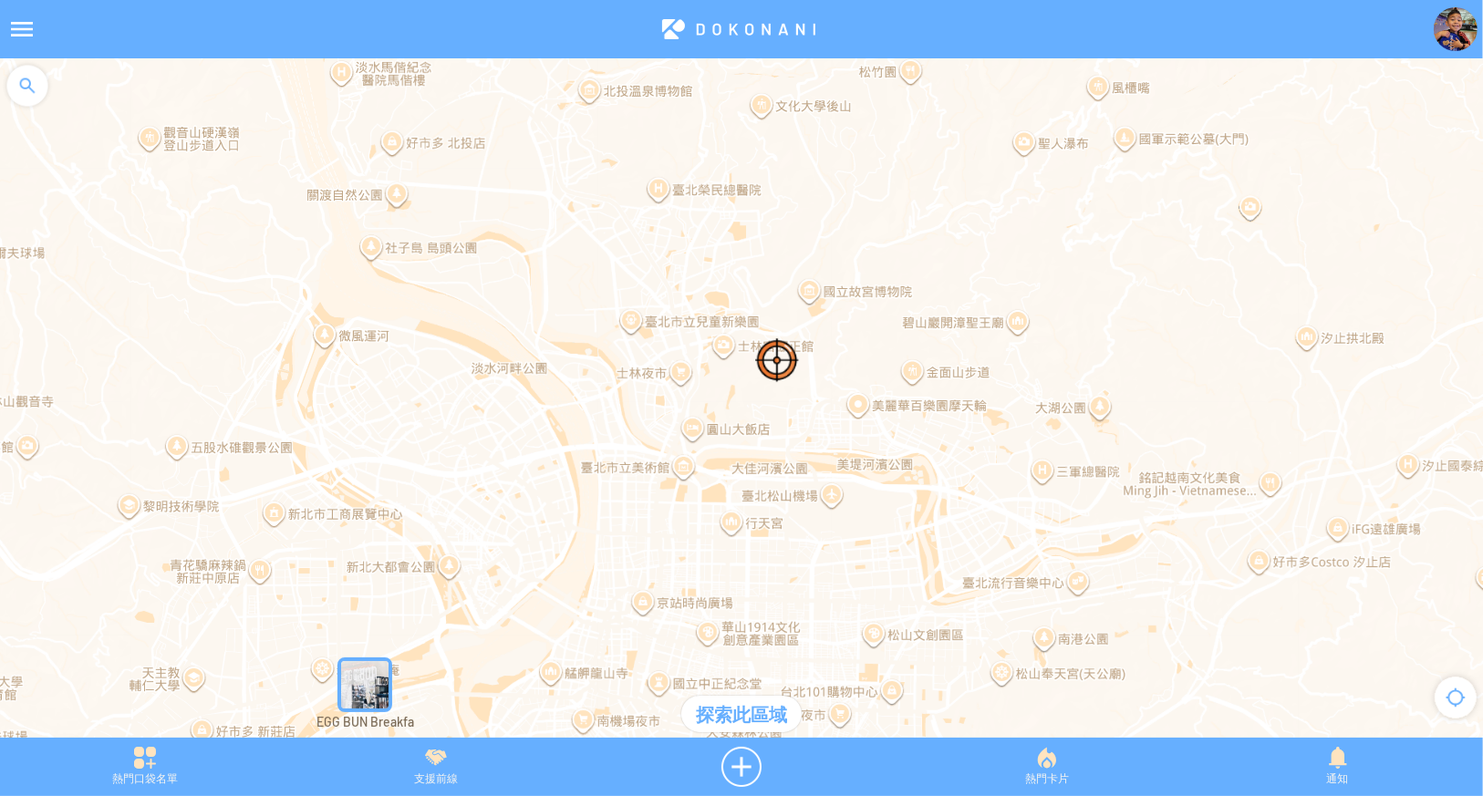
drag, startPoint x: 935, startPoint y: 482, endPoint x: 1072, endPoint y: 337, distance: 198.7
click at [1072, 337] on div at bounding box center [741, 407] width 1483 height 698
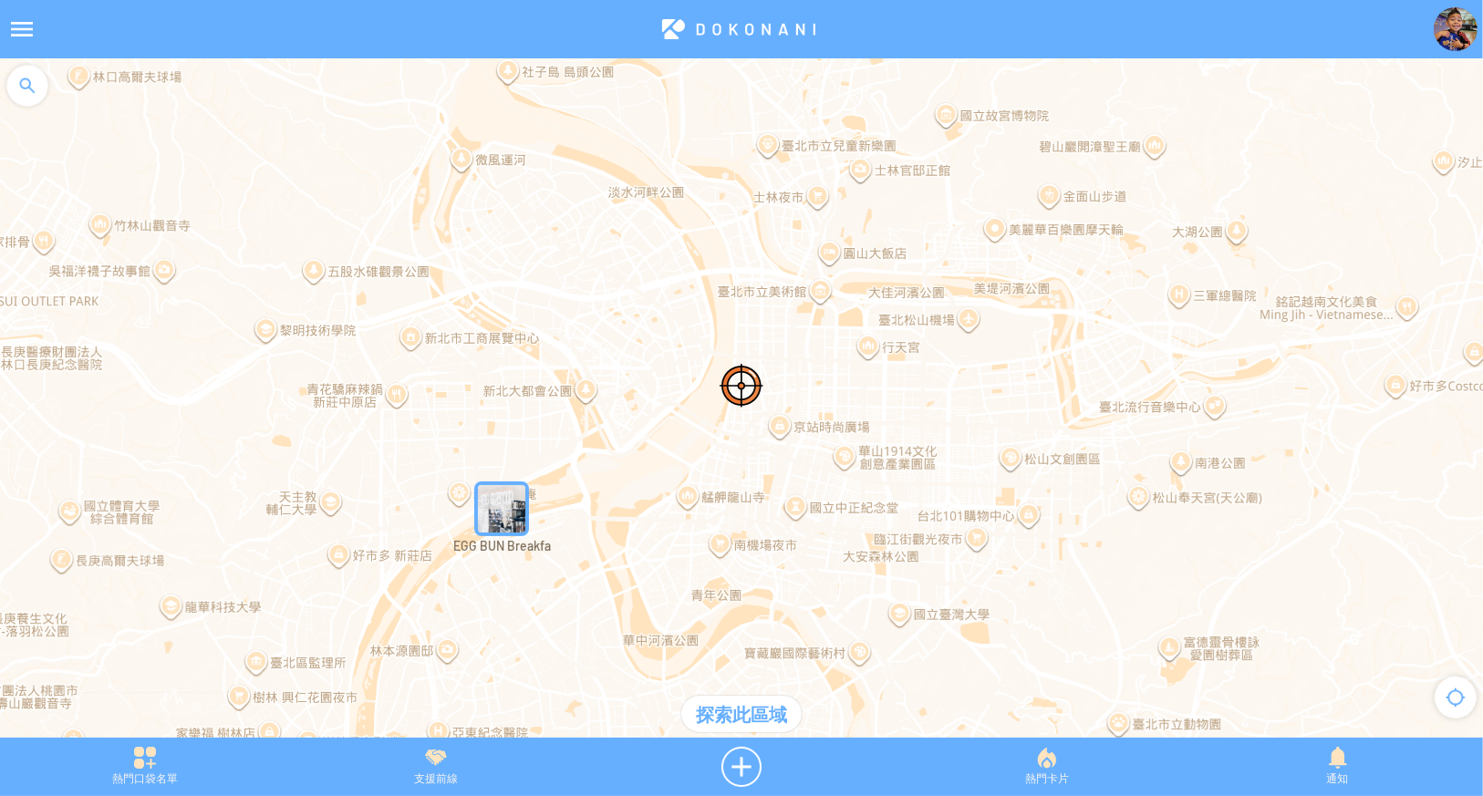
drag, startPoint x: 1036, startPoint y: 534, endPoint x: 832, endPoint y: 413, distance: 237.1
click at [832, 413] on div at bounding box center [741, 407] width 1483 height 698
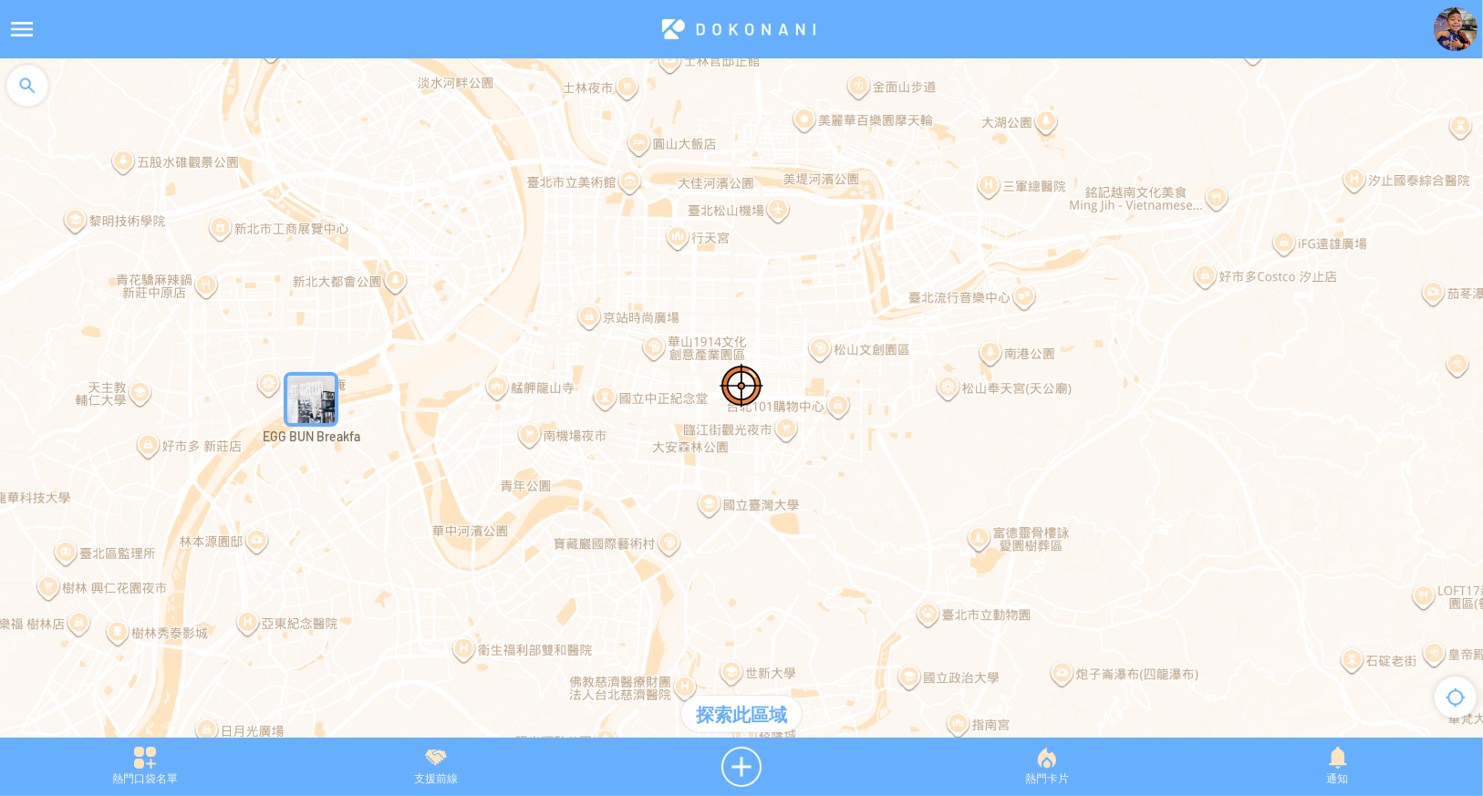
click at [737, 723] on div "探索此區域" at bounding box center [741, 714] width 120 height 36
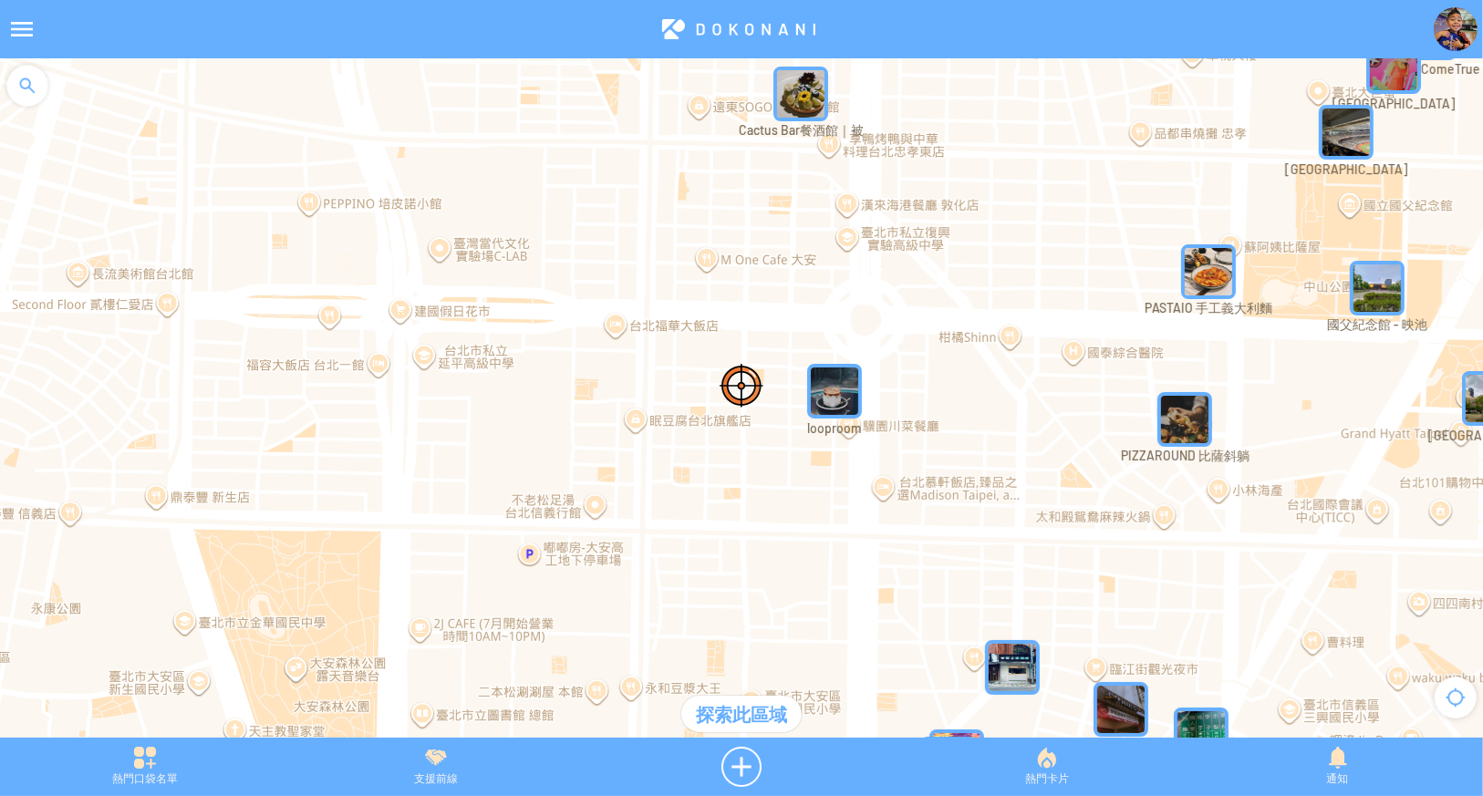
click at [836, 398] on img "looproom" at bounding box center [834, 391] width 55 height 55
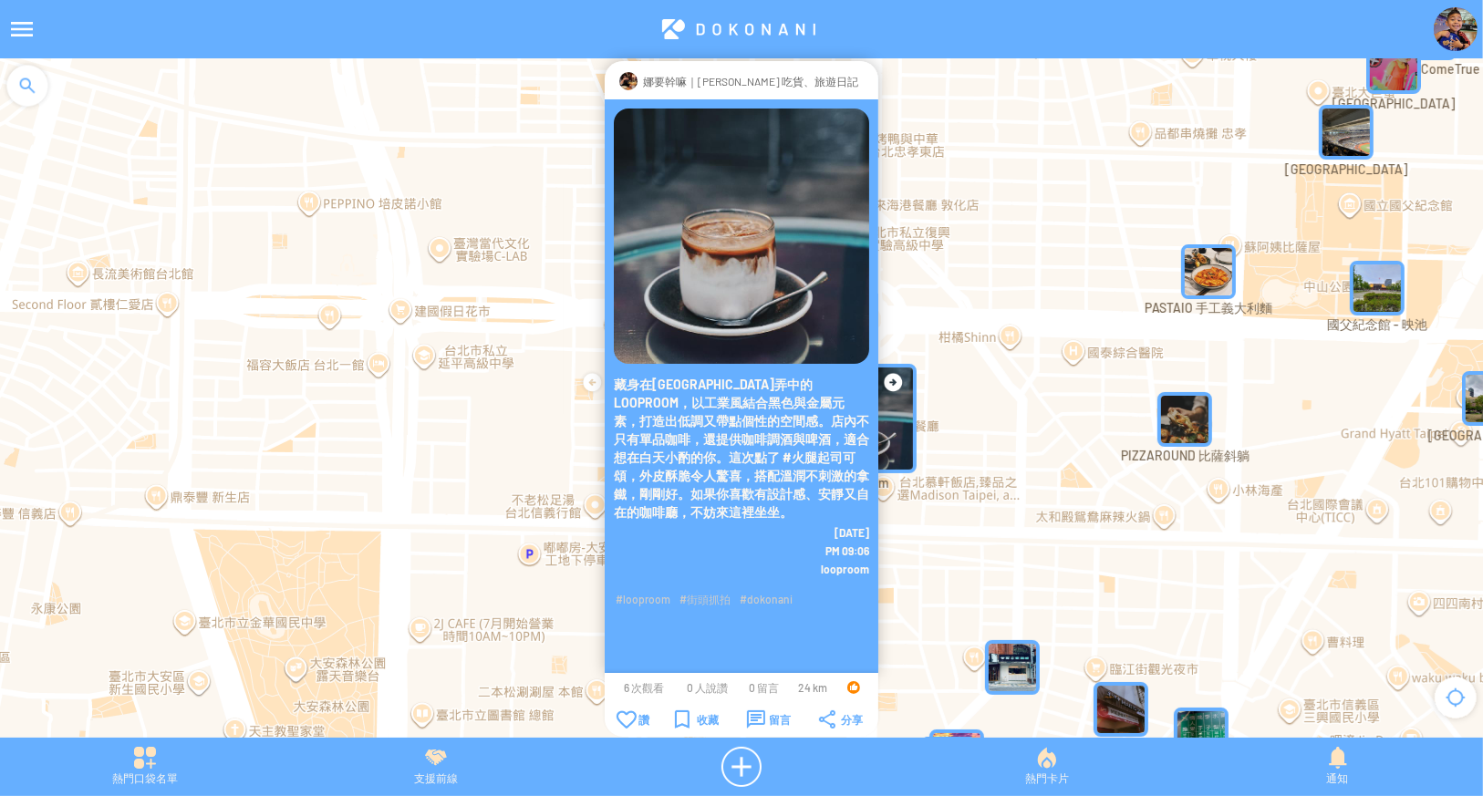
drag, startPoint x: 770, startPoint y: 333, endPoint x: 732, endPoint y: 337, distance: 38.6
click at [732, 25] on article "**********" at bounding box center [741, 25] width 1483 height 0
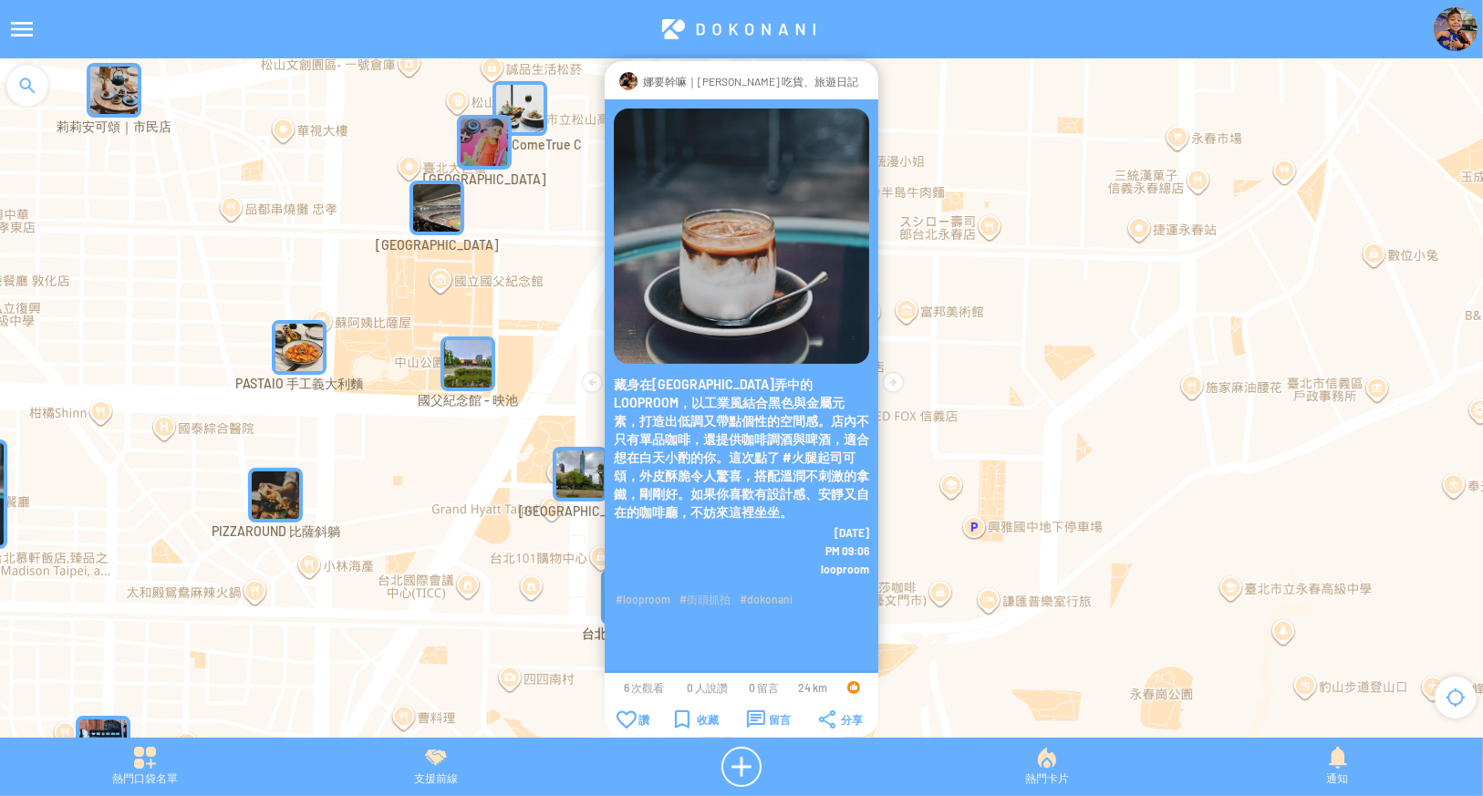
click at [532, 97] on img "成真咖啡 ComeTrue C" at bounding box center [520, 108] width 55 height 55
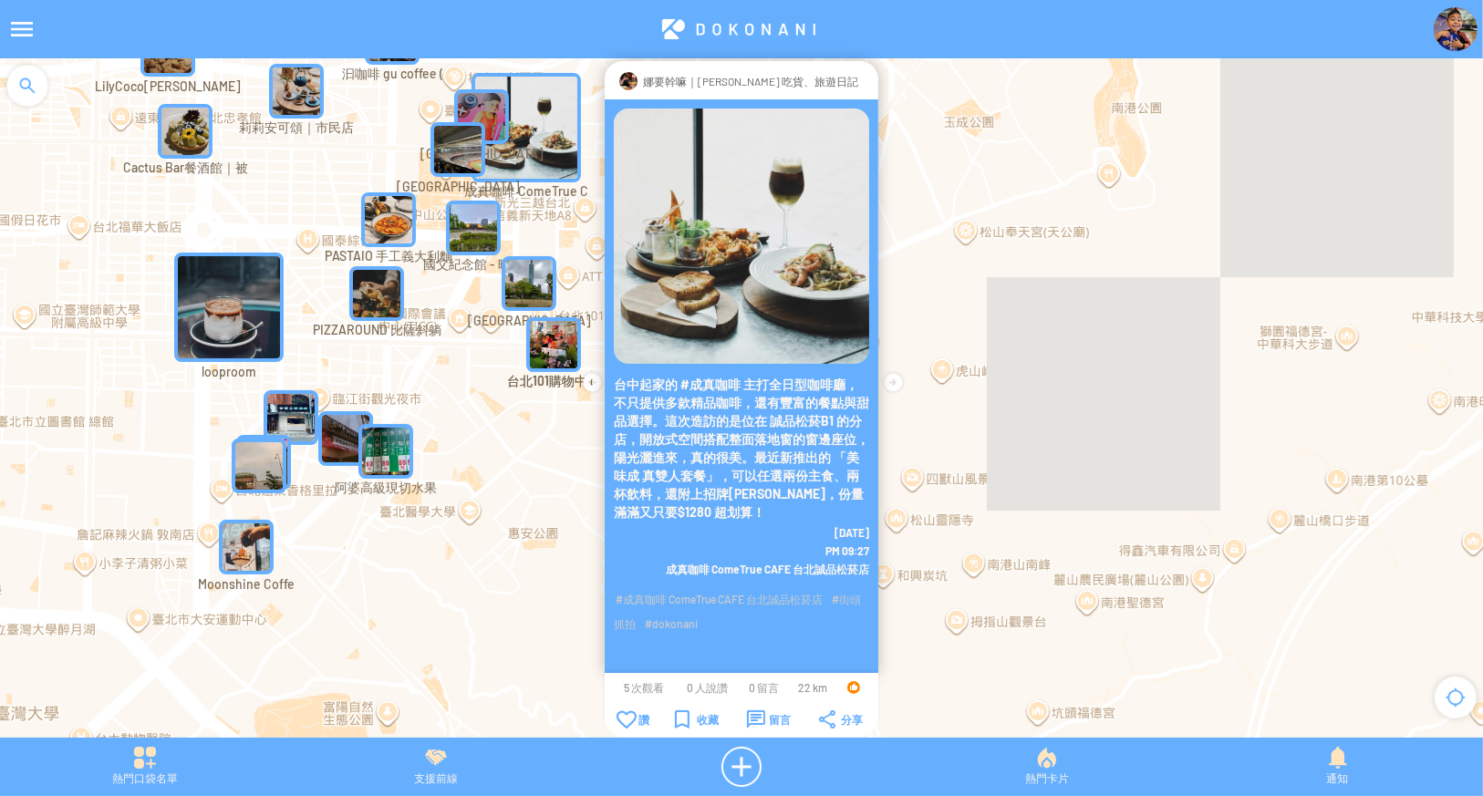
drag, startPoint x: 400, startPoint y: 524, endPoint x: 394, endPoint y: 391, distance: 132.4
click at [393, 392] on div "若要瀏覽，請按箭頭鍵。" at bounding box center [741, 407] width 1483 height 698
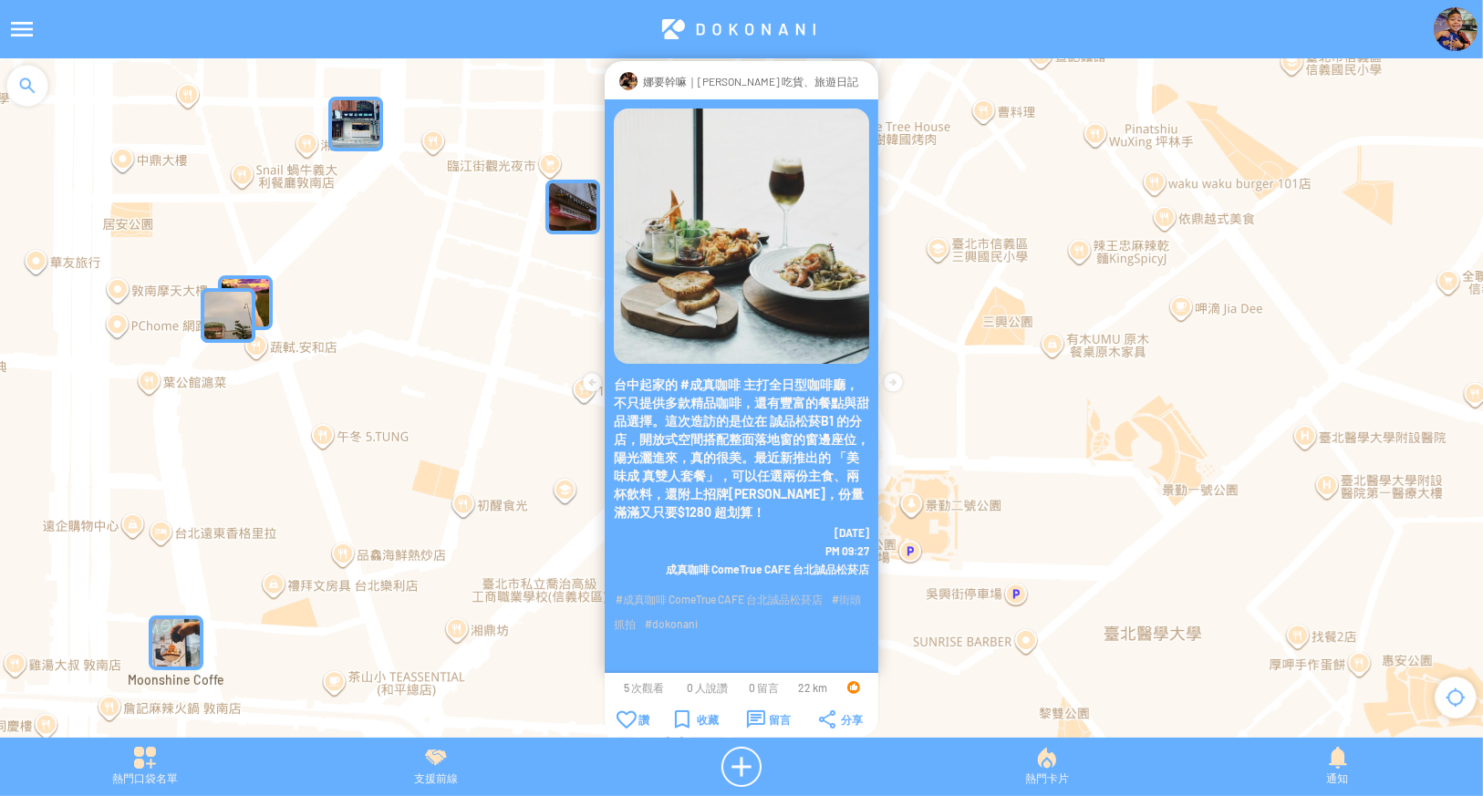
click at [259, 293] on img "" at bounding box center [245, 302] width 55 height 55
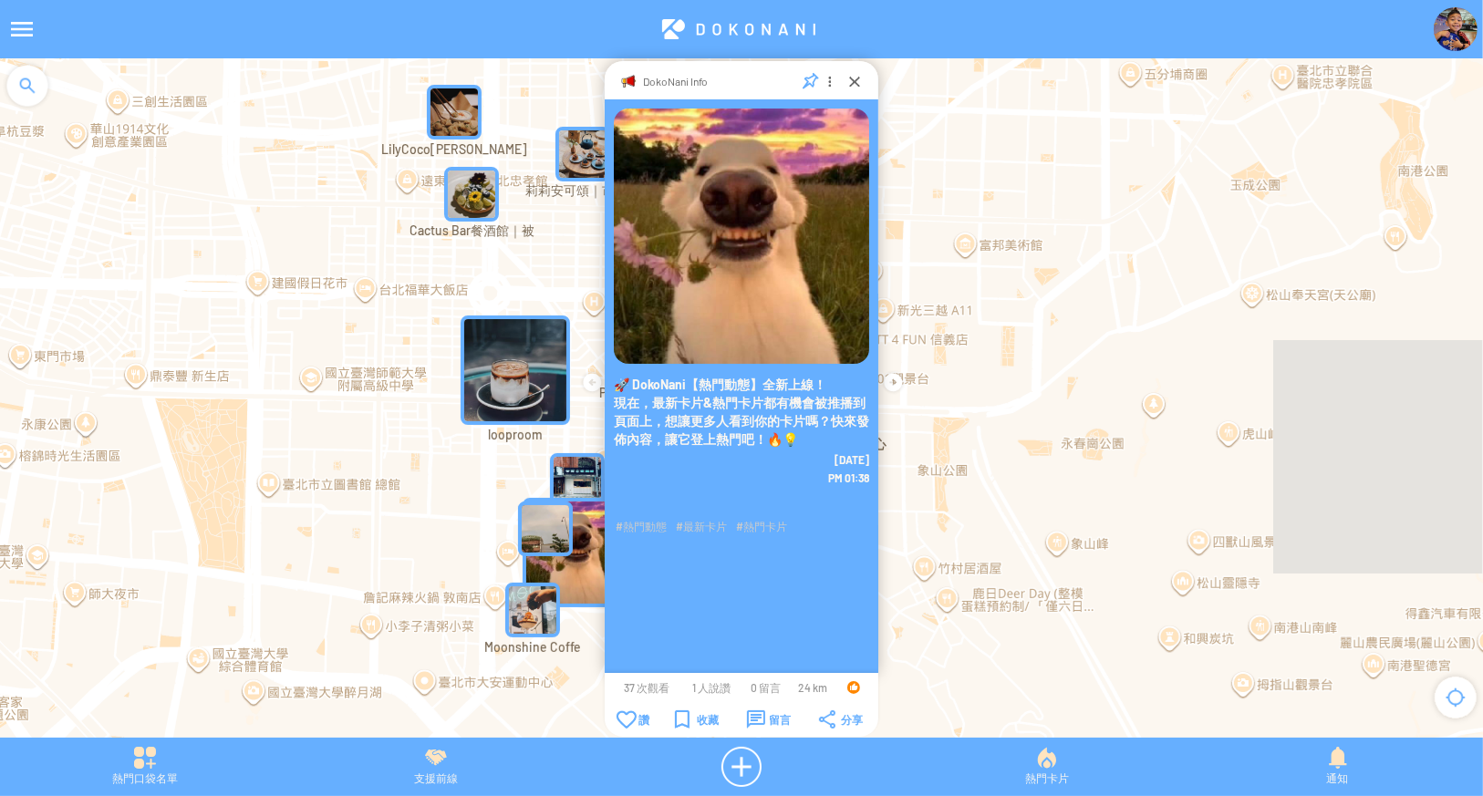
drag, startPoint x: 358, startPoint y: 400, endPoint x: 481, endPoint y: 529, distance: 178.1
click at [481, 529] on div at bounding box center [741, 407] width 1483 height 698
click at [468, 93] on img "LilyCoco莉莉可可" at bounding box center [454, 112] width 55 height 55
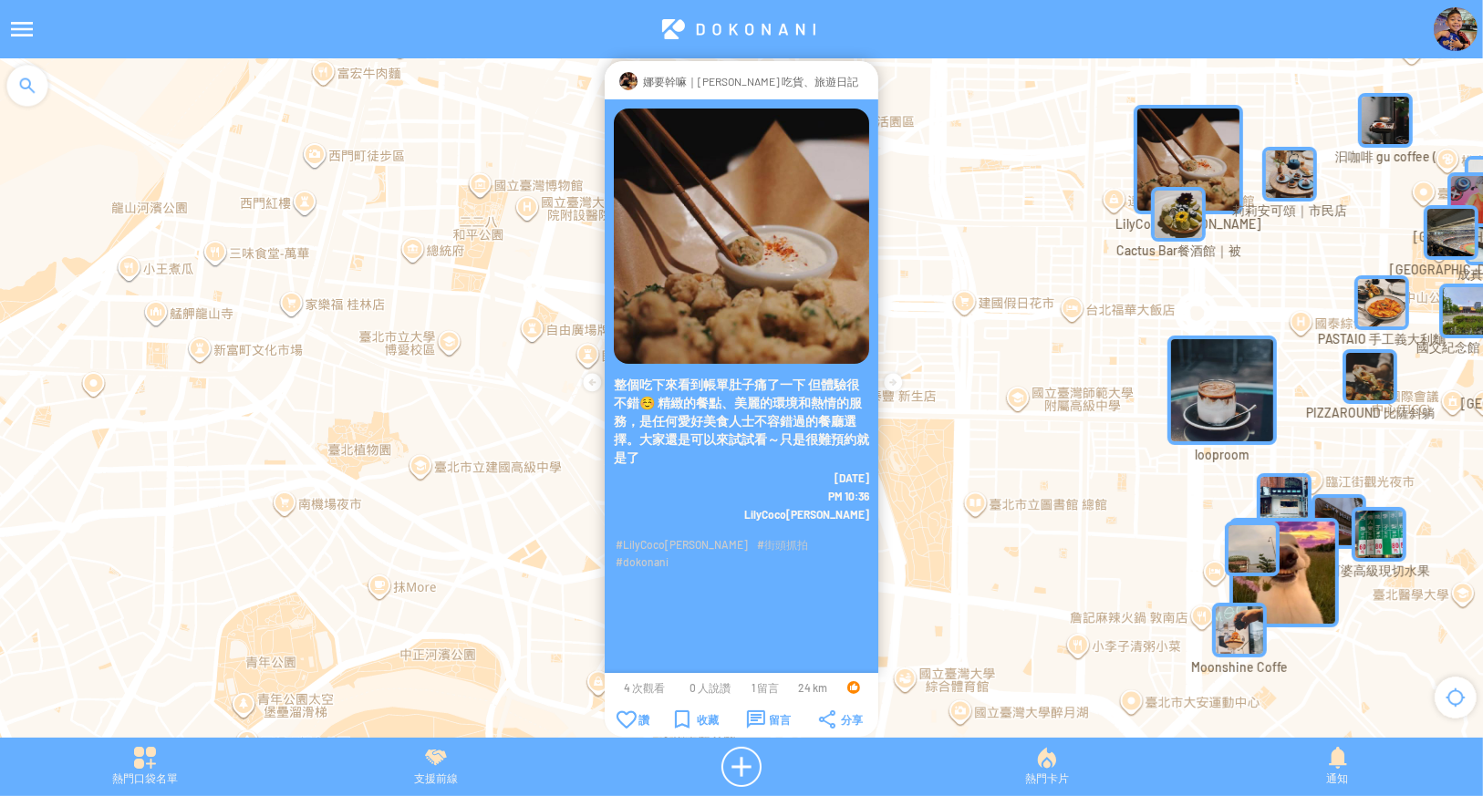
drag, startPoint x: 410, startPoint y: 385, endPoint x: 1217, endPoint y: 405, distance: 807.5
click at [1217, 405] on div at bounding box center [741, 407] width 1483 height 698
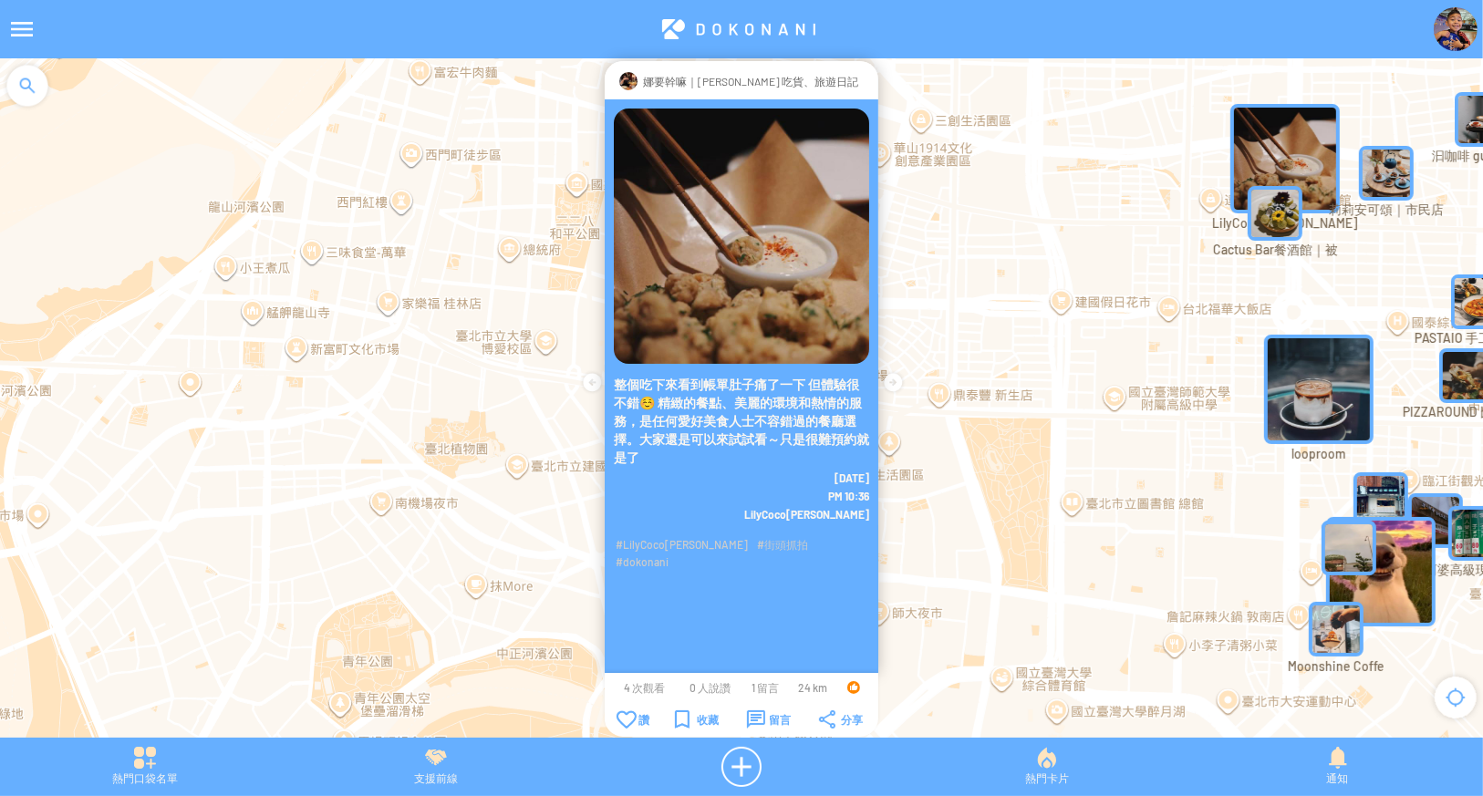
click at [866, 75] on div at bounding box center [866, 81] width 0 height 18
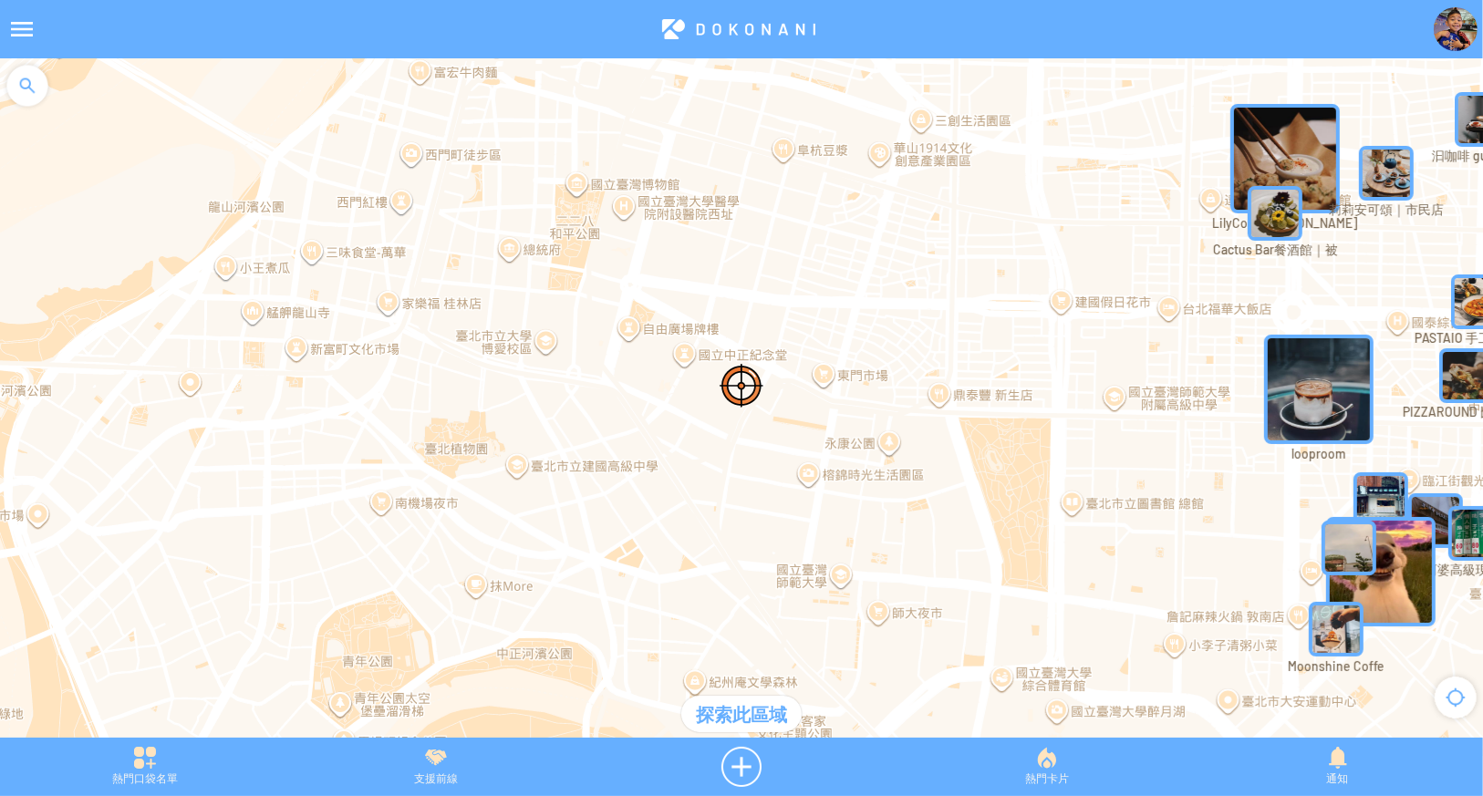
click at [759, 723] on div "探索此區域" at bounding box center [741, 714] width 120 height 36
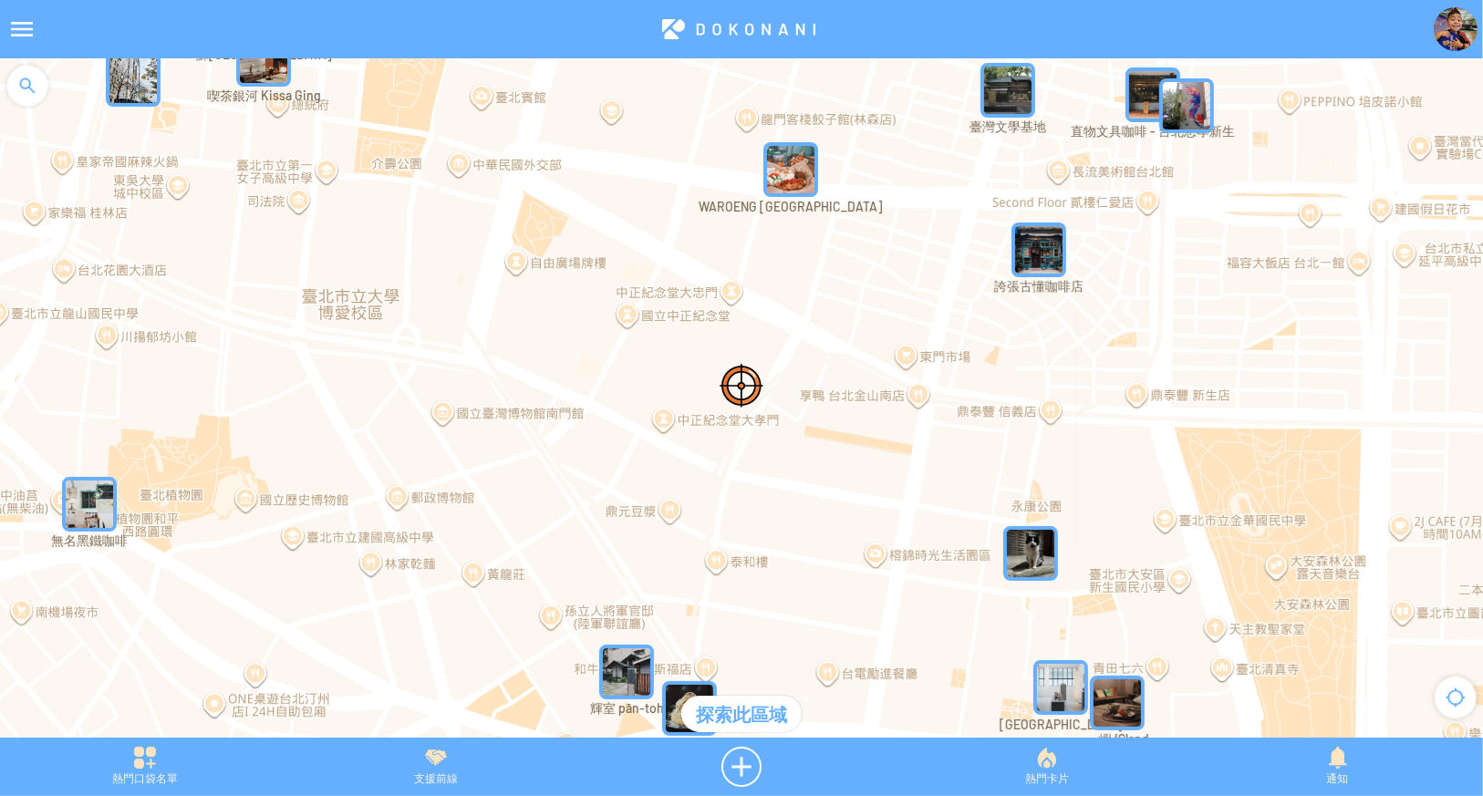
click at [806, 172] on img "WAROENG TAIPEI" at bounding box center [790, 169] width 55 height 55
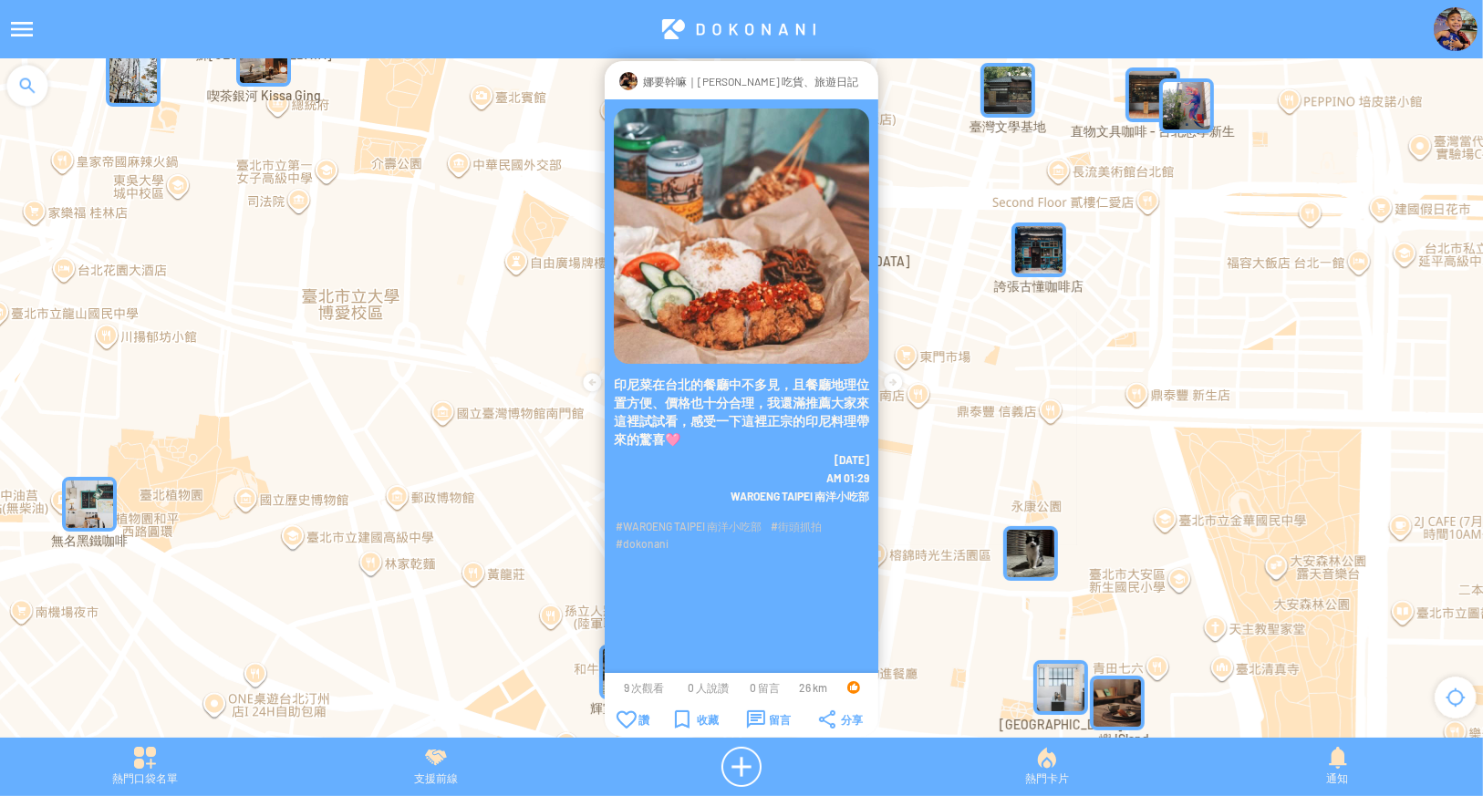
click at [774, 20] on div at bounding box center [739, 29] width 1390 height 44
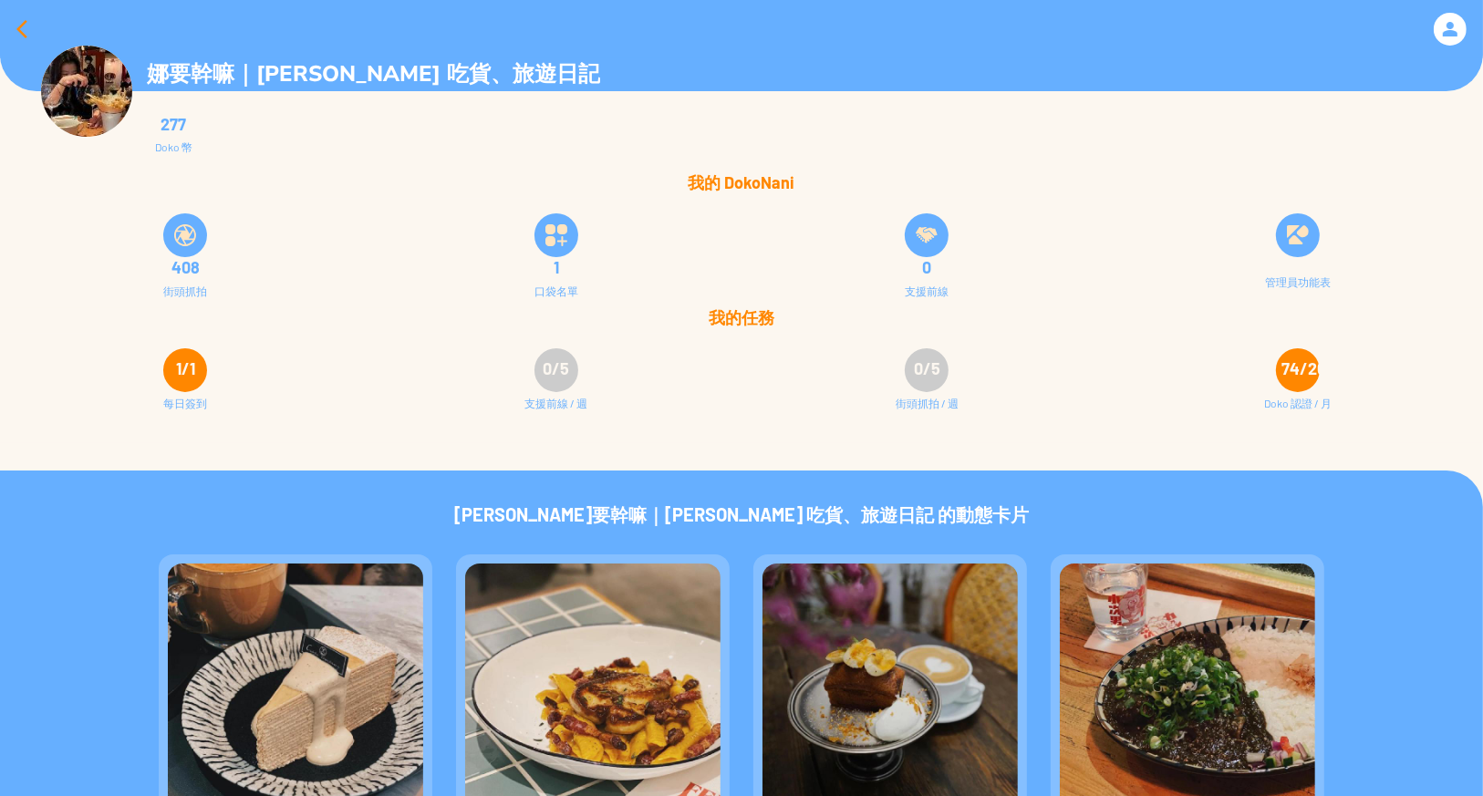
click at [26, 27] on div at bounding box center [22, 29] width 44 height 44
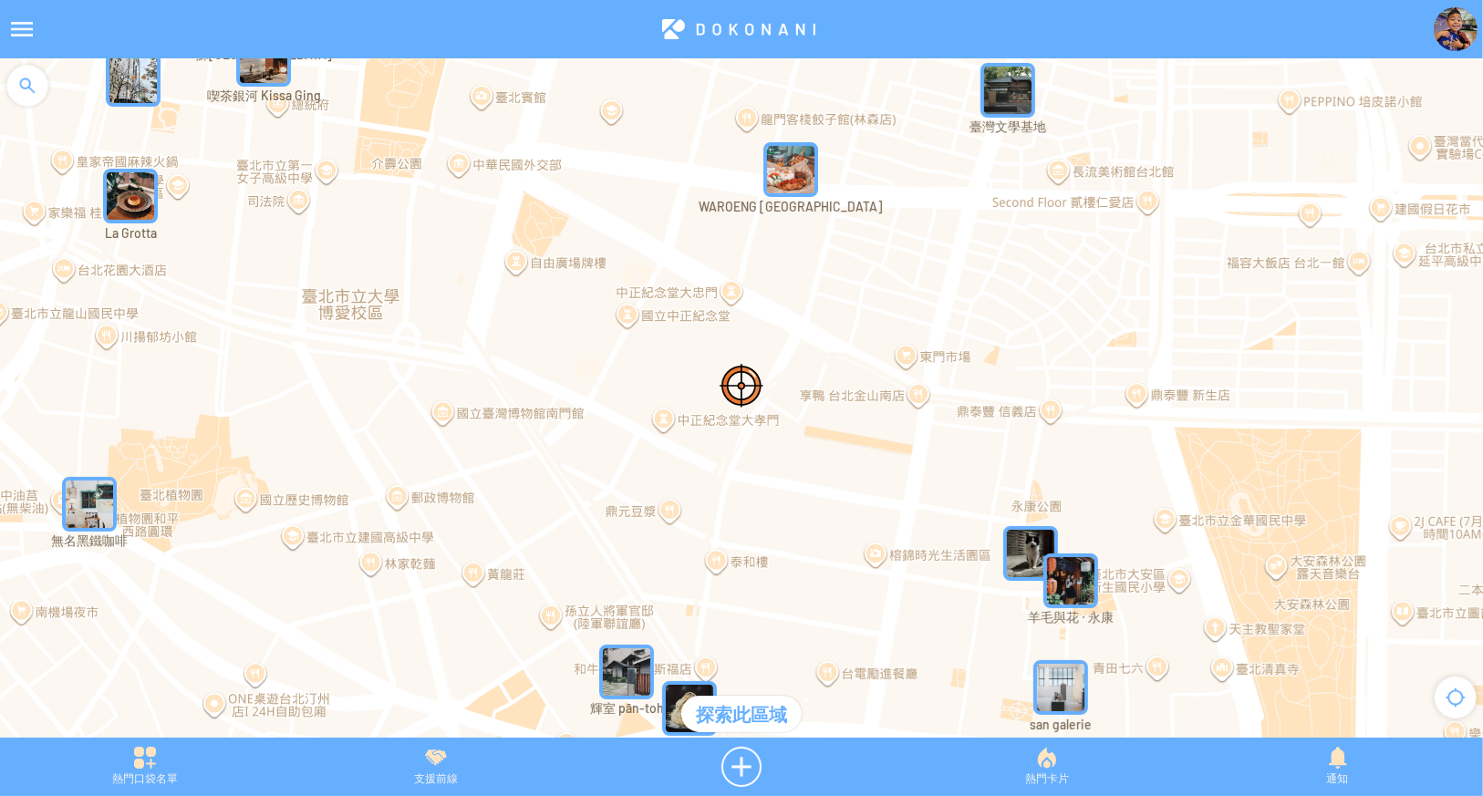
click at [130, 202] on img "La Grotta" at bounding box center [130, 196] width 55 height 55
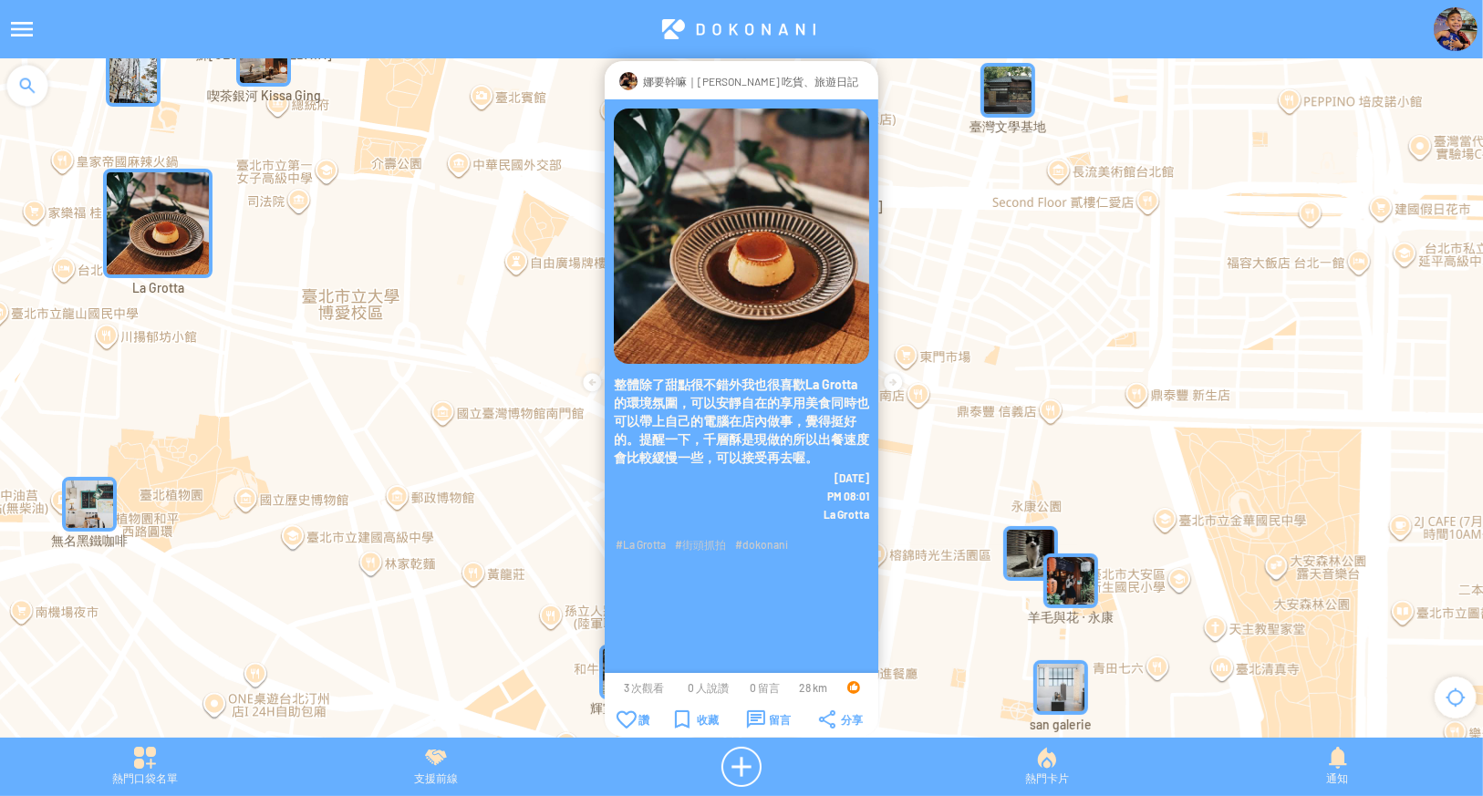
click at [262, 78] on img "喫茶銀河 Kissa Ging" at bounding box center [263, 59] width 55 height 55
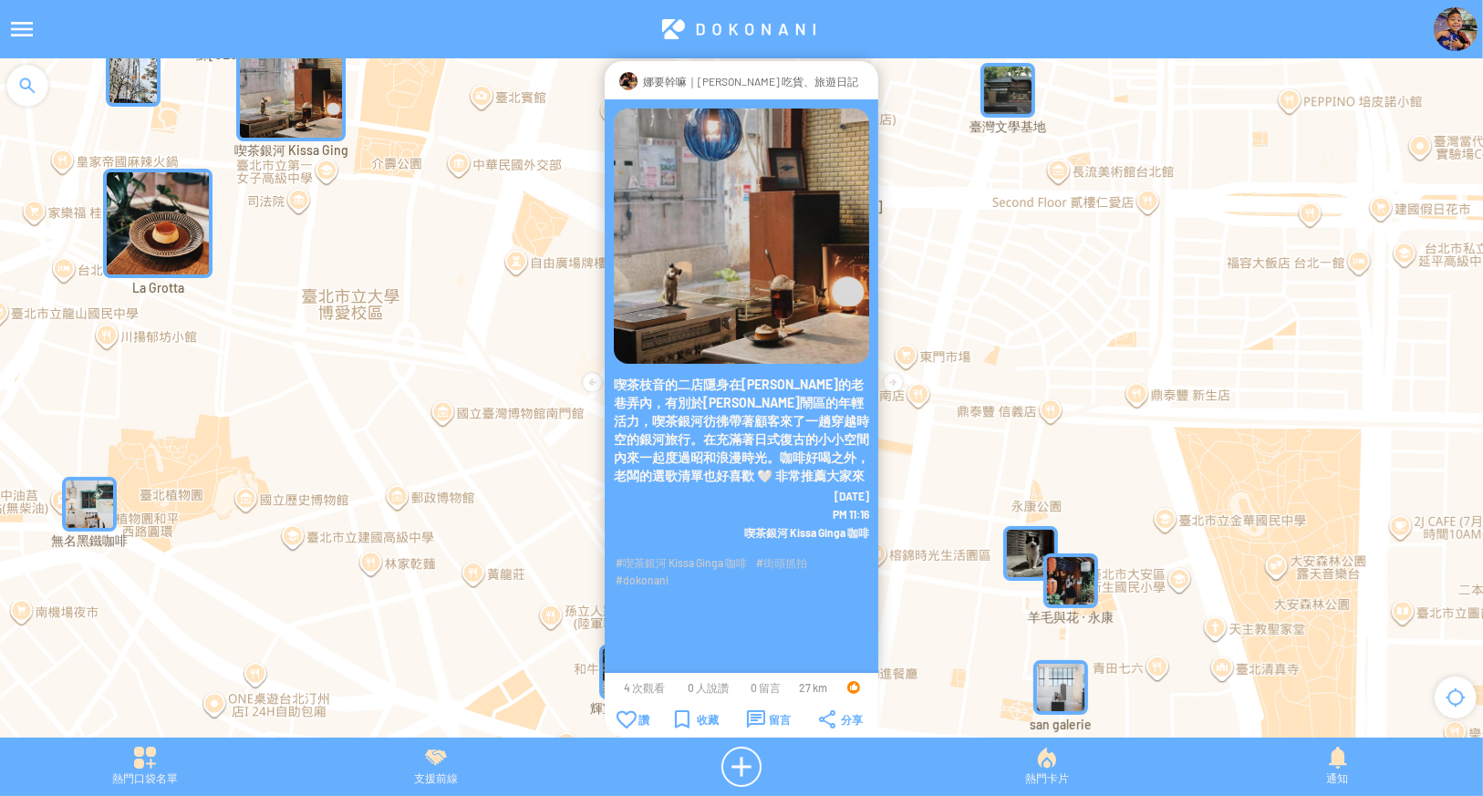
click at [1023, 85] on img "臺灣文學基地" at bounding box center [1008, 90] width 55 height 55
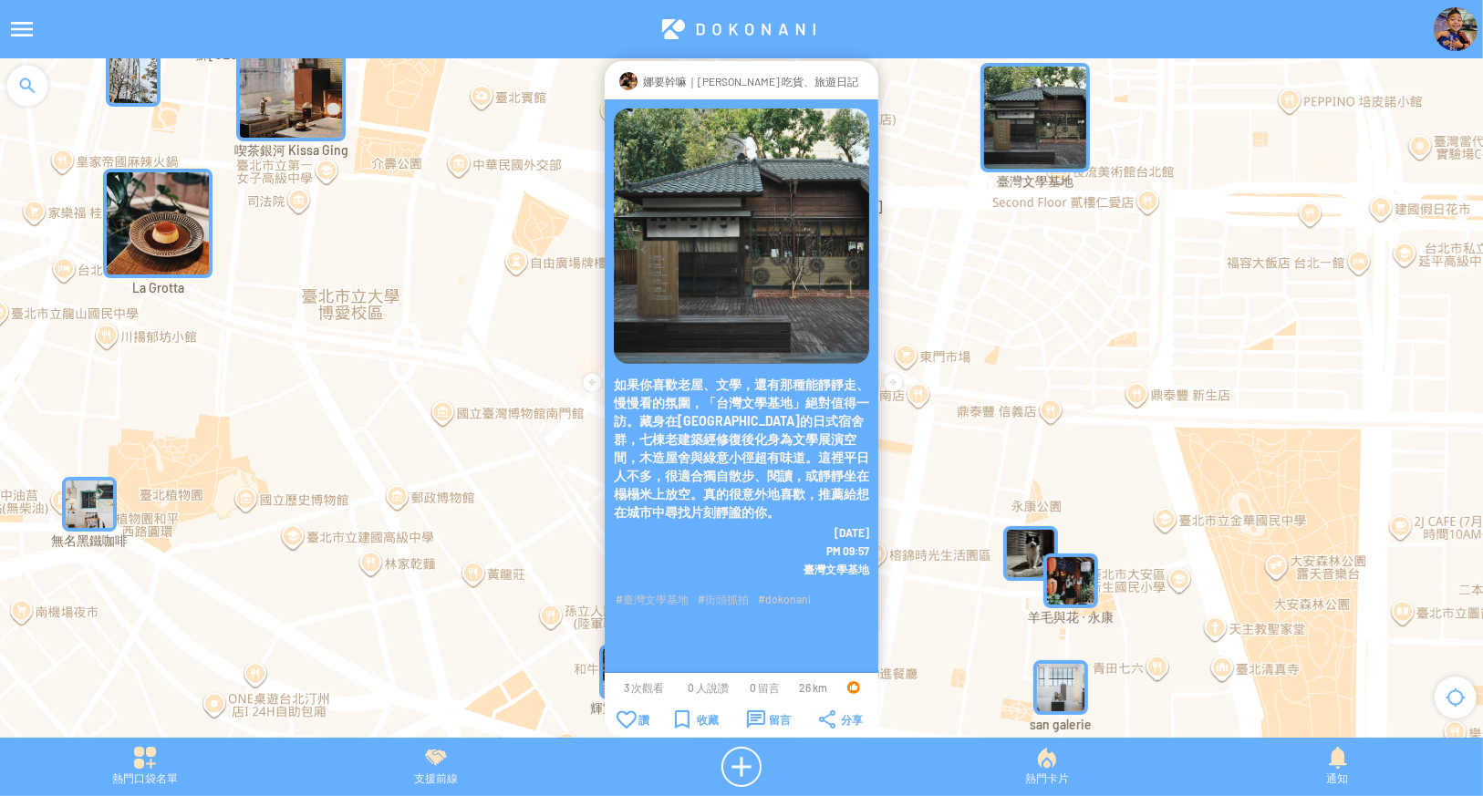
click at [1027, 550] on img "" at bounding box center [1030, 553] width 55 height 55
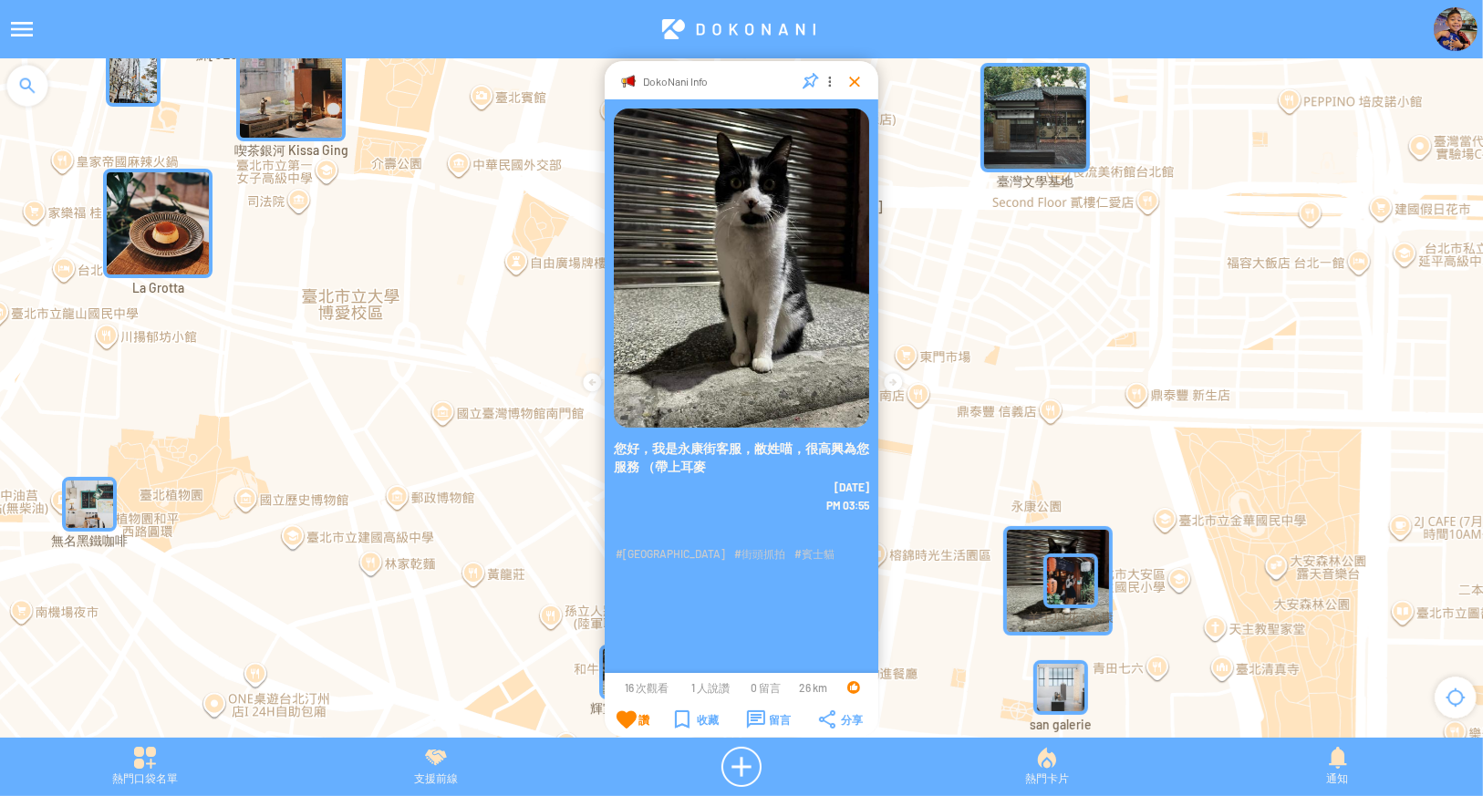
click at [847, 86] on div at bounding box center [855, 81] width 18 height 18
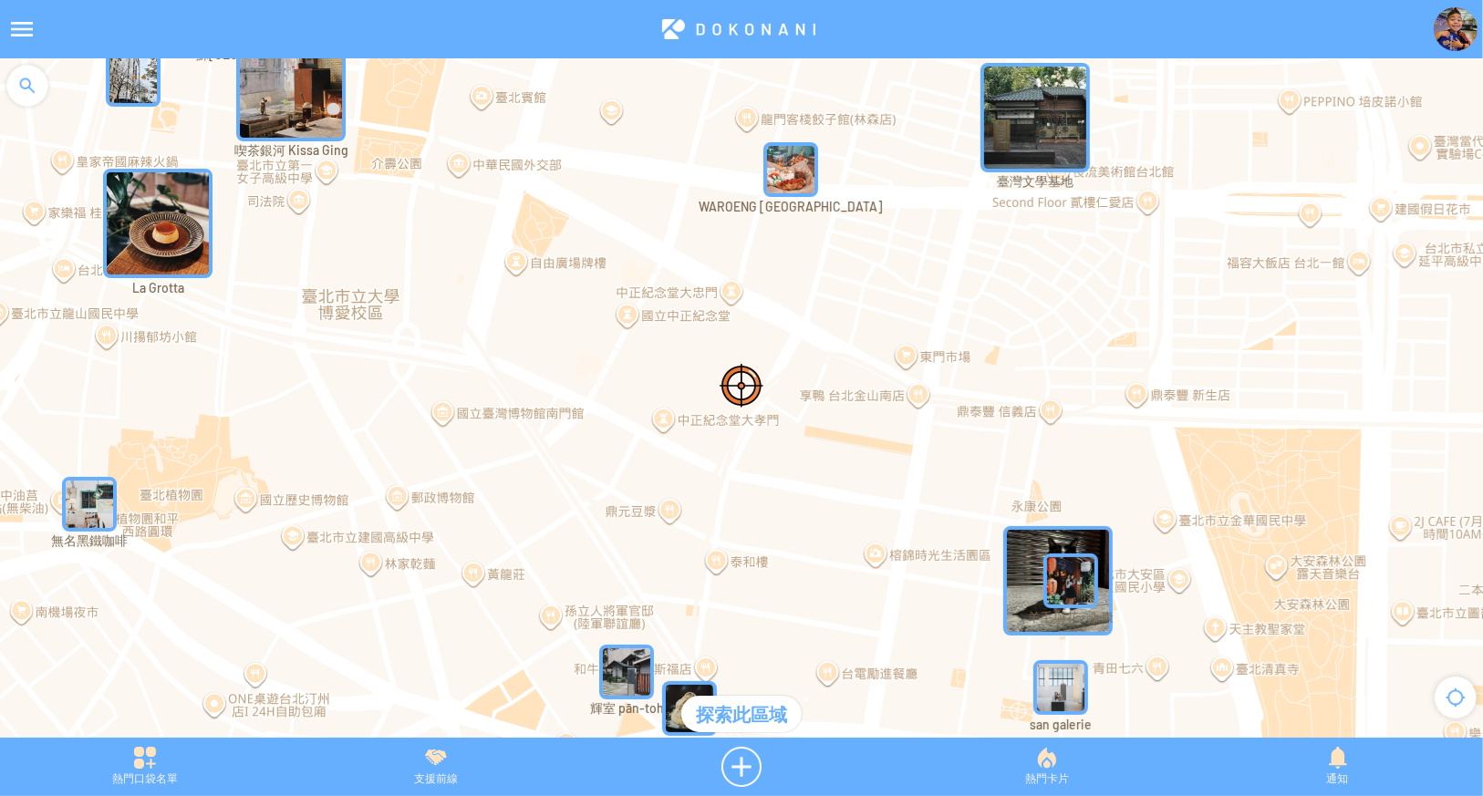
click at [94, 512] on img "無名黑鐵咖啡" at bounding box center [89, 504] width 55 height 55
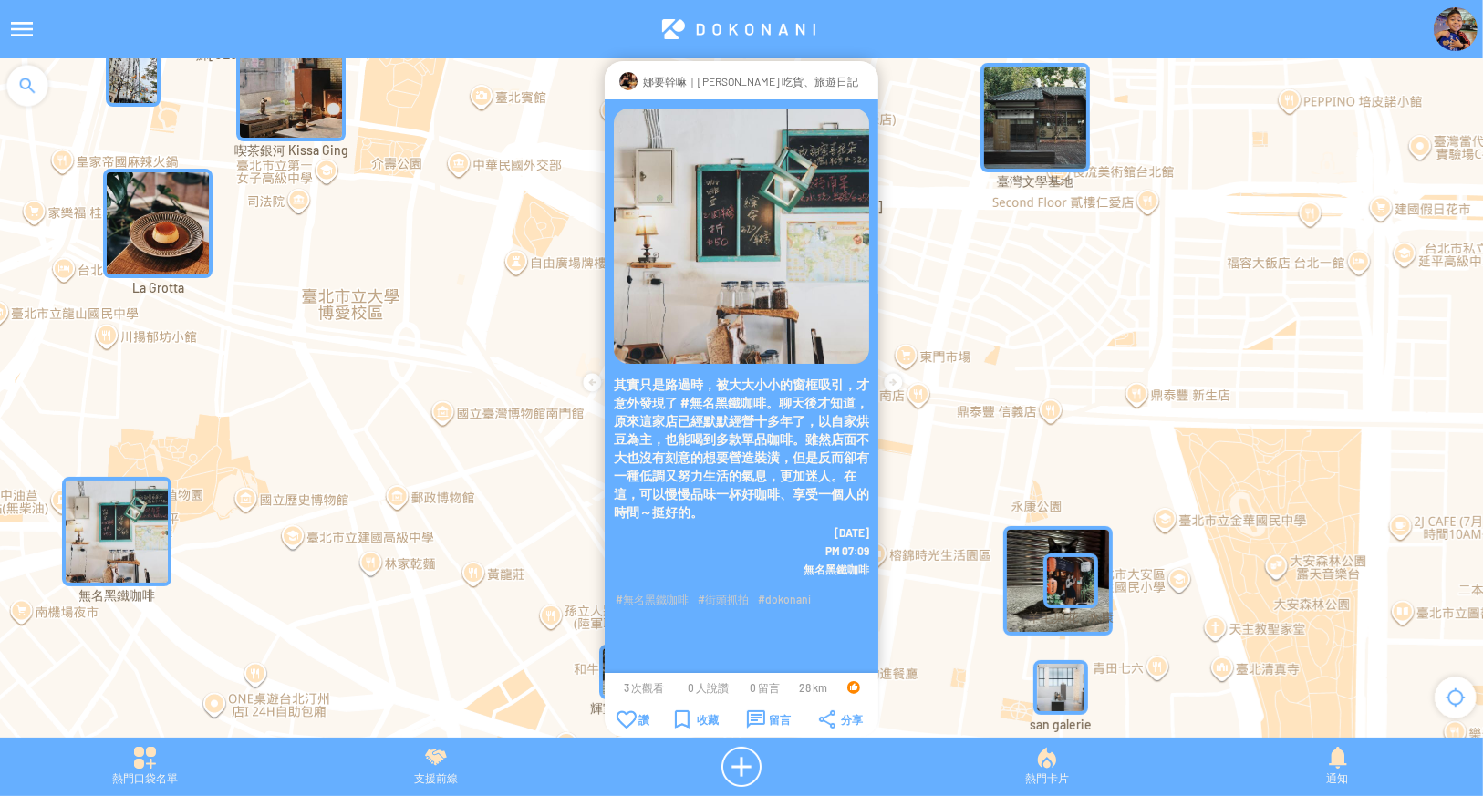
click at [866, 79] on div at bounding box center [866, 81] width 0 height 18
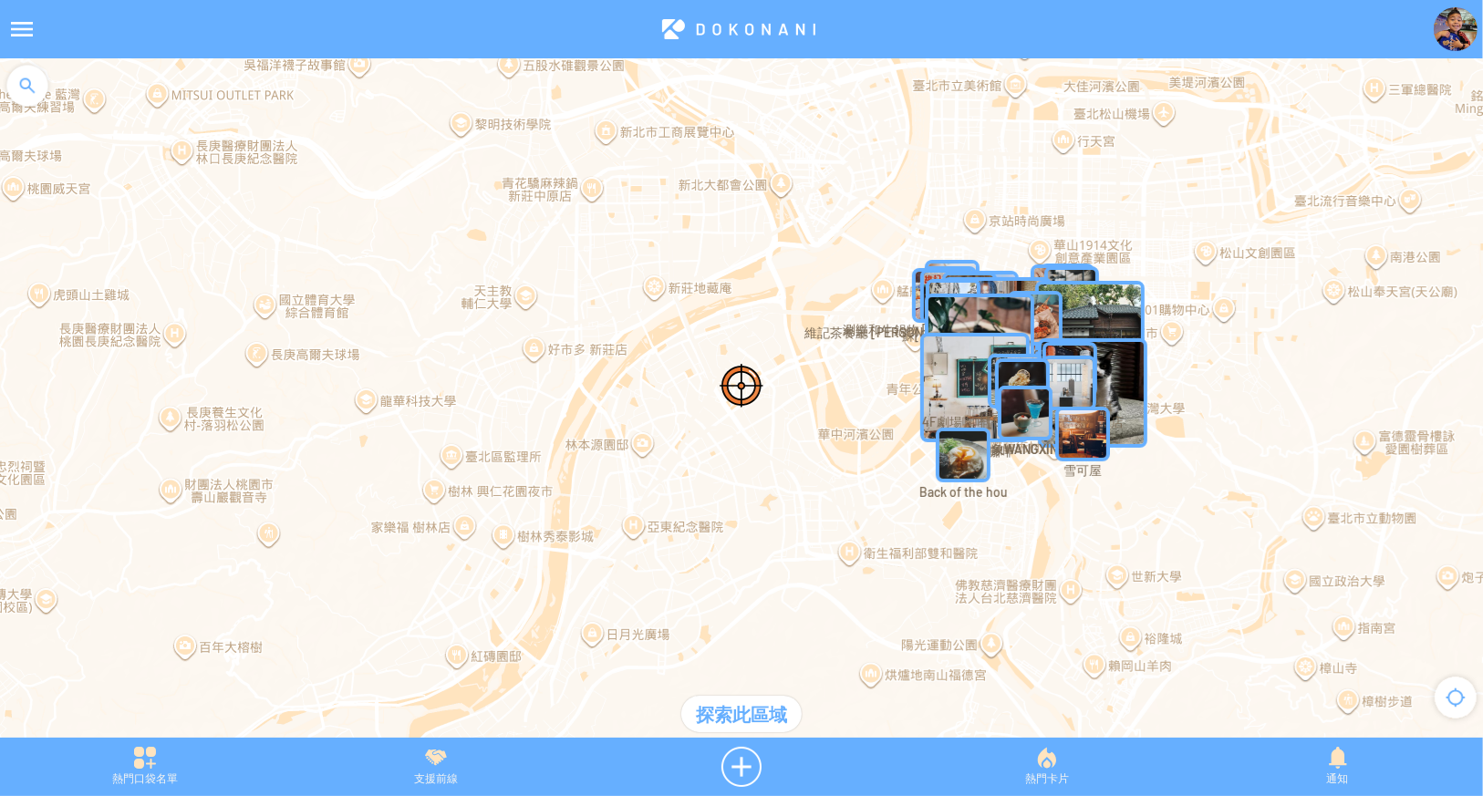
drag, startPoint x: 1287, startPoint y: 272, endPoint x: 809, endPoint y: 462, distance: 514.6
click at [887, 451] on div at bounding box center [741, 407] width 1483 height 698
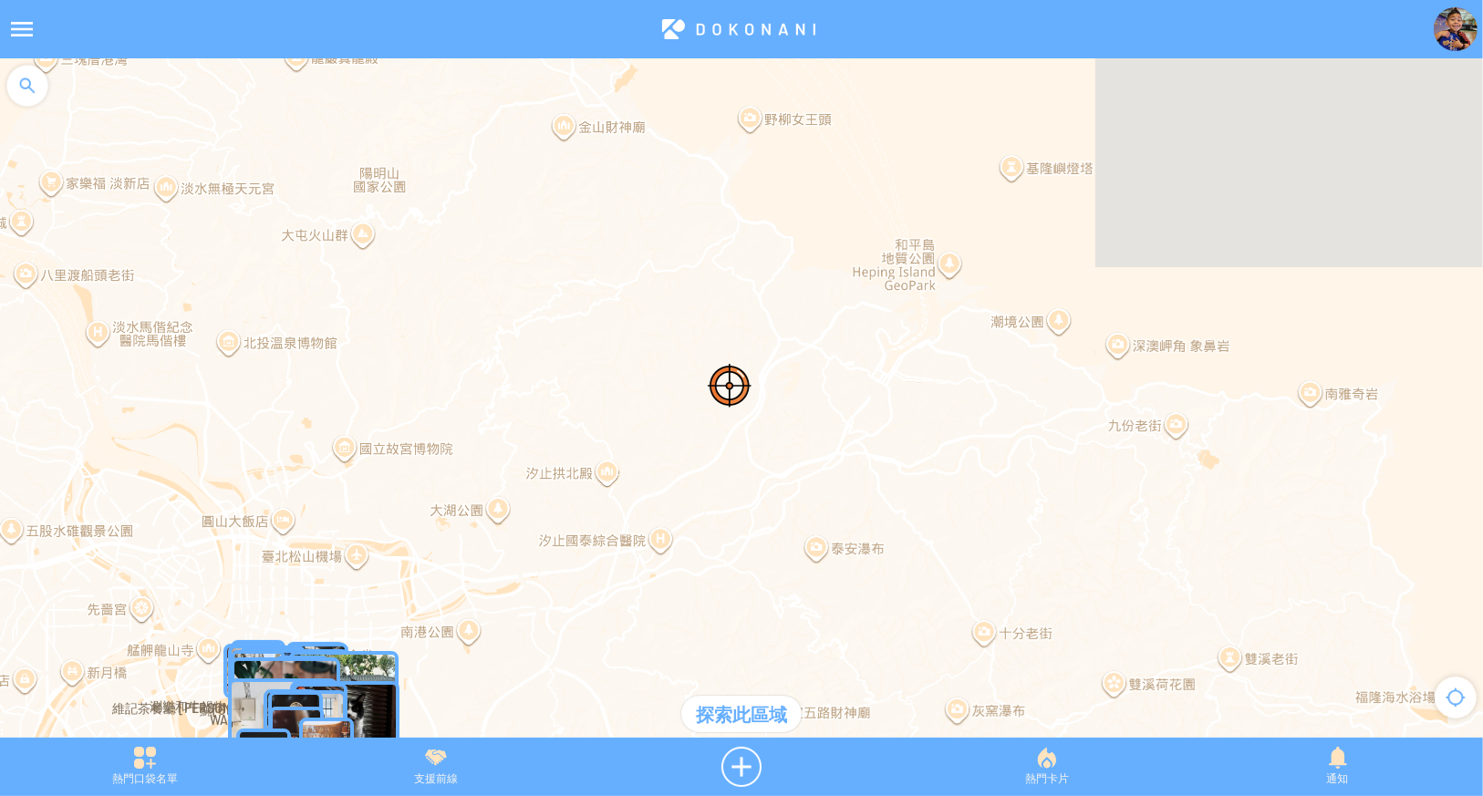
drag, startPoint x: 724, startPoint y: 465, endPoint x: 1314, endPoint y: 348, distance: 601.7
click at [1221, 367] on div at bounding box center [741, 407] width 1483 height 698
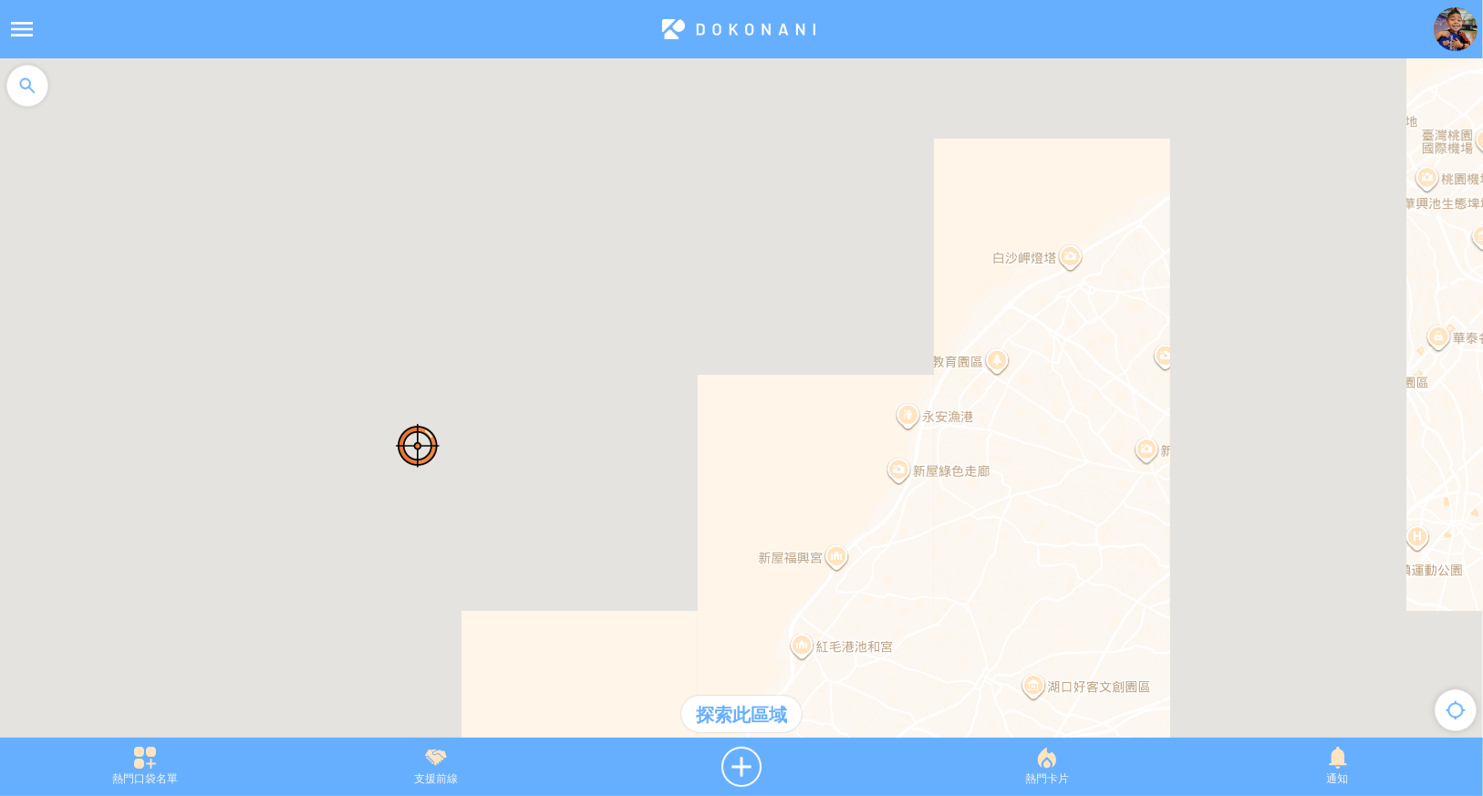
drag, startPoint x: 891, startPoint y: 244, endPoint x: 895, endPoint y: 138, distance: 106.8
click at [893, 158] on div at bounding box center [741, 407] width 1483 height 698
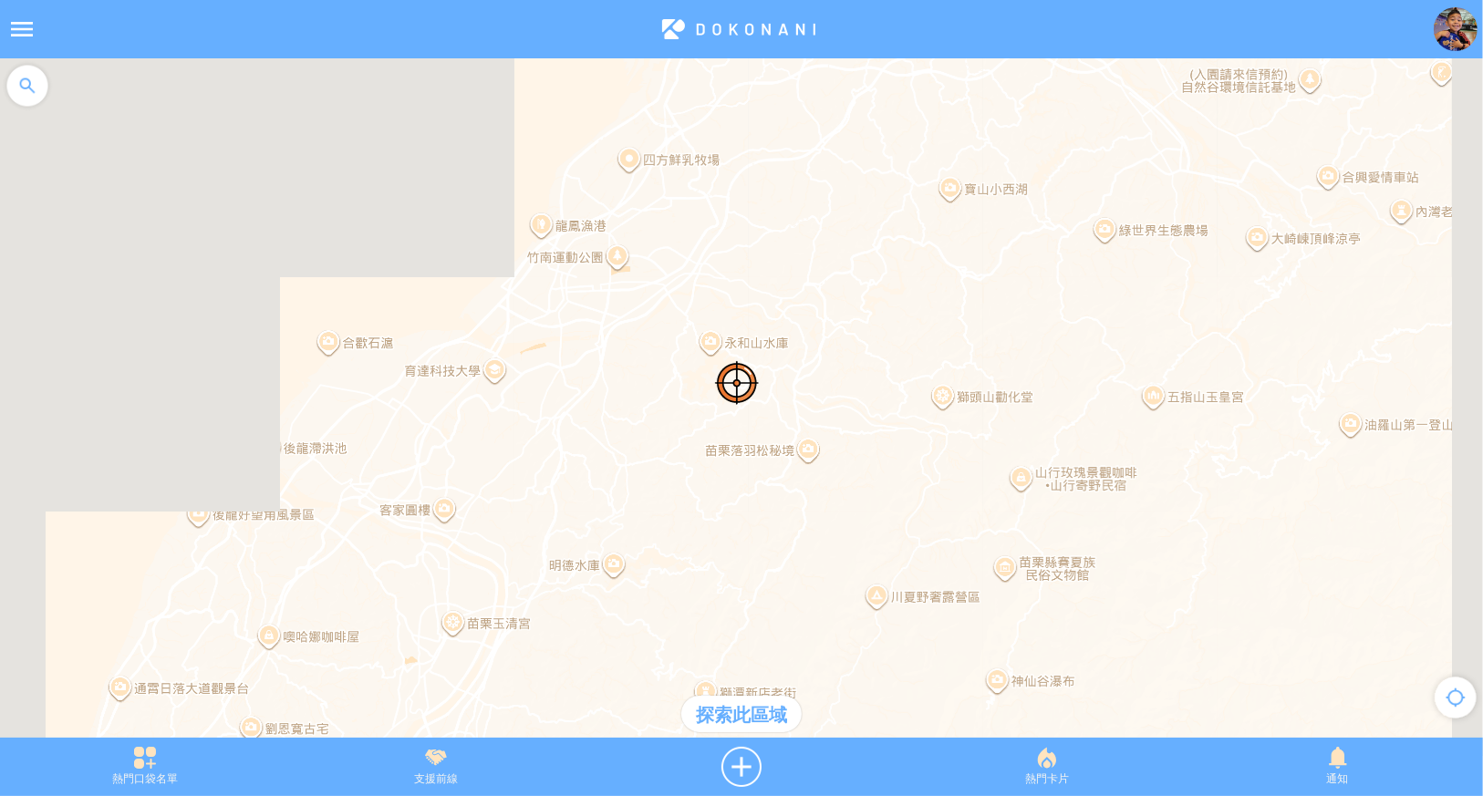
drag, startPoint x: 1034, startPoint y: 411, endPoint x: 792, endPoint y: 373, distance: 245.6
click at [781, 335] on div at bounding box center [741, 407] width 1483 height 698
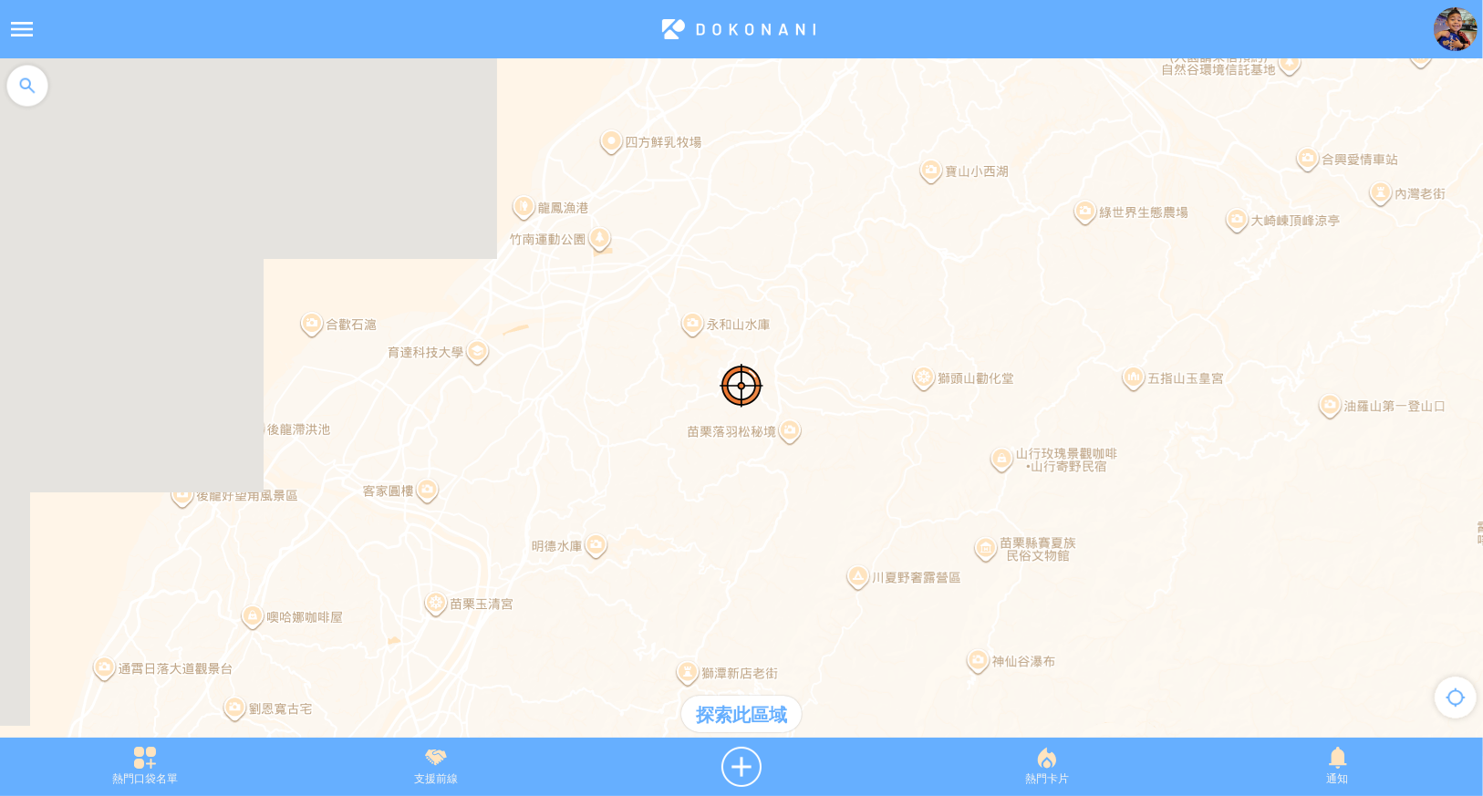
click at [750, 701] on div "探索此區域" at bounding box center [741, 714] width 120 height 36
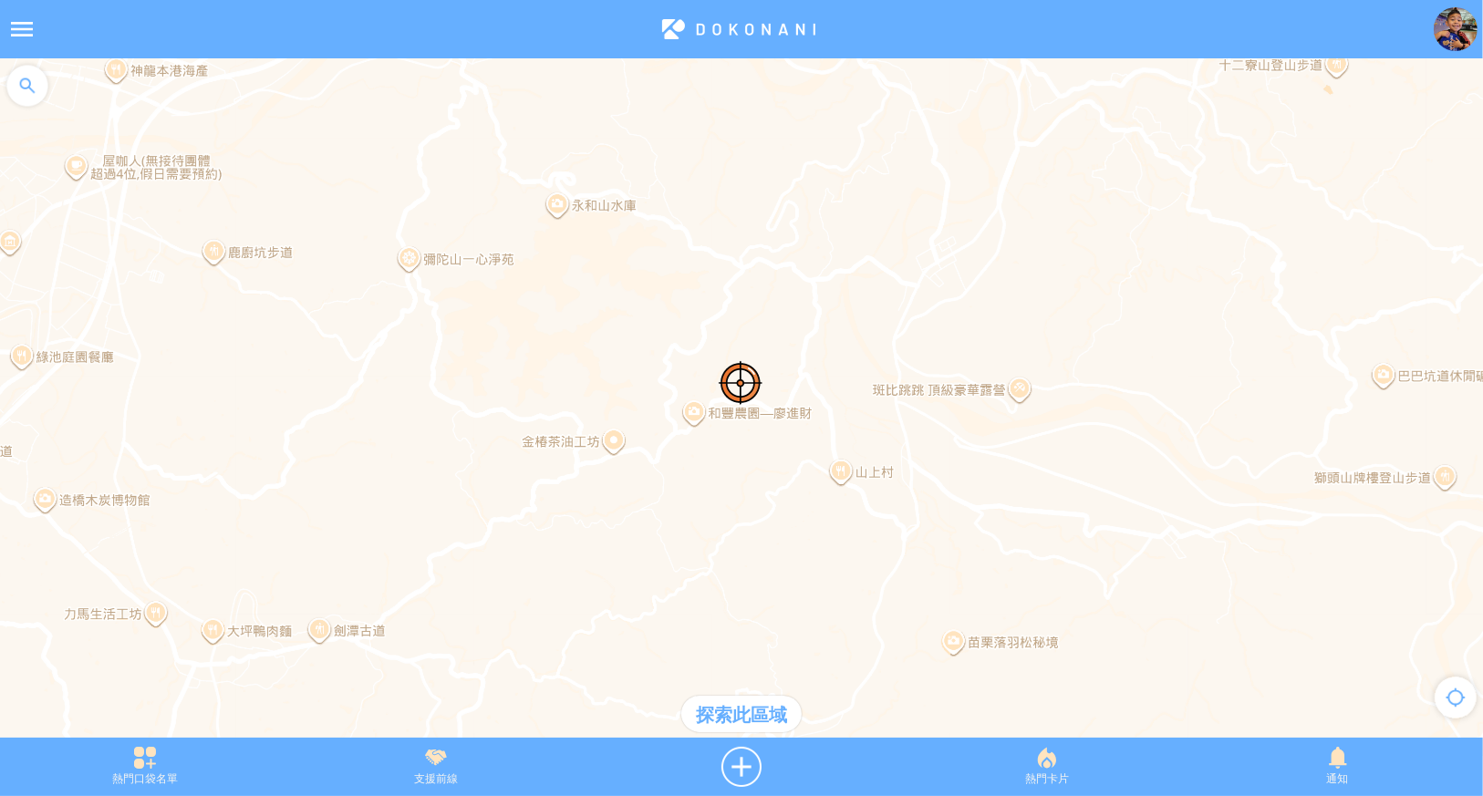
drag, startPoint x: 784, startPoint y: 632, endPoint x: 887, endPoint y: 311, distance: 336.9
click at [883, 332] on div at bounding box center [741, 407] width 1483 height 698
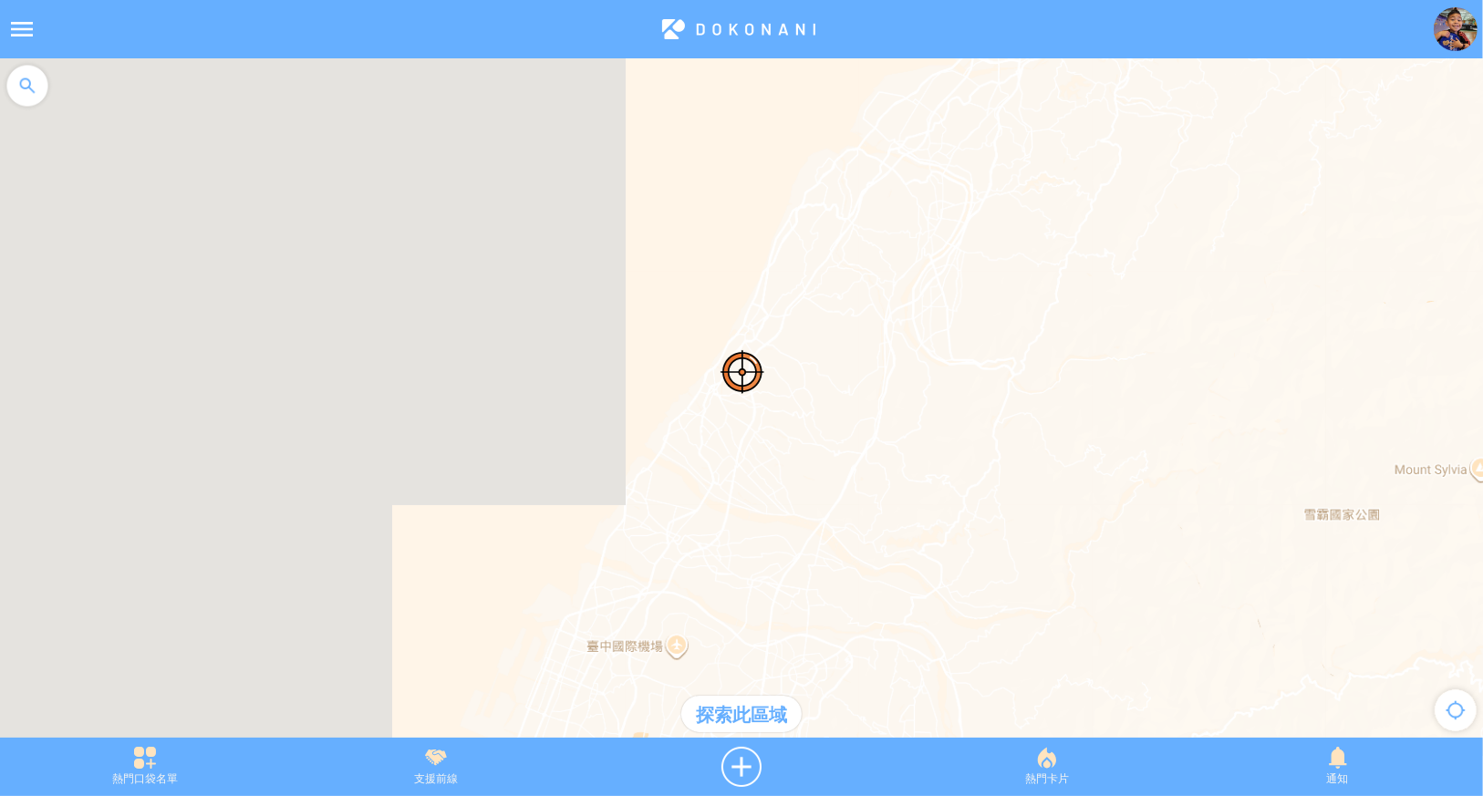
drag, startPoint x: 813, startPoint y: 427, endPoint x: 767, endPoint y: 245, distance: 187.2
click at [768, 246] on div at bounding box center [741, 407] width 1483 height 698
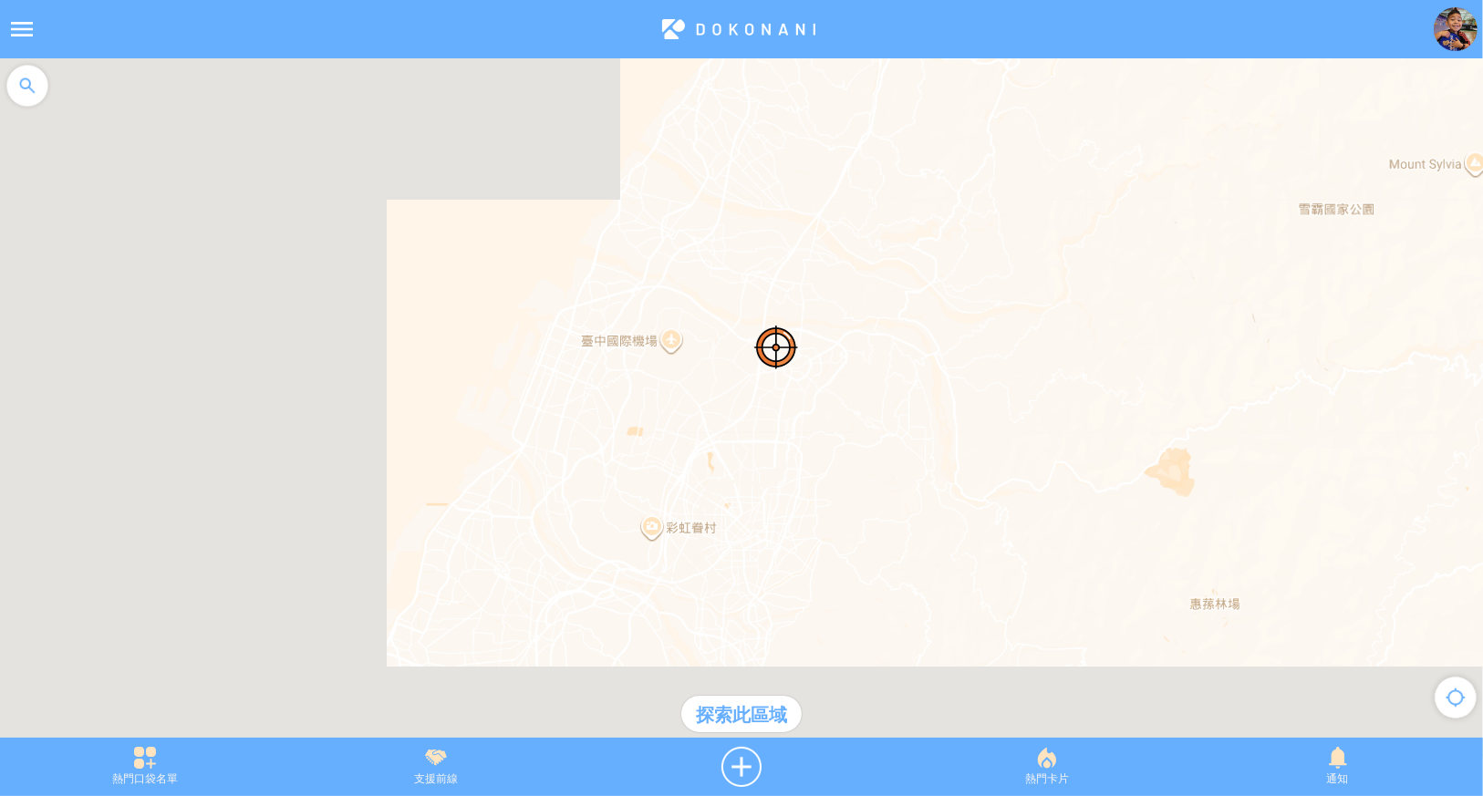
drag, startPoint x: 827, startPoint y: 420, endPoint x: 886, endPoint y: 368, distance: 78.8
click at [896, 323] on div at bounding box center [741, 407] width 1483 height 698
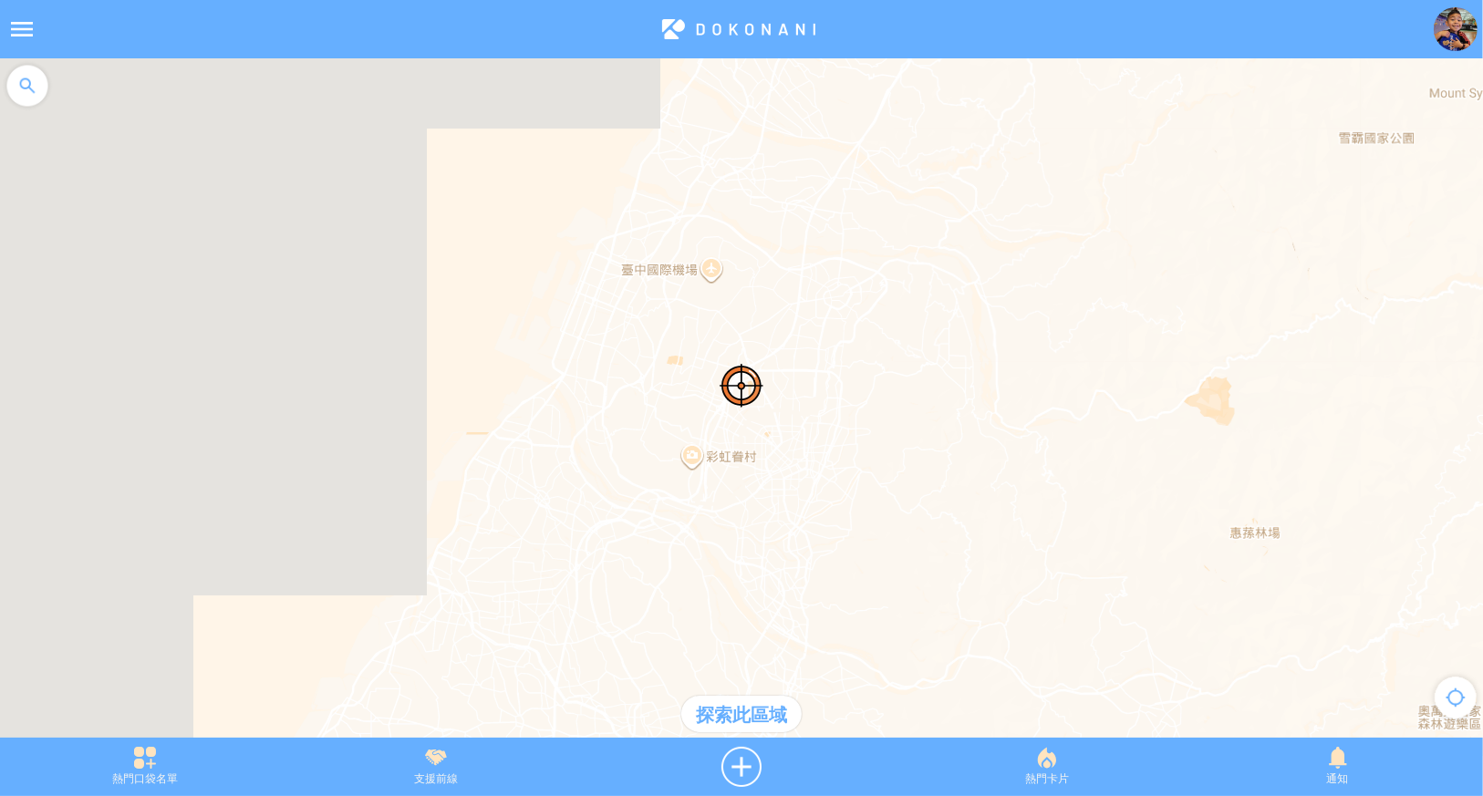
click at [728, 721] on div "探索此區域" at bounding box center [741, 714] width 120 height 36
click at [146, 771] on div "熱門口袋名單" at bounding box center [145, 767] width 291 height 40
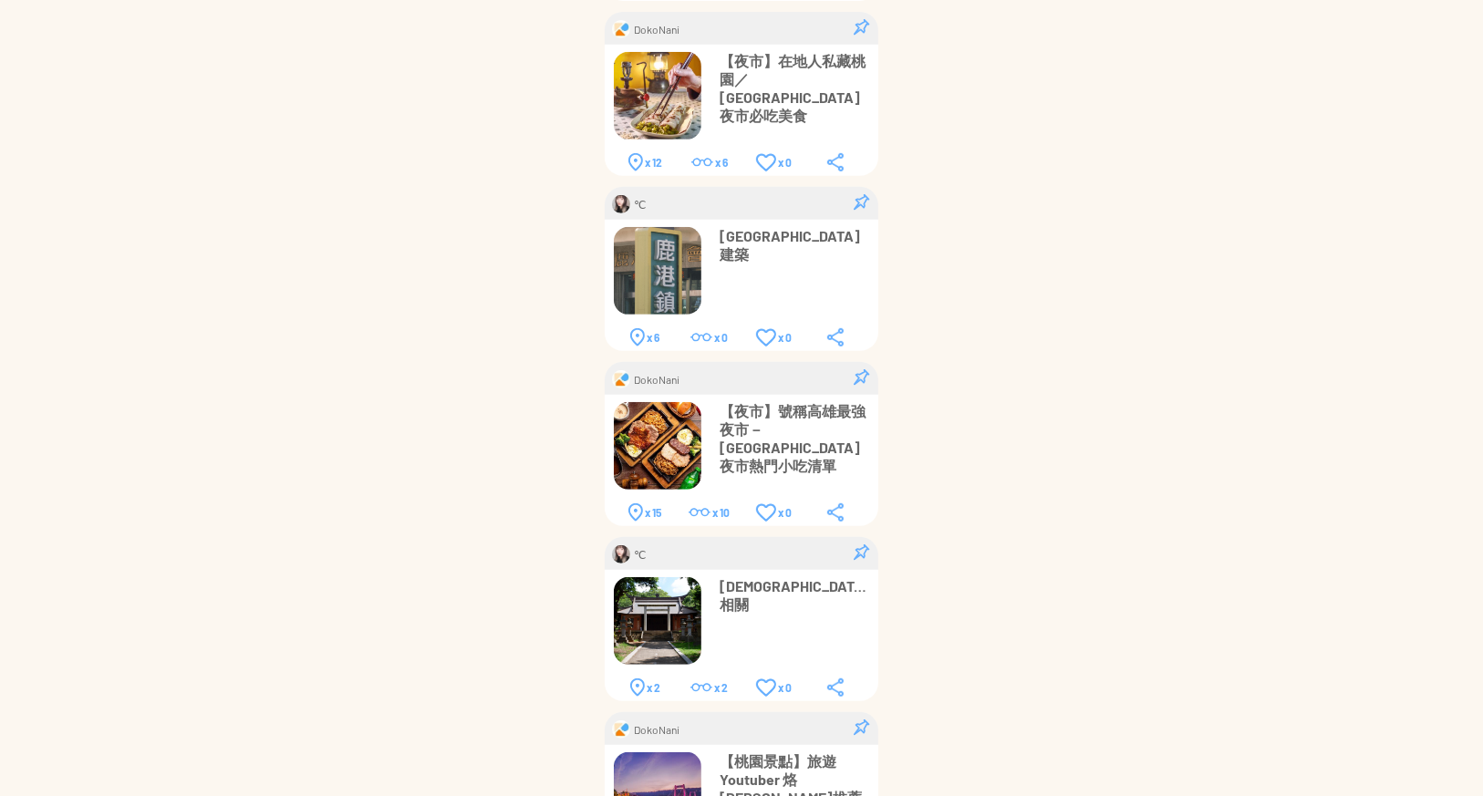
scroll to position [888, 0]
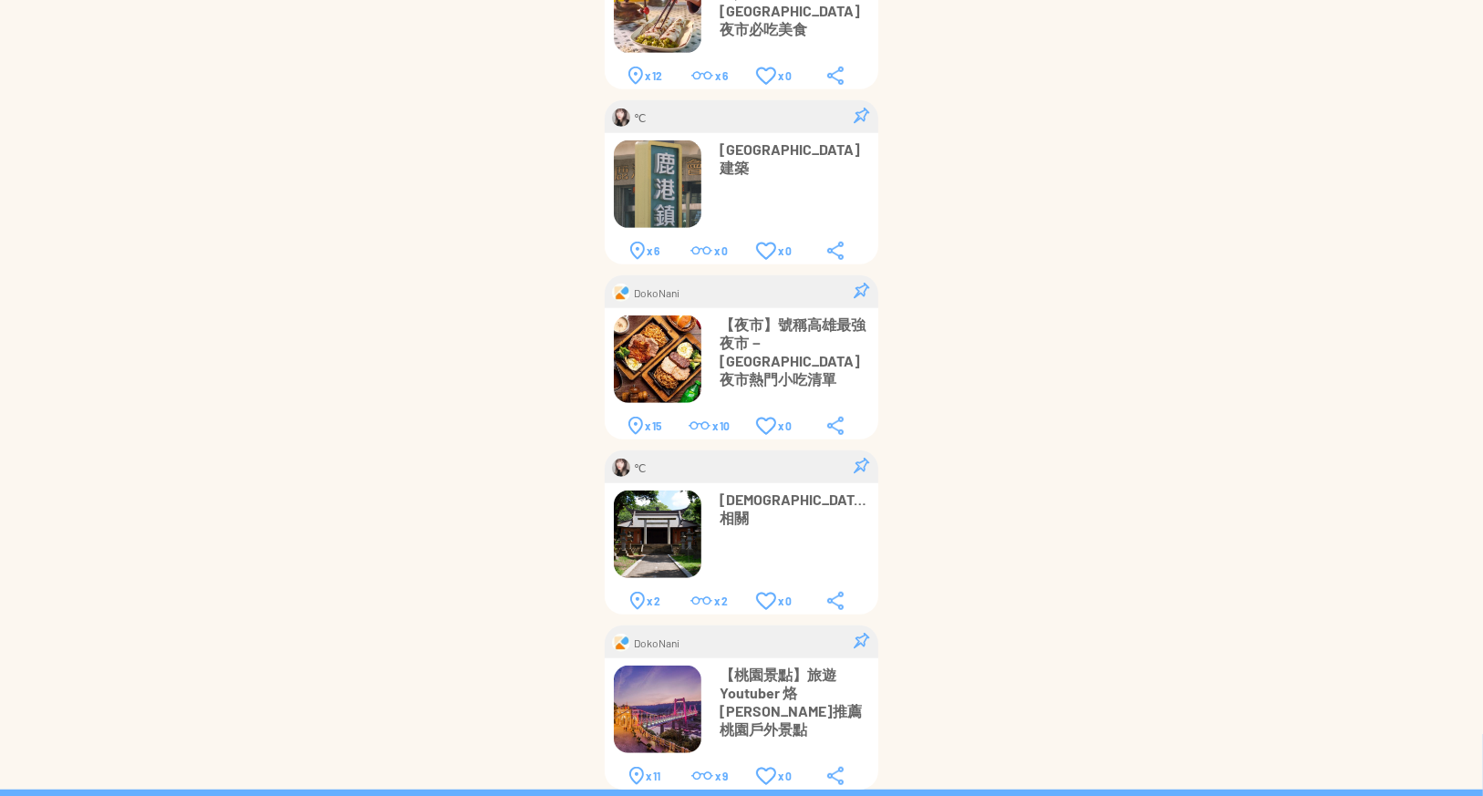
click at [811, 337] on p "【夜市】號稱高雄最強夜市－[GEOGRAPHIC_DATA]夜市熱門小吃清單" at bounding box center [795, 352] width 150 height 73
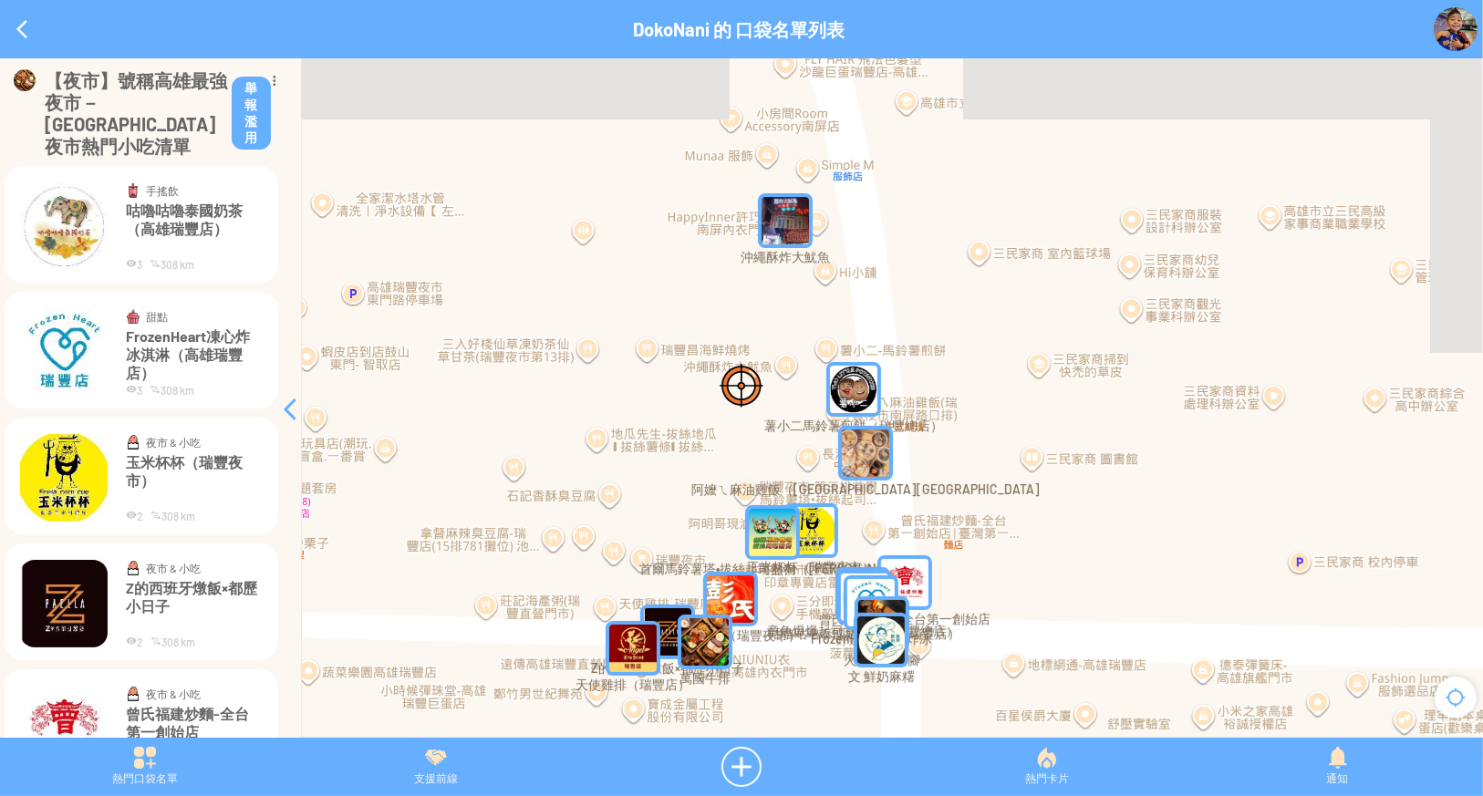
click at [819, 528] on img "玉米杯杯（瑞豐夜市）" at bounding box center [811, 530] width 55 height 55
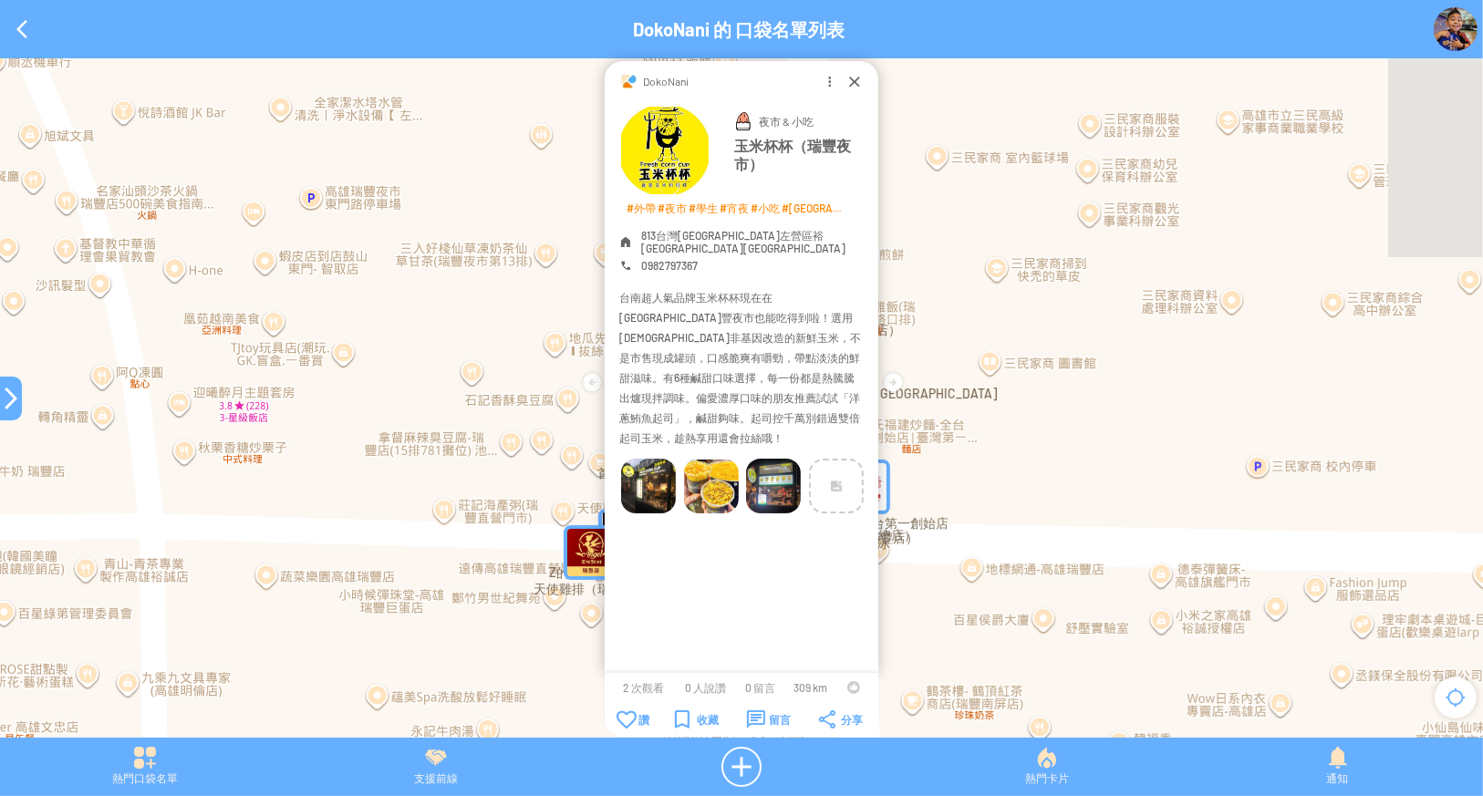
click at [644, 459] on img at bounding box center [648, 486] width 55 height 55
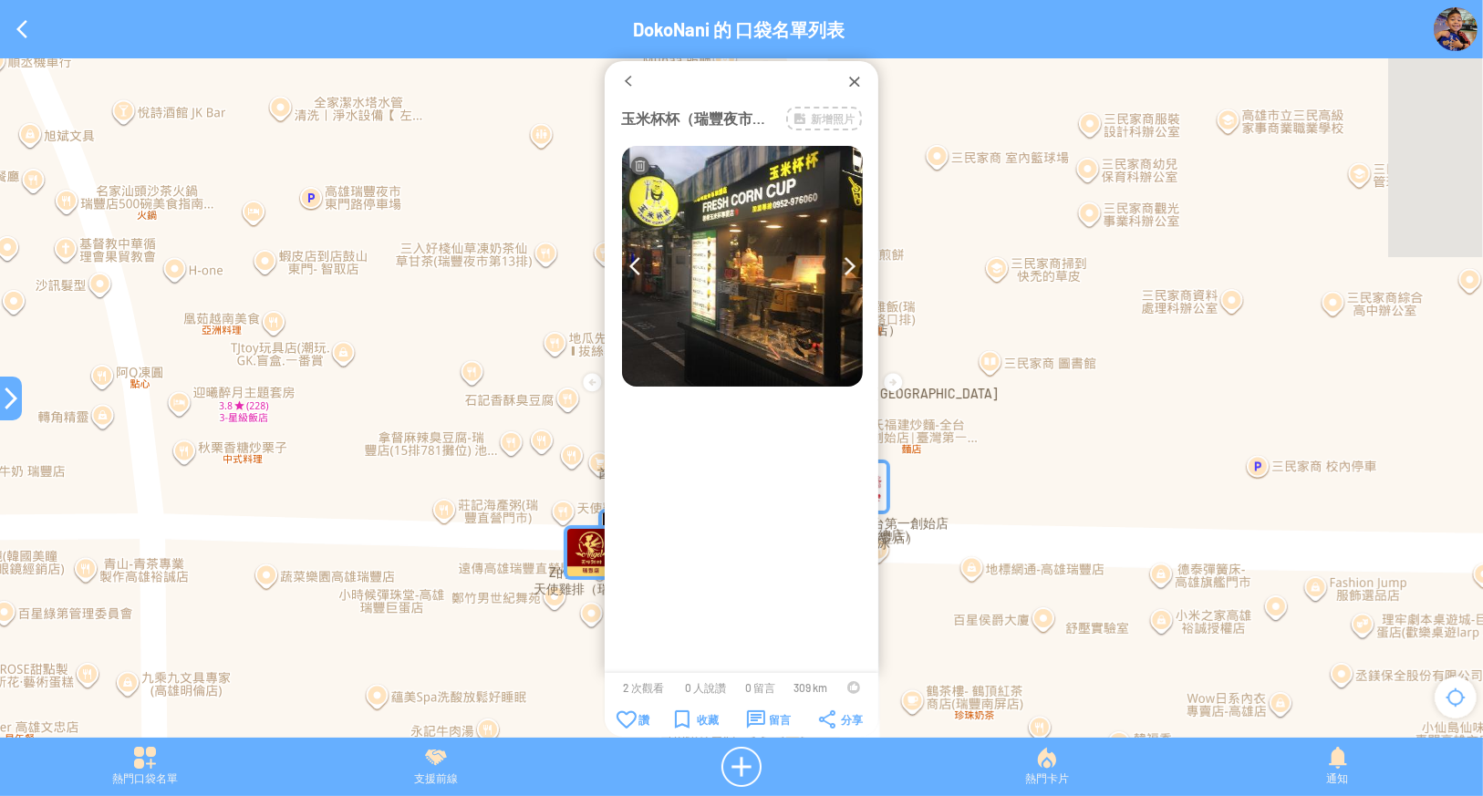
click at [846, 261] on img at bounding box center [851, 266] width 12 height 18
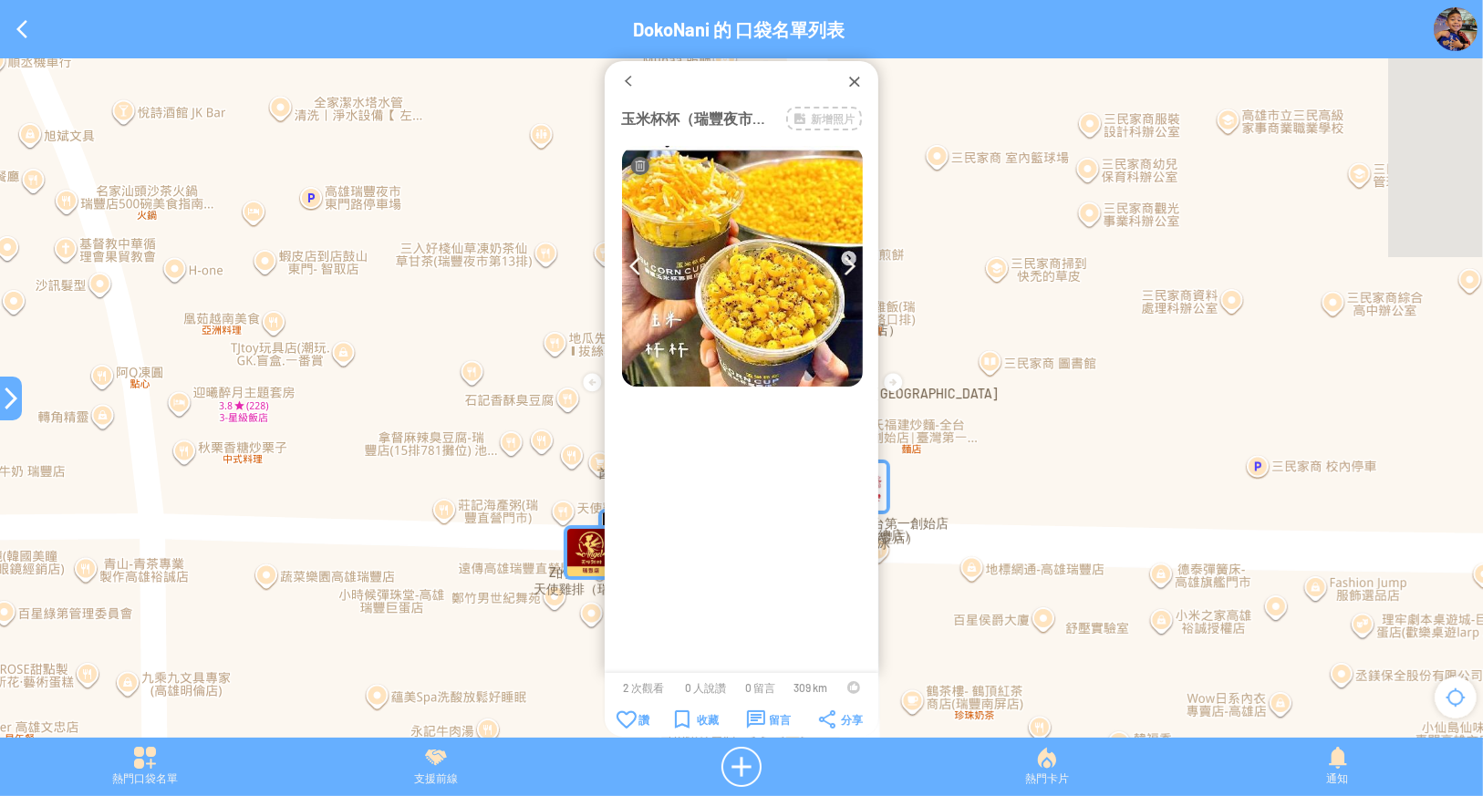
click at [846, 261] on img at bounding box center [851, 266] width 12 height 18
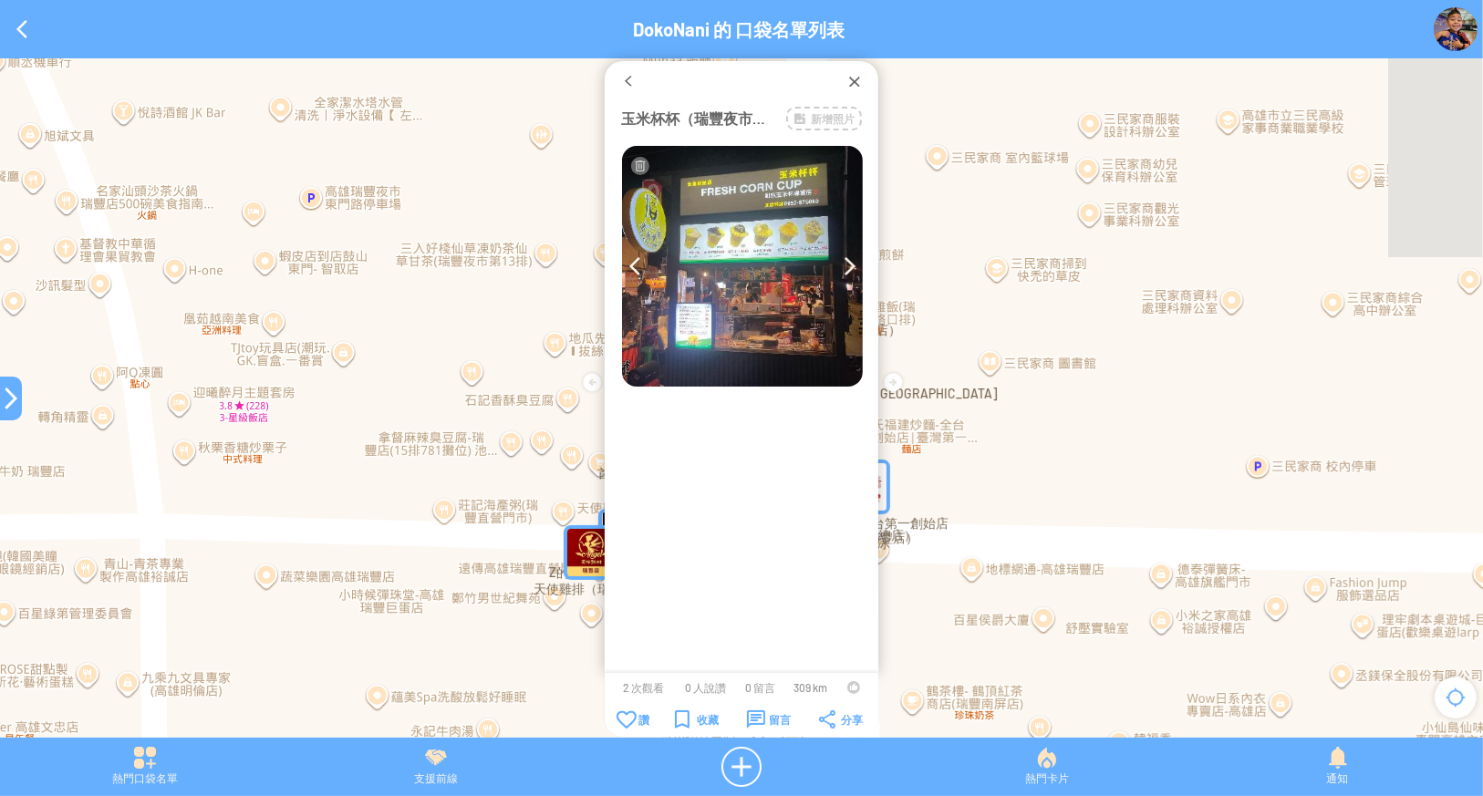
click at [846, 261] on img at bounding box center [851, 266] width 12 height 18
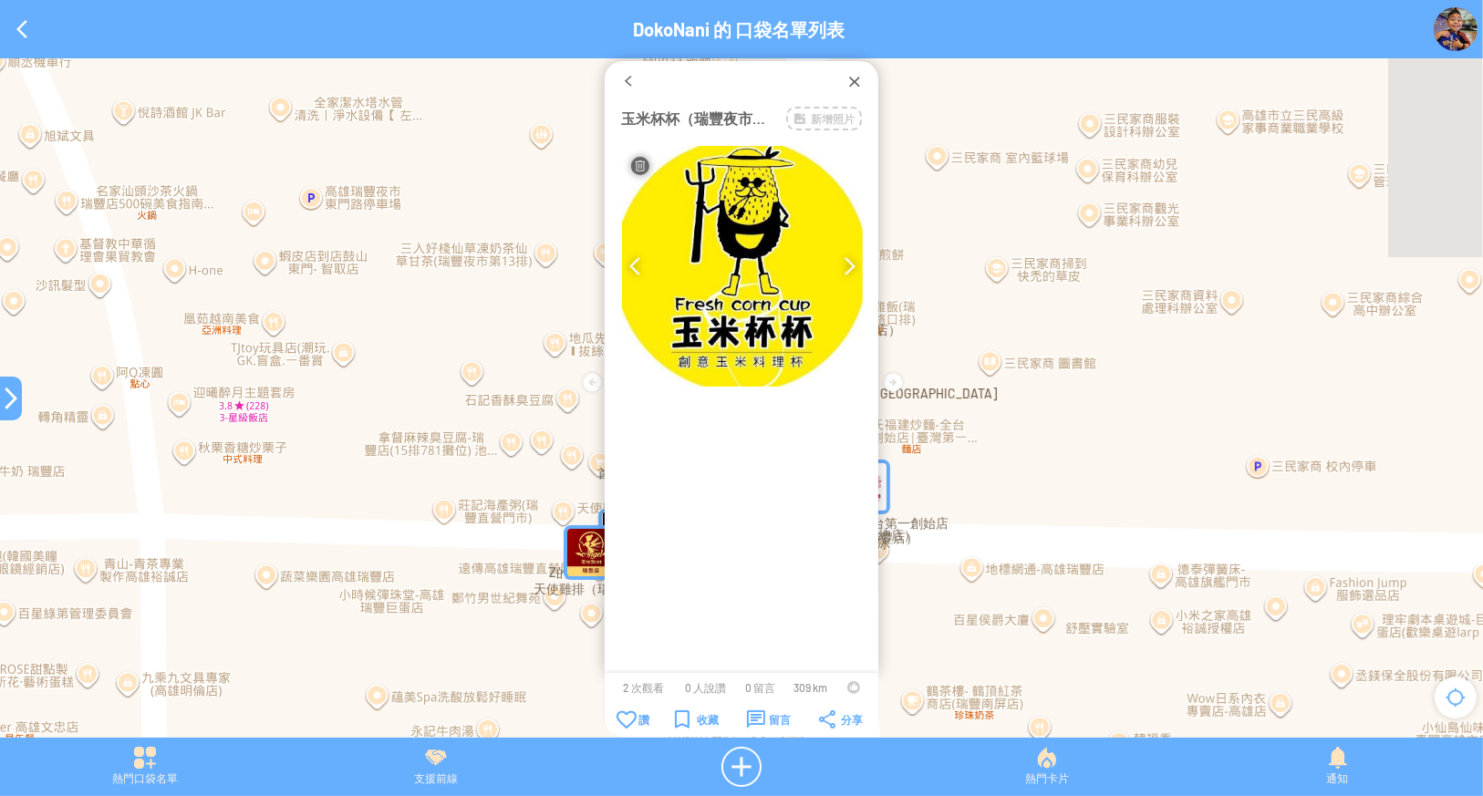
click at [846, 261] on img at bounding box center [851, 266] width 12 height 18
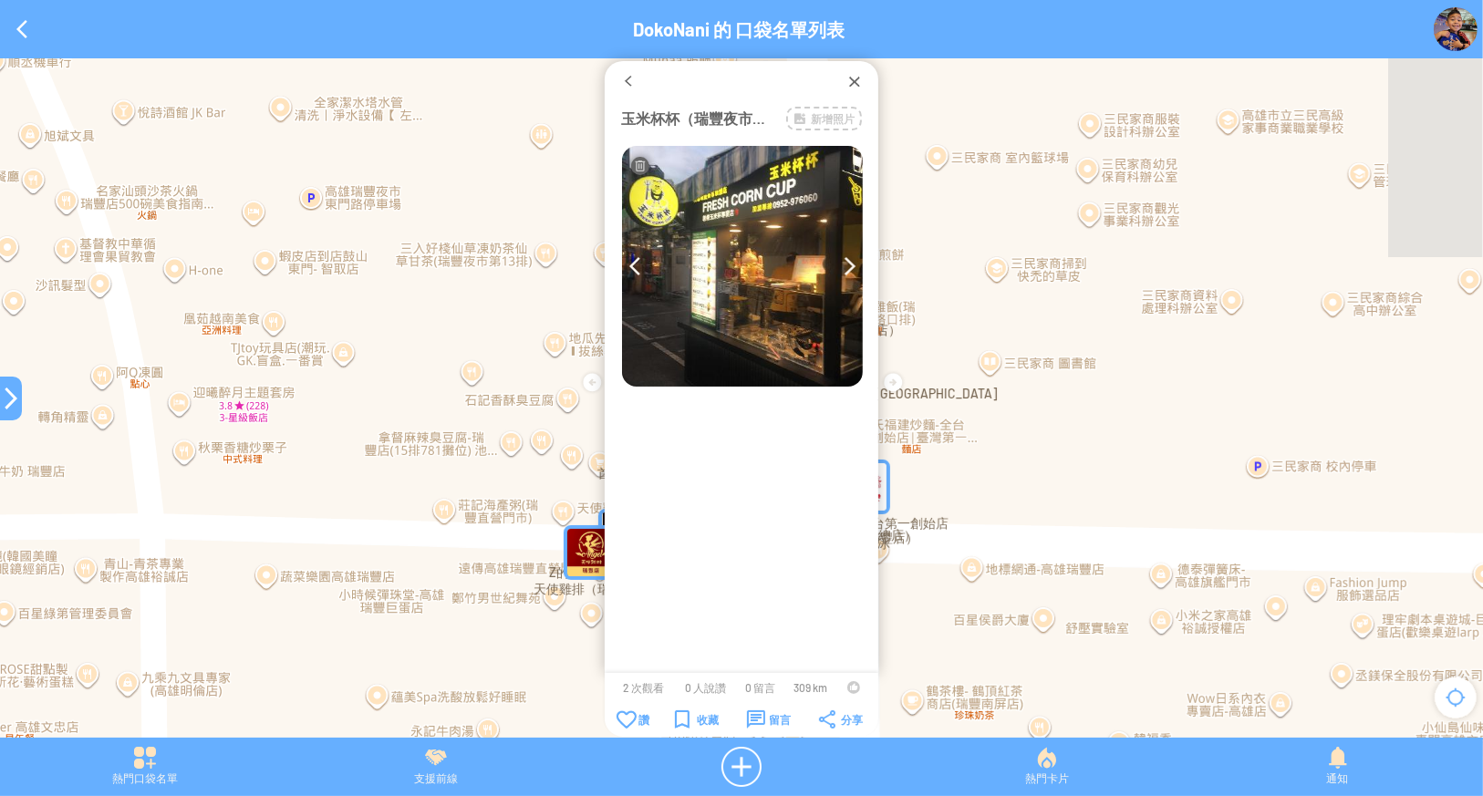
click at [846, 261] on img at bounding box center [851, 266] width 12 height 18
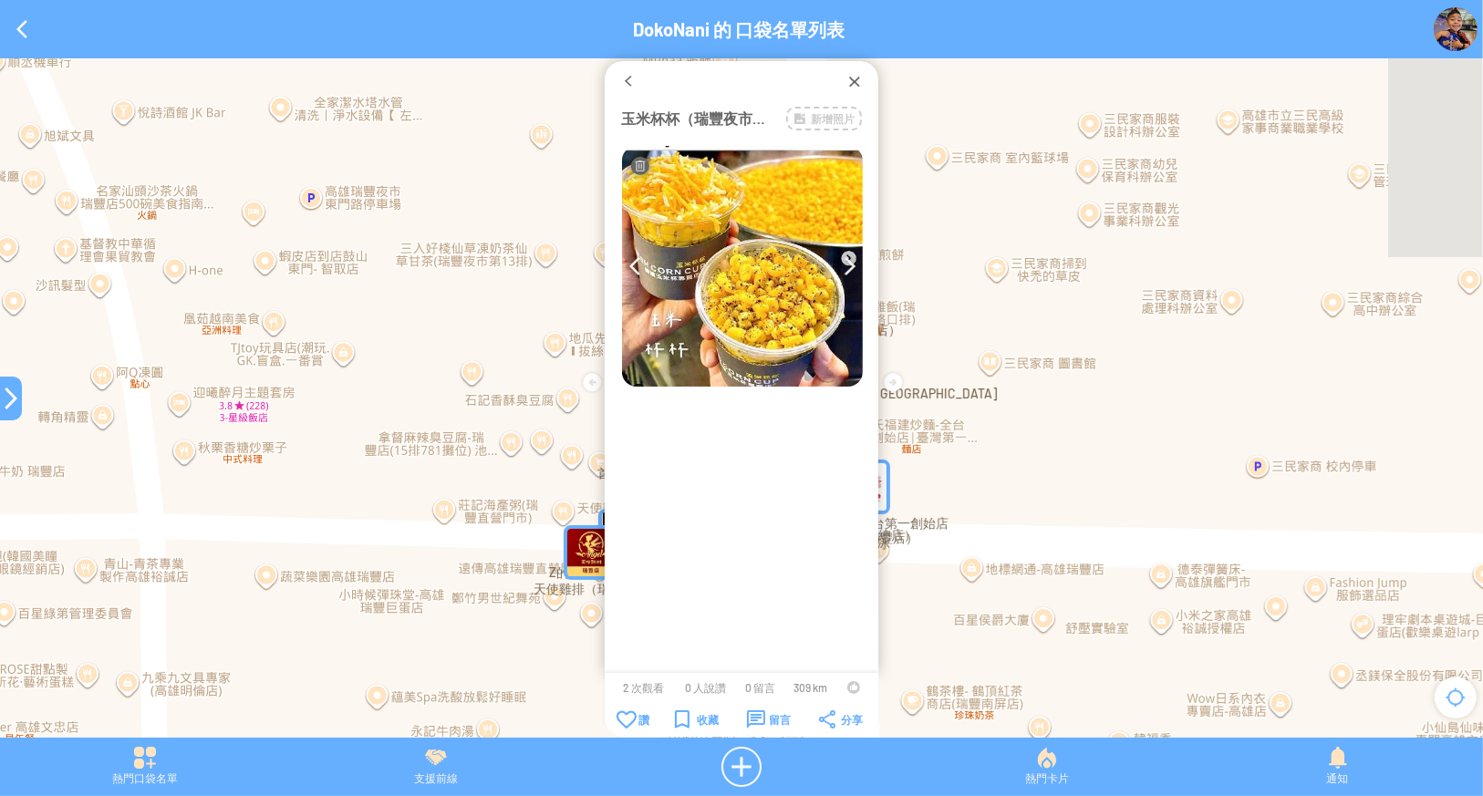
click at [846, 261] on img at bounding box center [851, 266] width 12 height 18
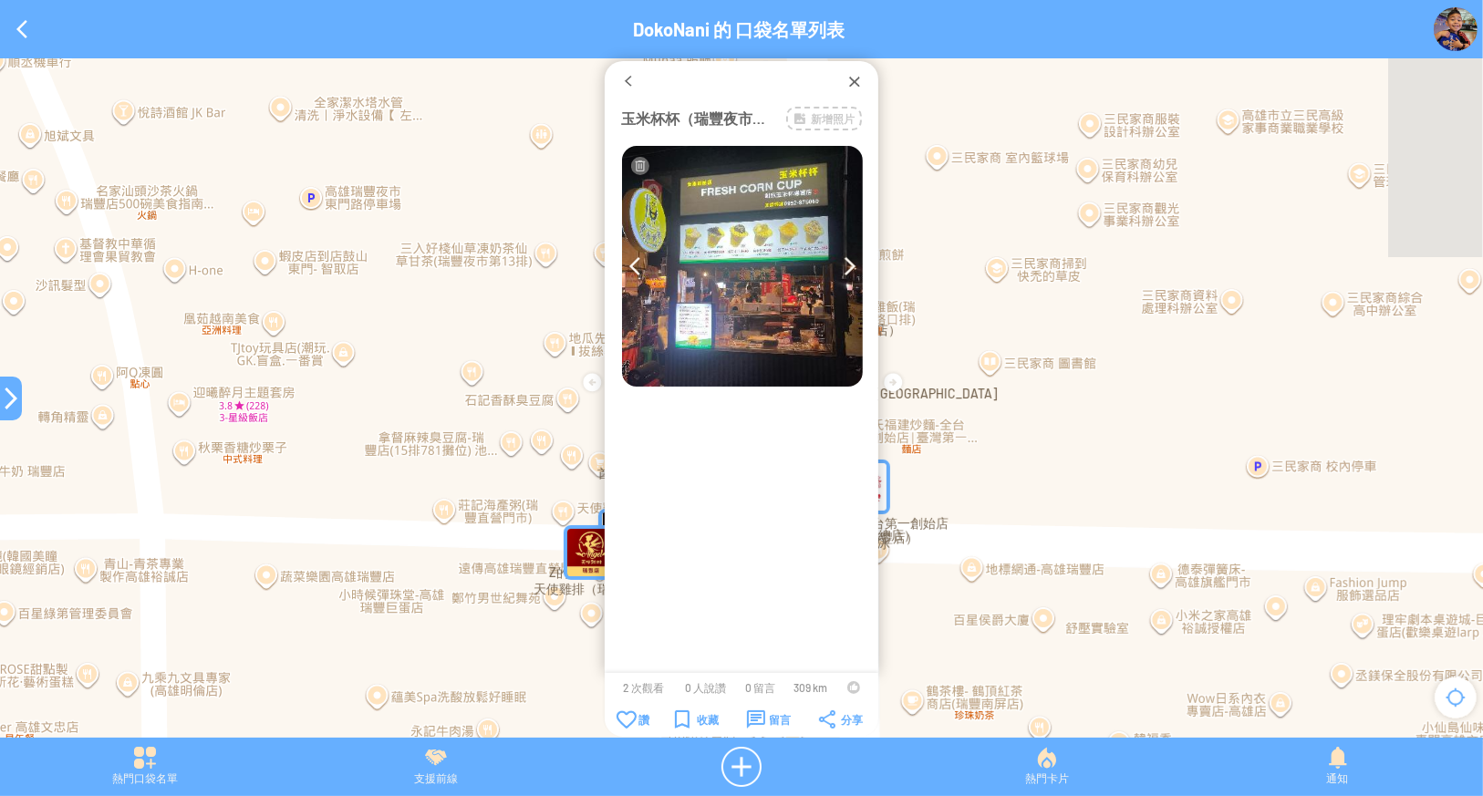
click at [625, 264] on img at bounding box center [742, 266] width 241 height 241
click at [622, 262] on img at bounding box center [742, 266] width 241 height 241
click at [619, 79] on div at bounding box center [628, 81] width 18 height 18
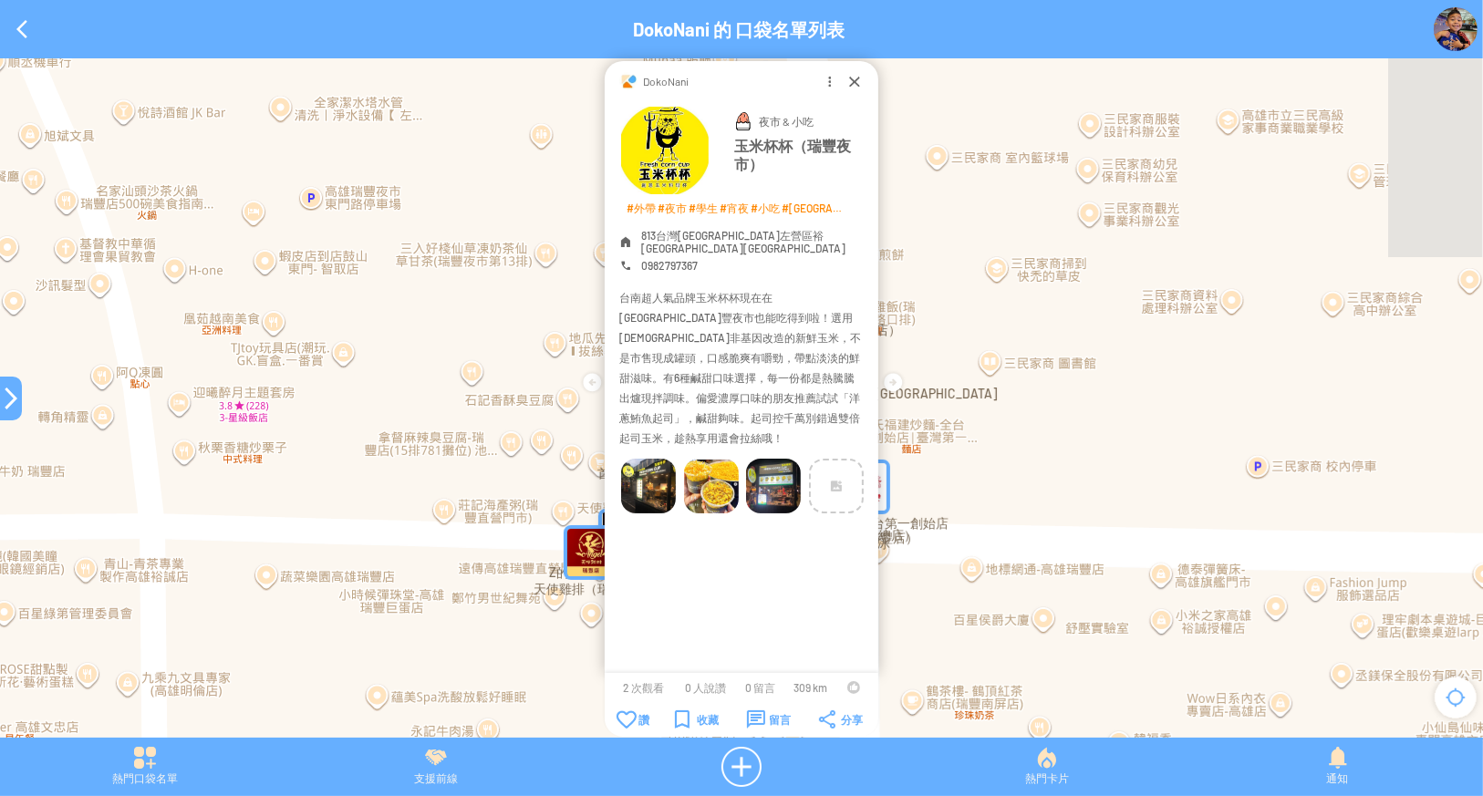
click at [649, 460] on img at bounding box center [648, 486] width 55 height 55
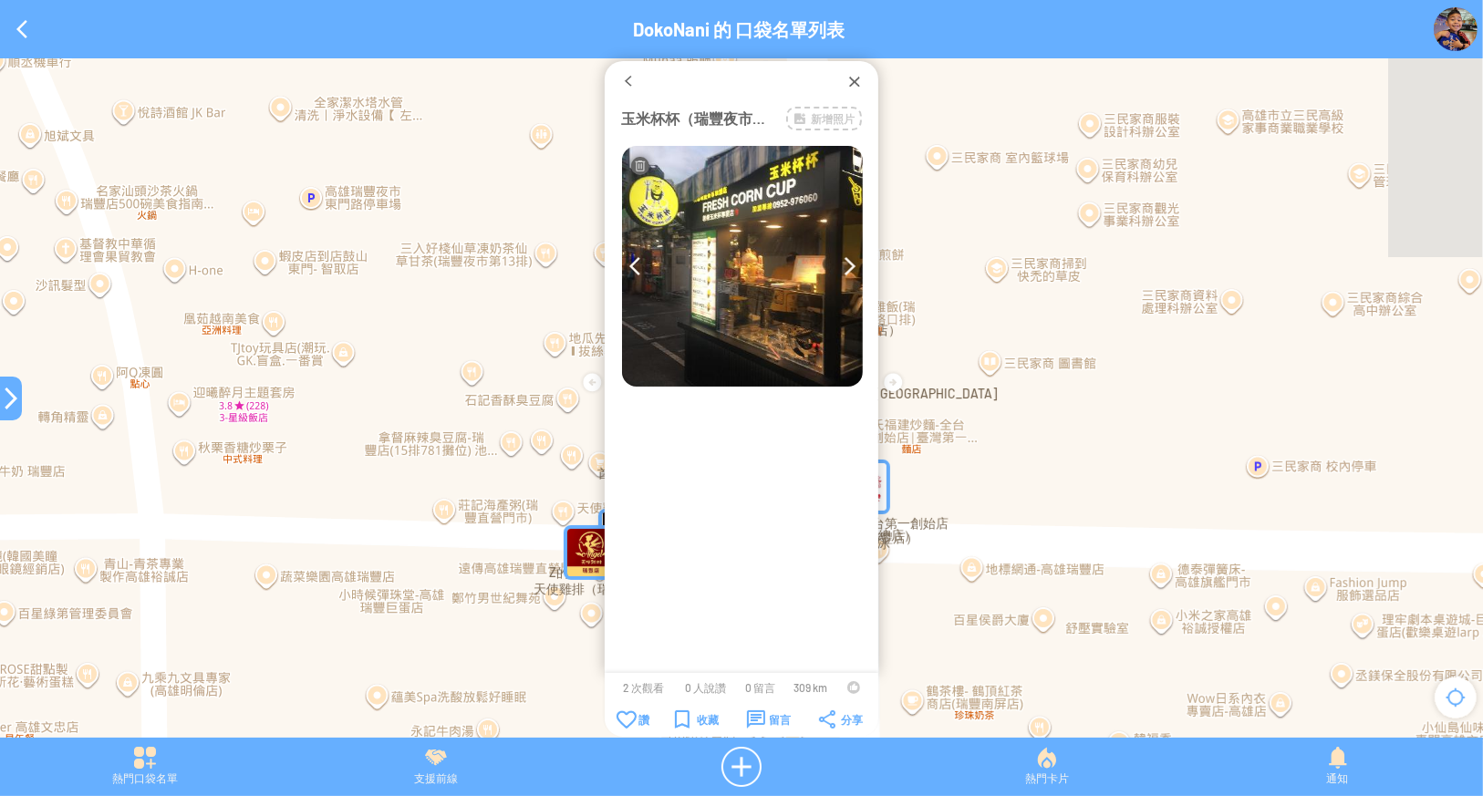
click at [842, 270] on img at bounding box center [742, 266] width 241 height 241
click at [846, 262] on img at bounding box center [851, 266] width 12 height 18
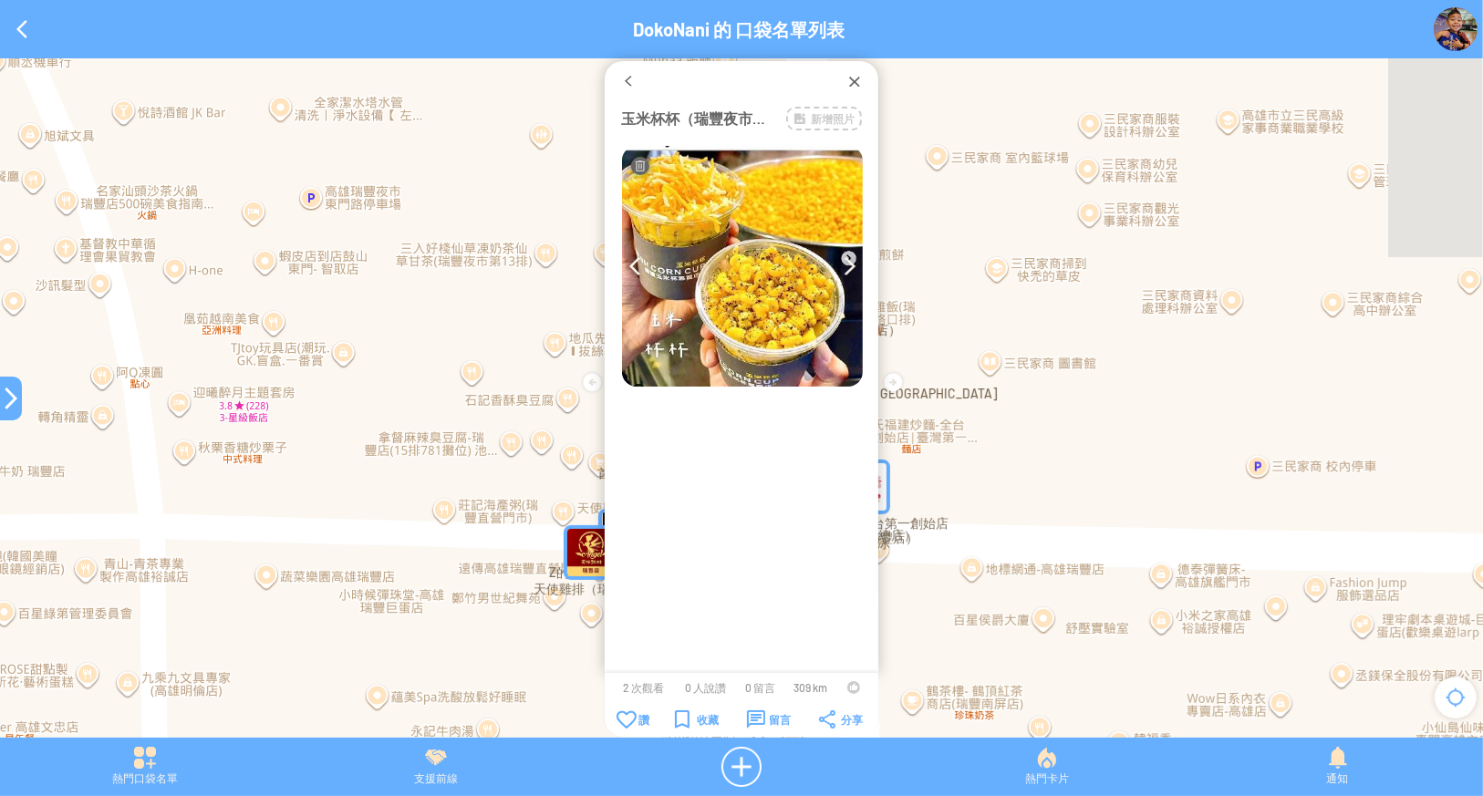
click at [846, 262] on img at bounding box center [851, 266] width 12 height 18
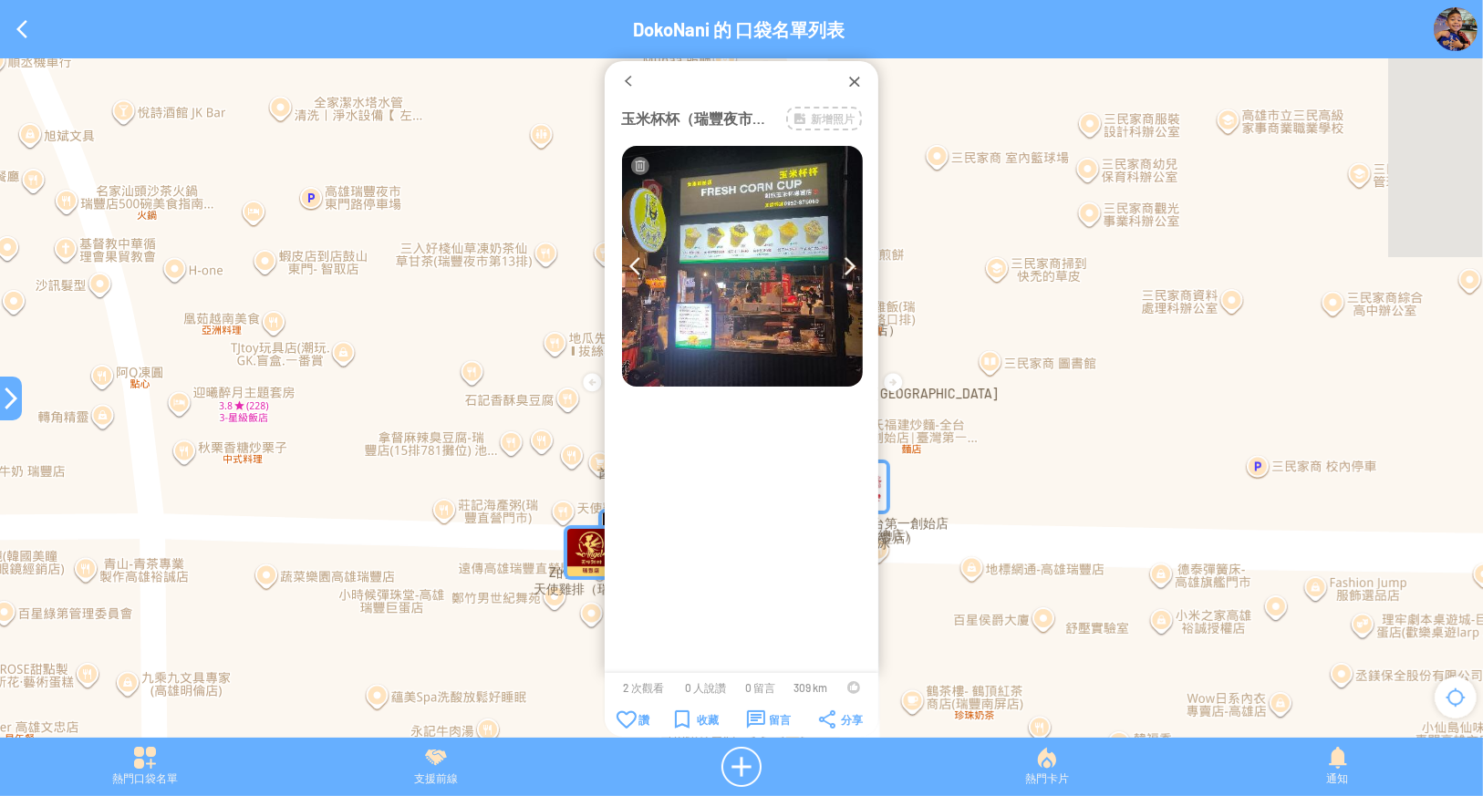
click at [846, 262] on img at bounding box center [851, 266] width 12 height 18
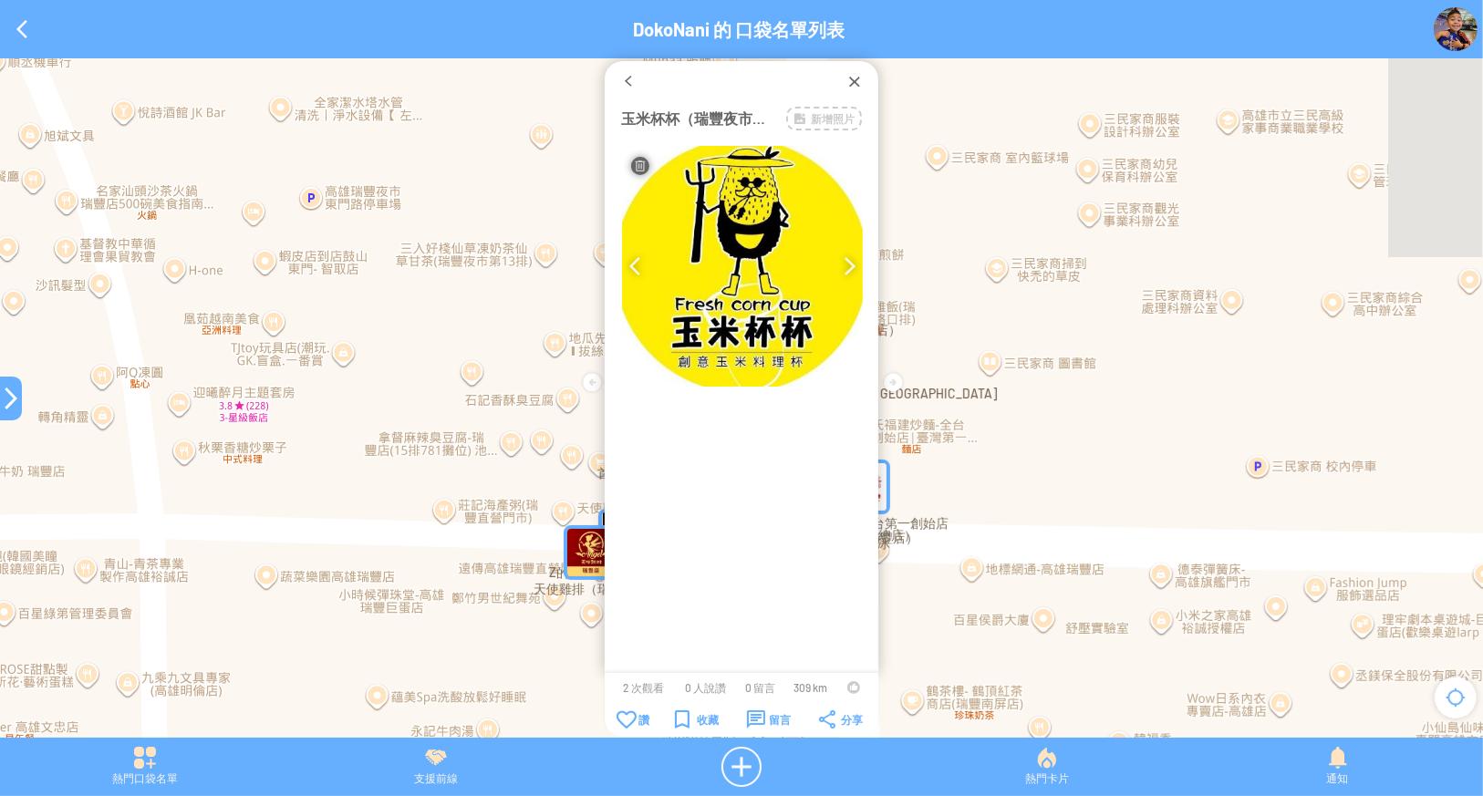
click at [846, 262] on img at bounding box center [851, 266] width 12 height 18
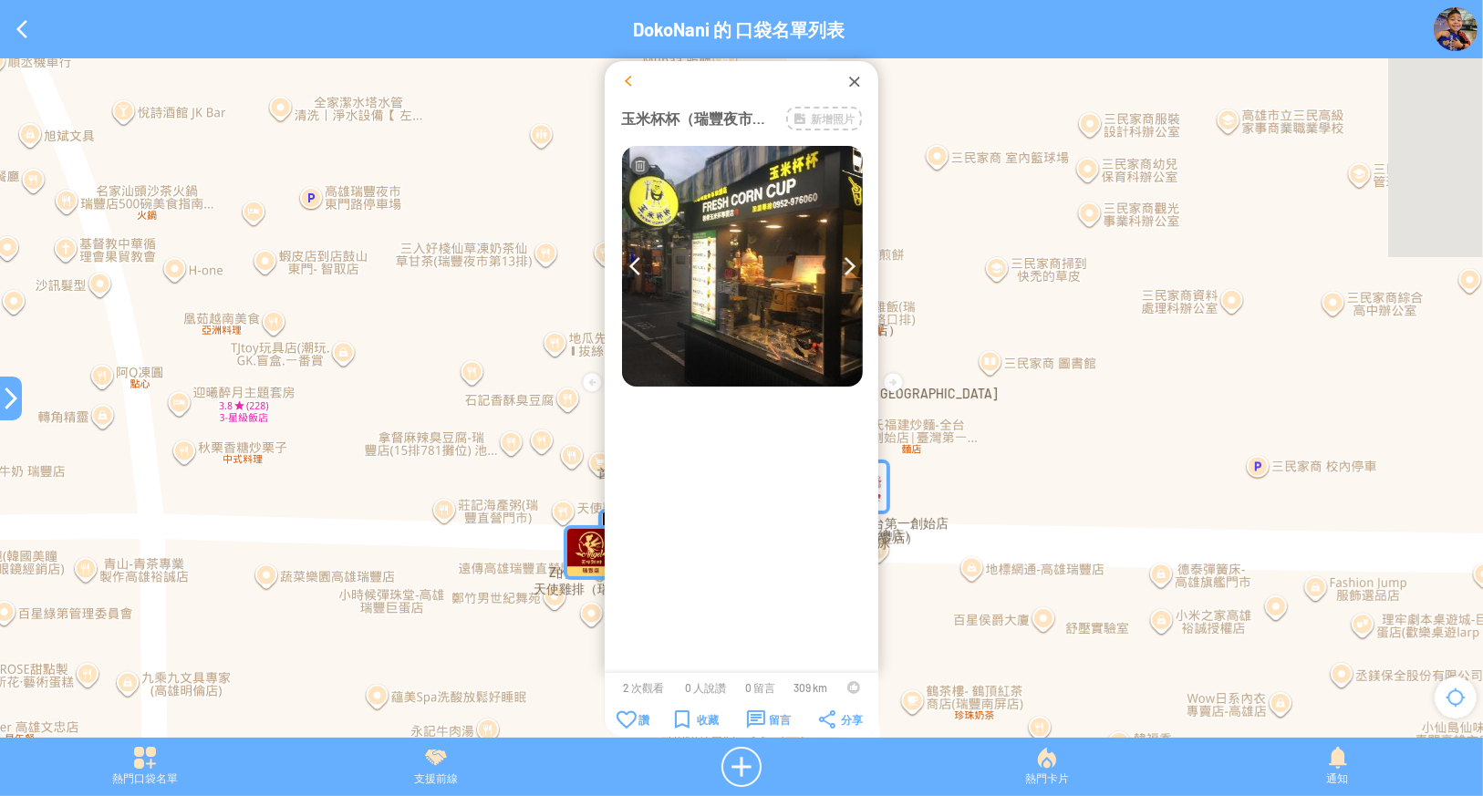
click at [625, 81] on div at bounding box center [628, 81] width 18 height 18
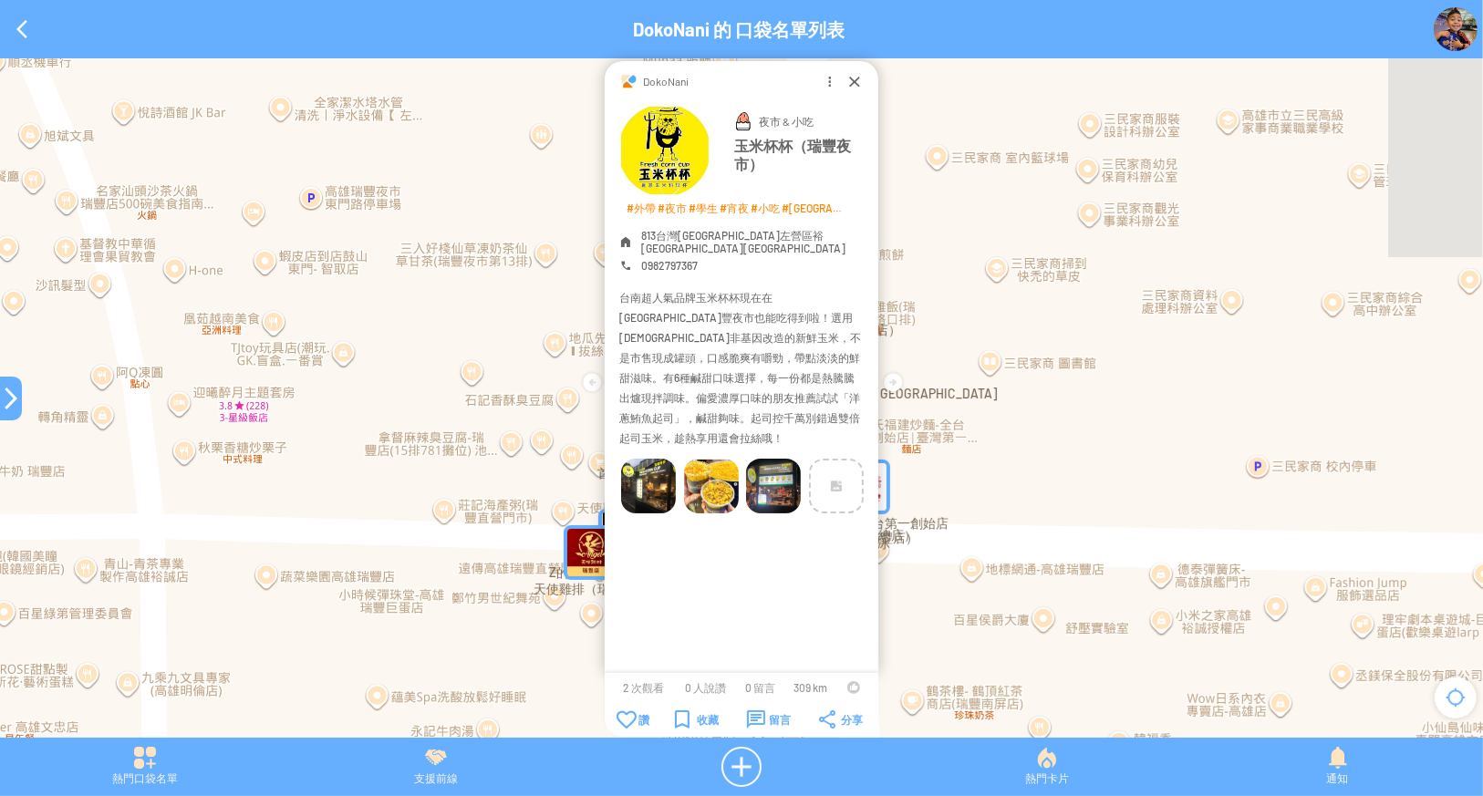
click at [644, 468] on img at bounding box center [648, 486] width 55 height 55
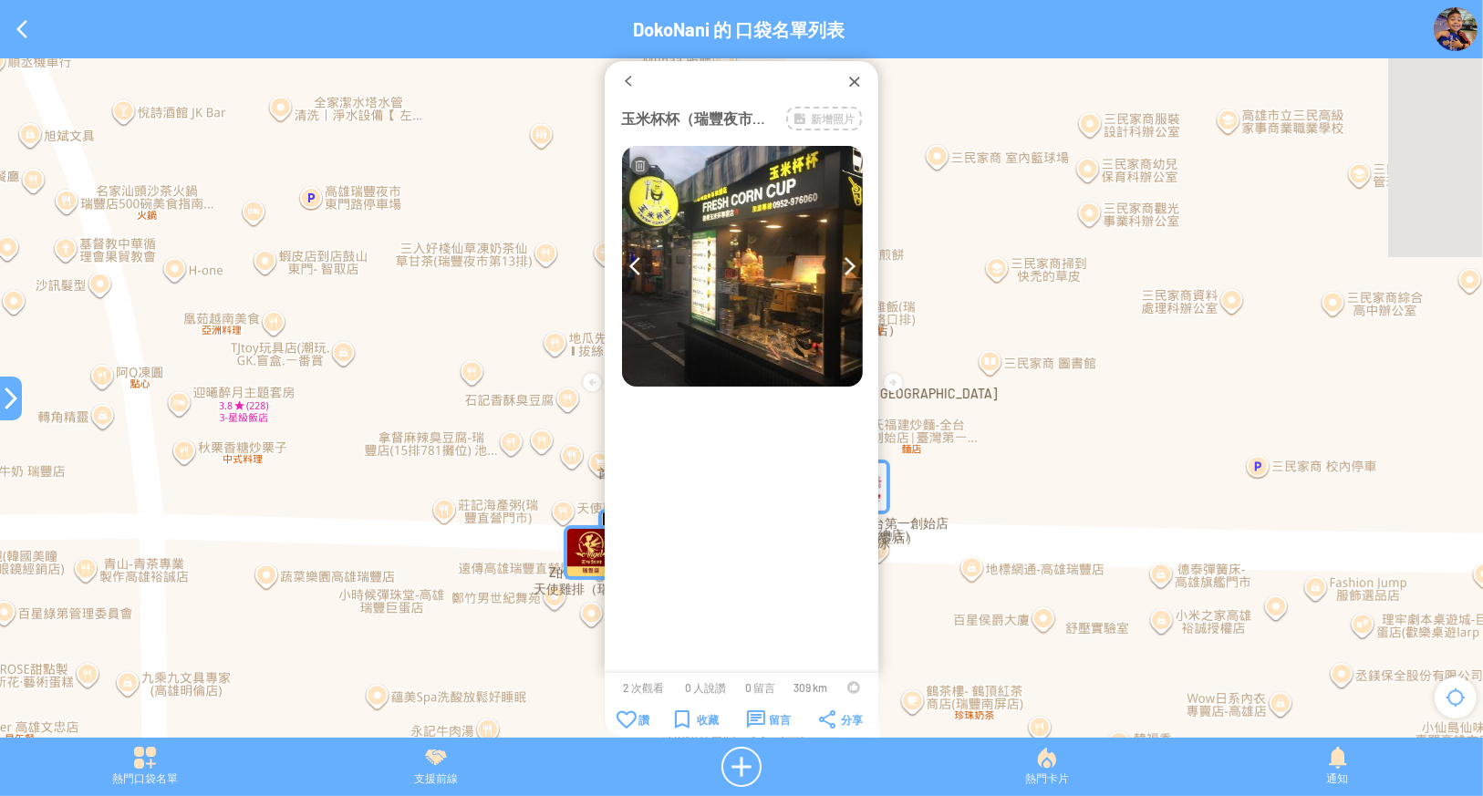
click at [625, 88] on div at bounding box center [628, 81] width 18 height 18
